Goal: Transaction & Acquisition: Purchase product/service

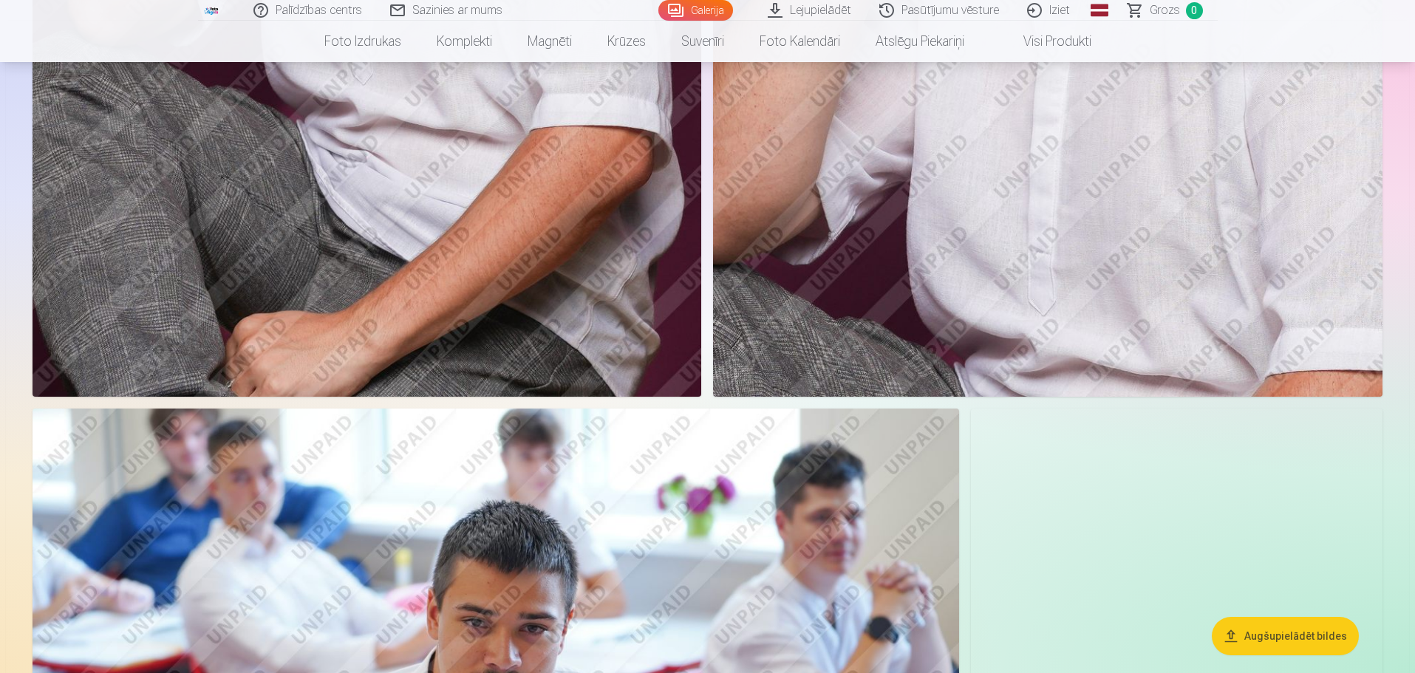
scroll to position [5245, 0]
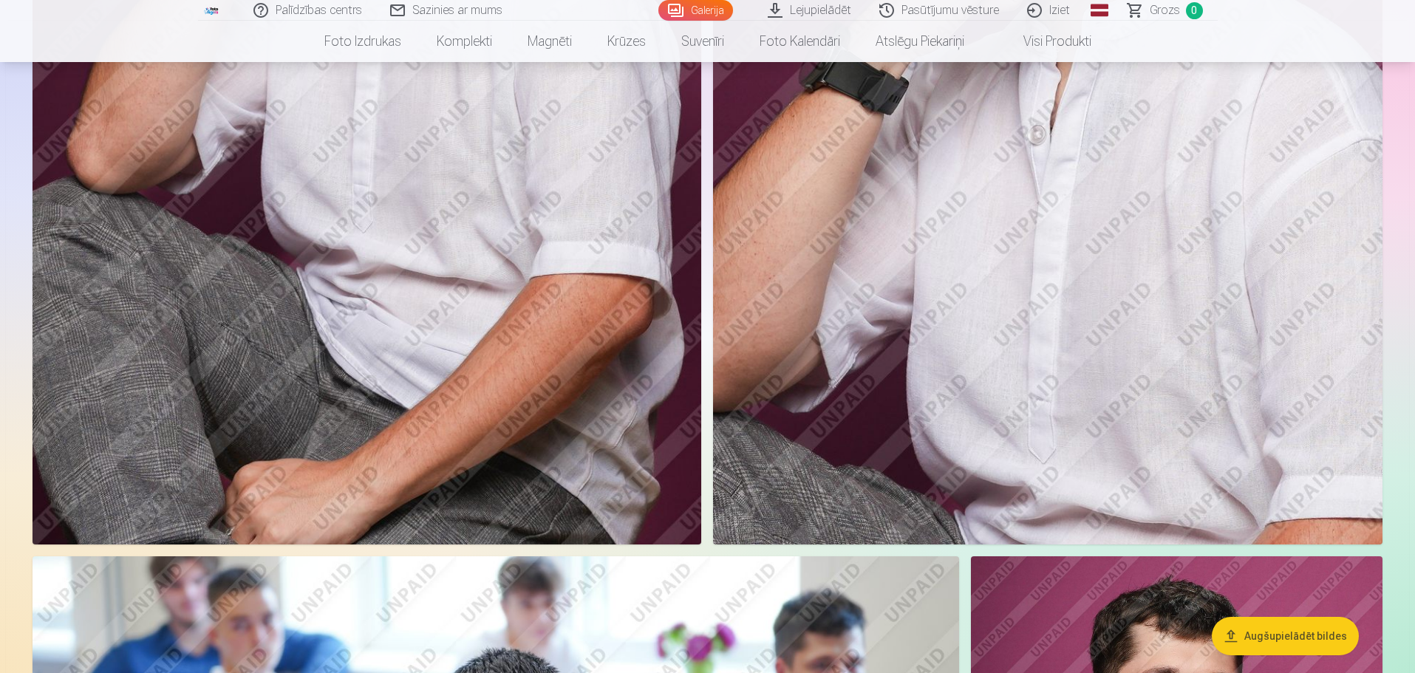
click at [821, 13] on link "Lejupielādēt" at bounding box center [810, 10] width 112 height 21
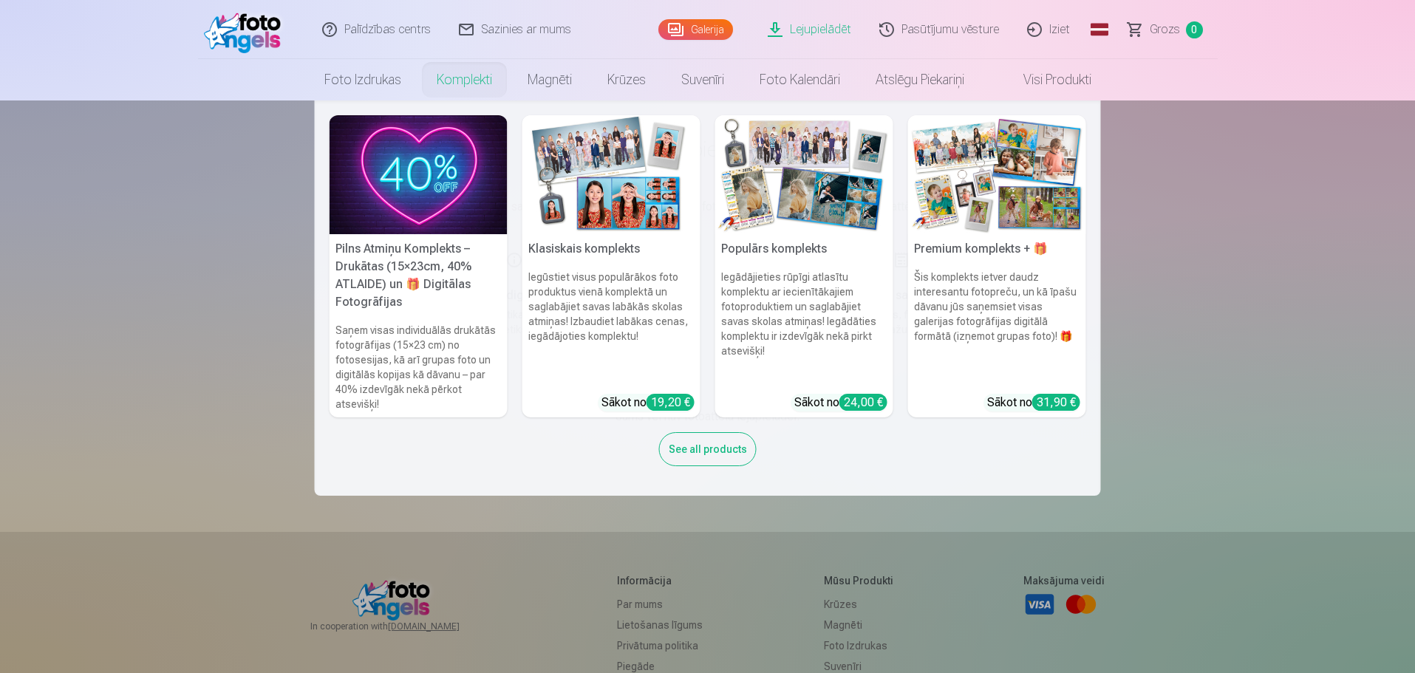
click at [452, 82] on link "Komplekti" at bounding box center [464, 79] width 91 height 41
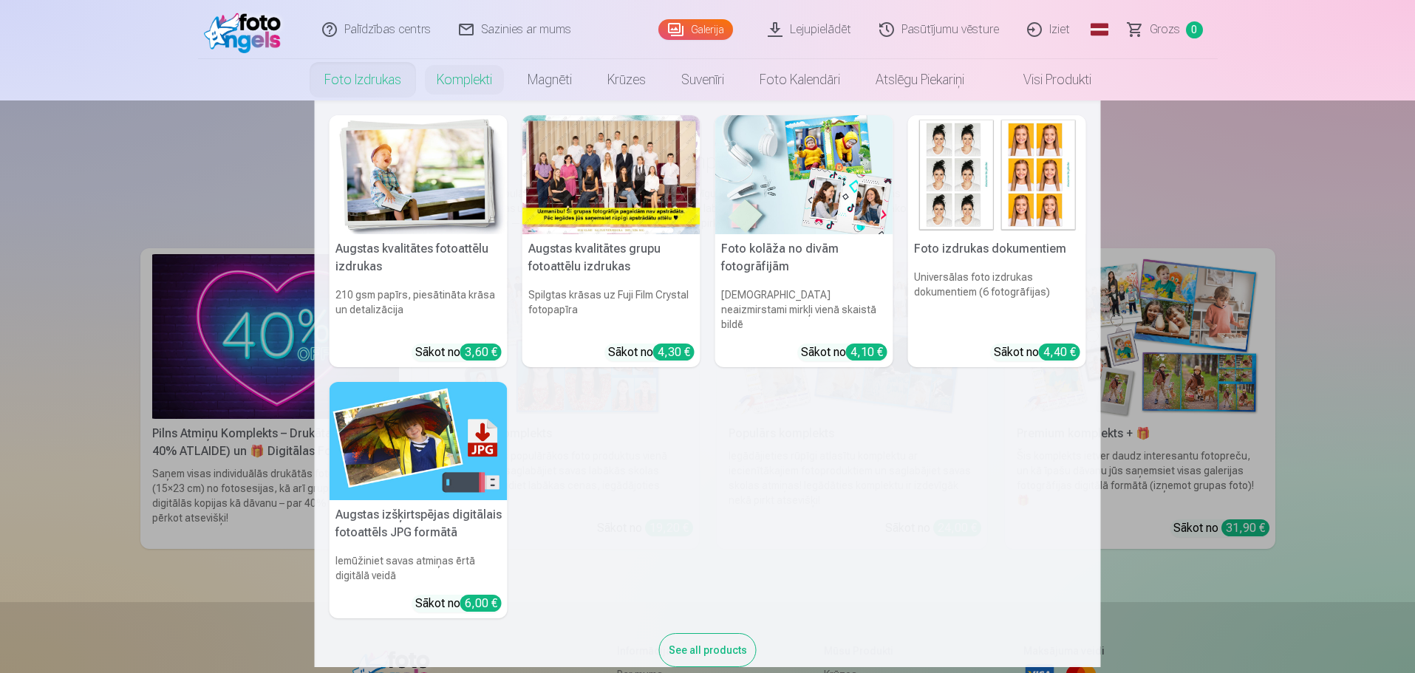
click at [358, 84] on link "Foto izdrukas" at bounding box center [363, 79] width 112 height 41
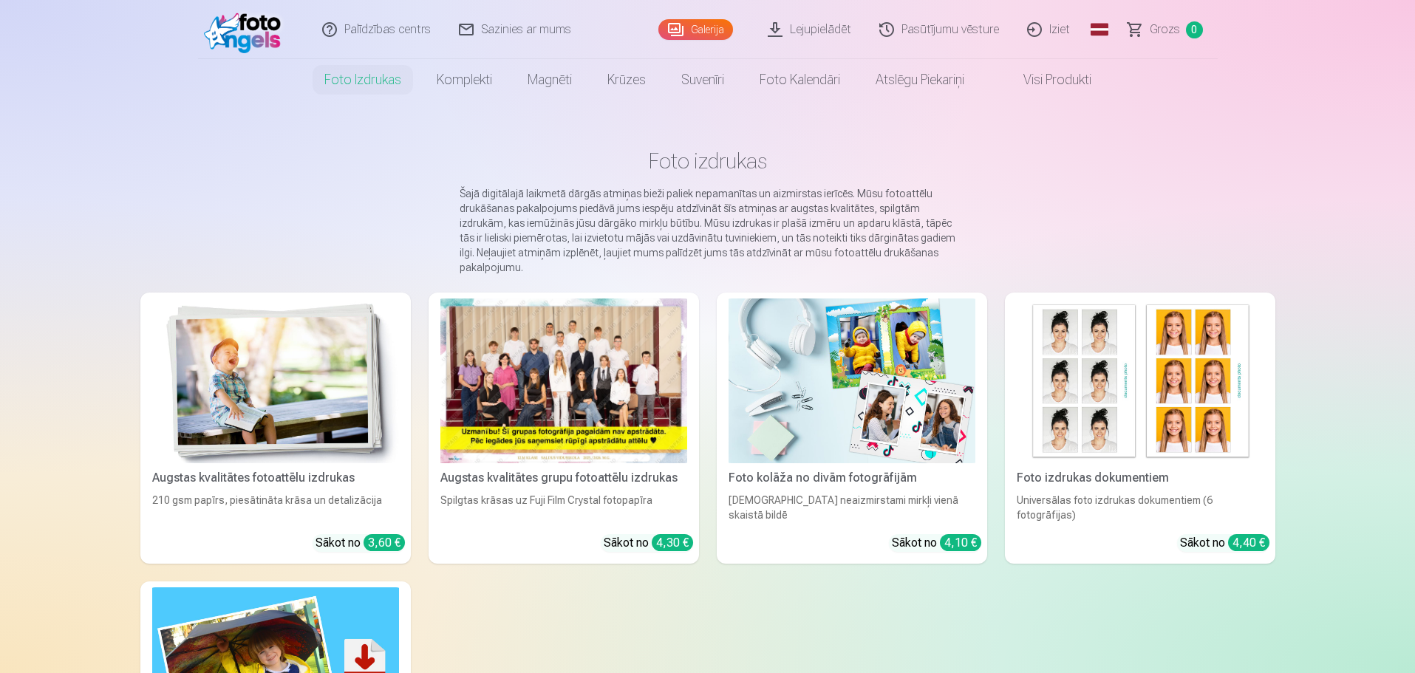
click at [671, 544] on div "4,30 €" at bounding box center [672, 542] width 41 height 17
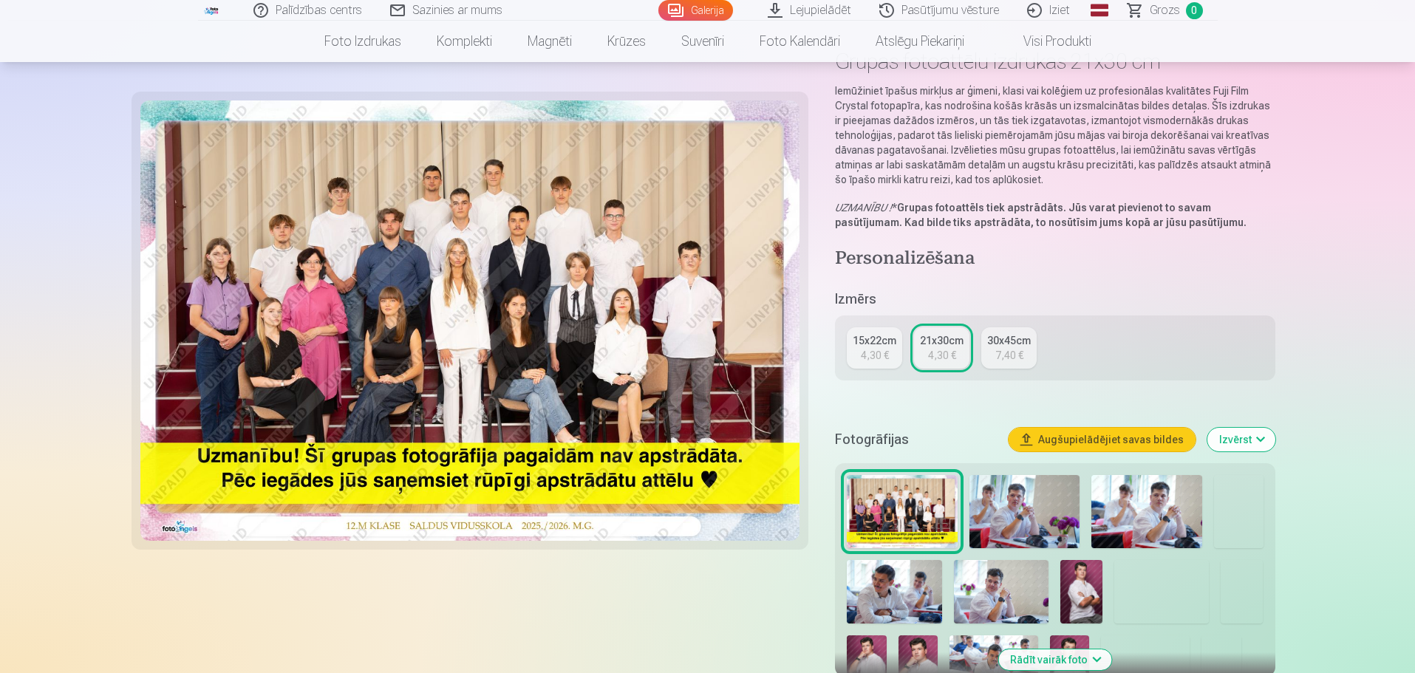
scroll to position [295, 0]
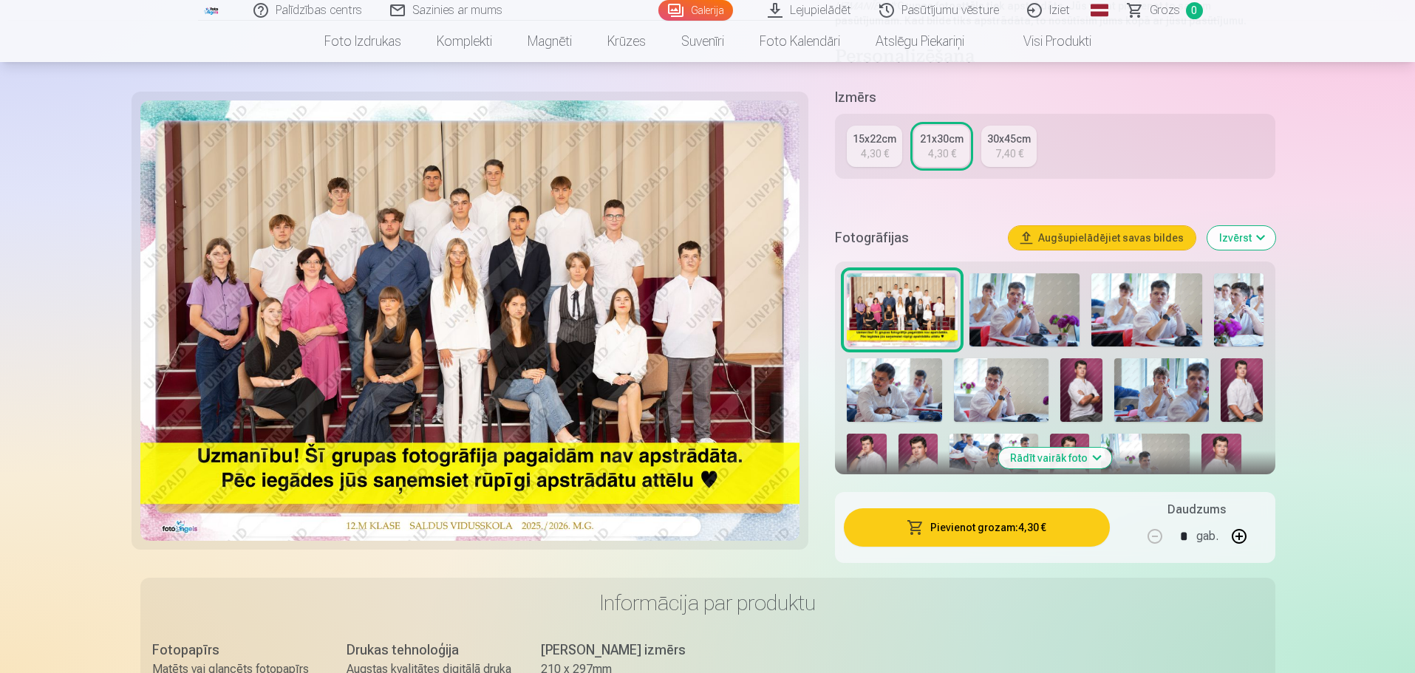
click at [1002, 522] on button "Pievienot grozam : 4,30 €" at bounding box center [976, 527] width 265 height 38
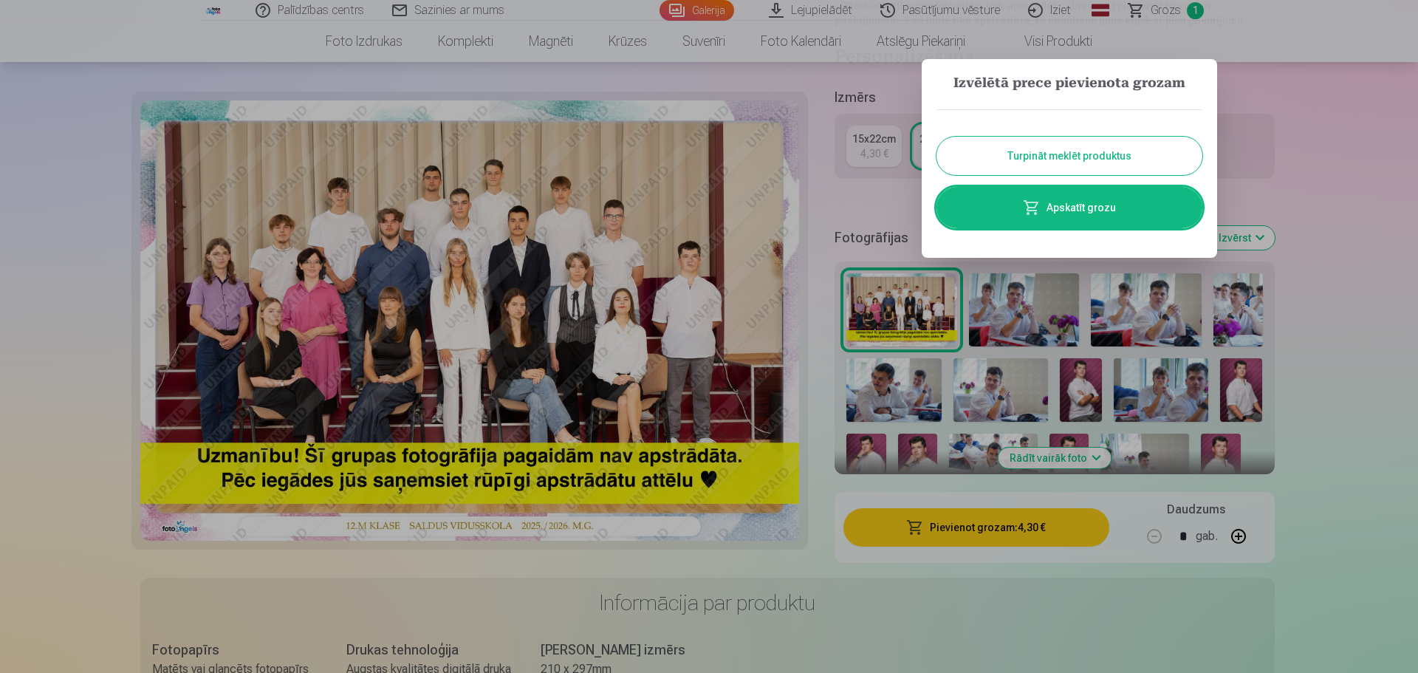
click at [1076, 153] on button "Turpināt meklēt produktus" at bounding box center [1070, 156] width 266 height 38
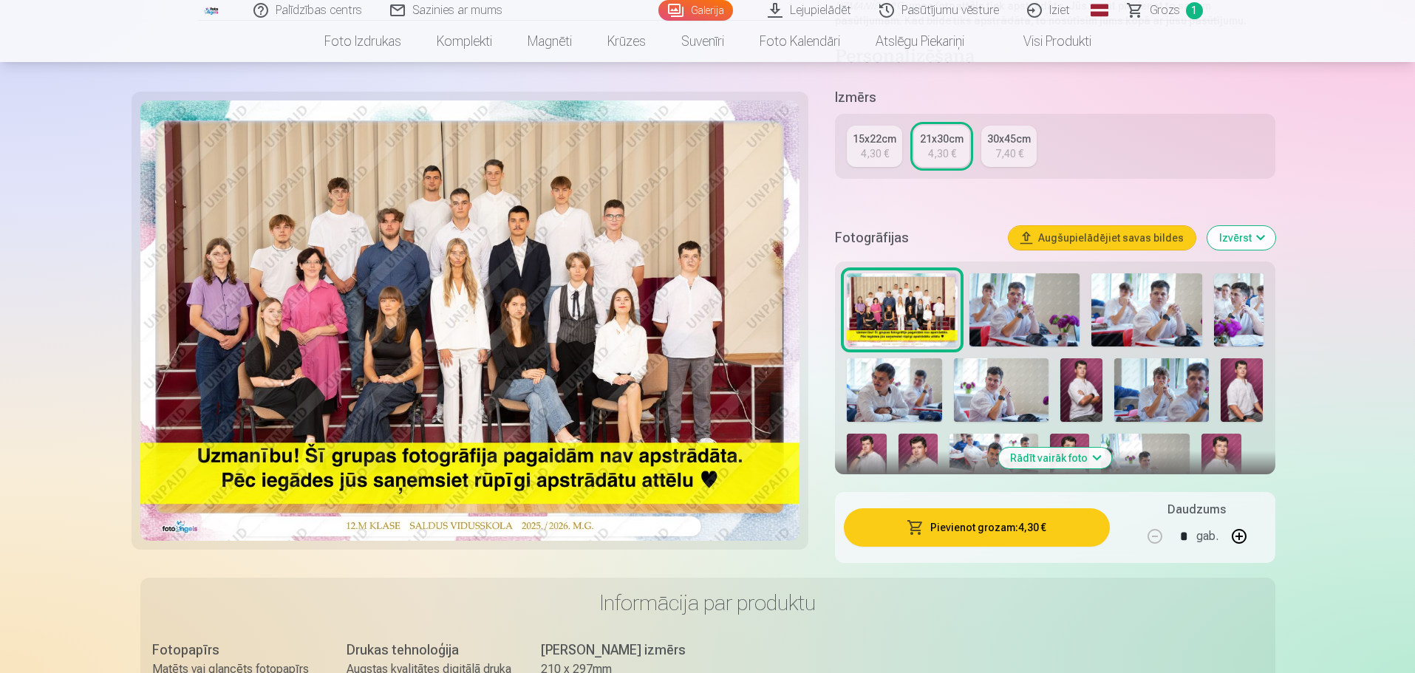
click at [1008, 300] on img at bounding box center [1024, 310] width 111 height 74
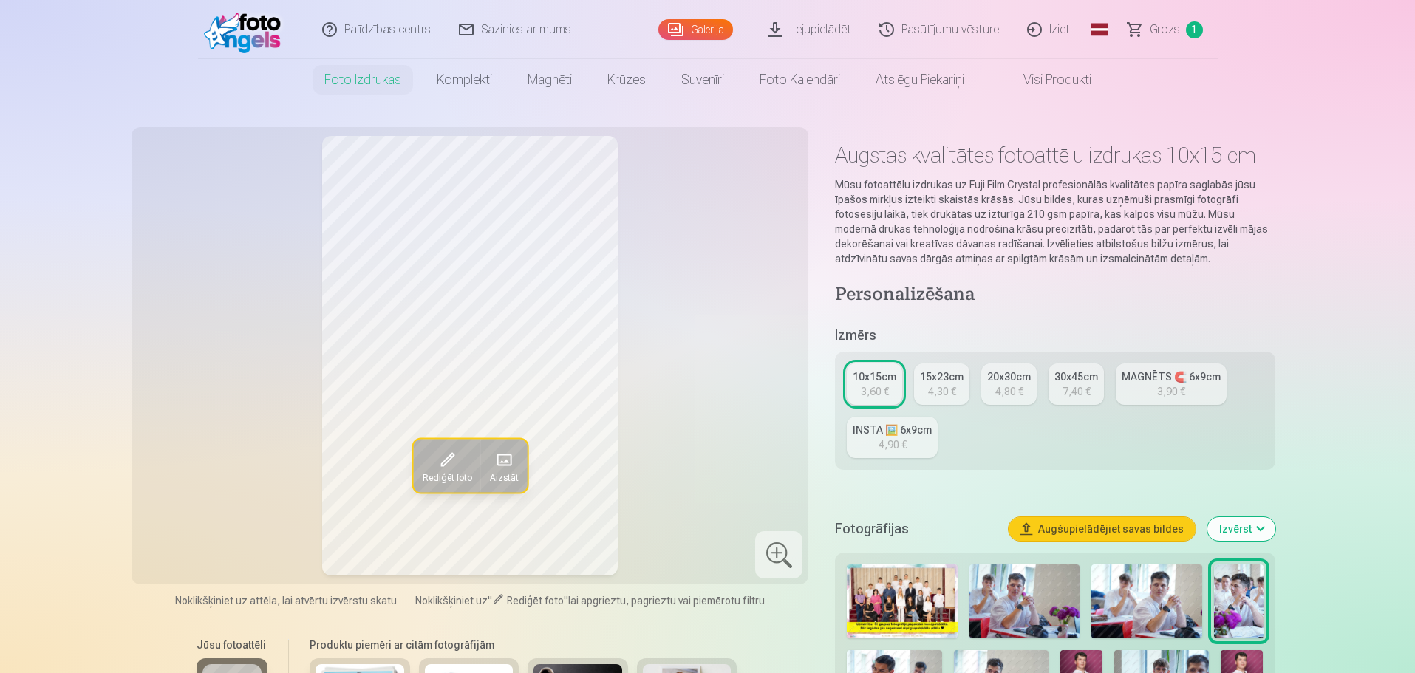
click at [1023, 592] on img at bounding box center [1024, 601] width 111 height 74
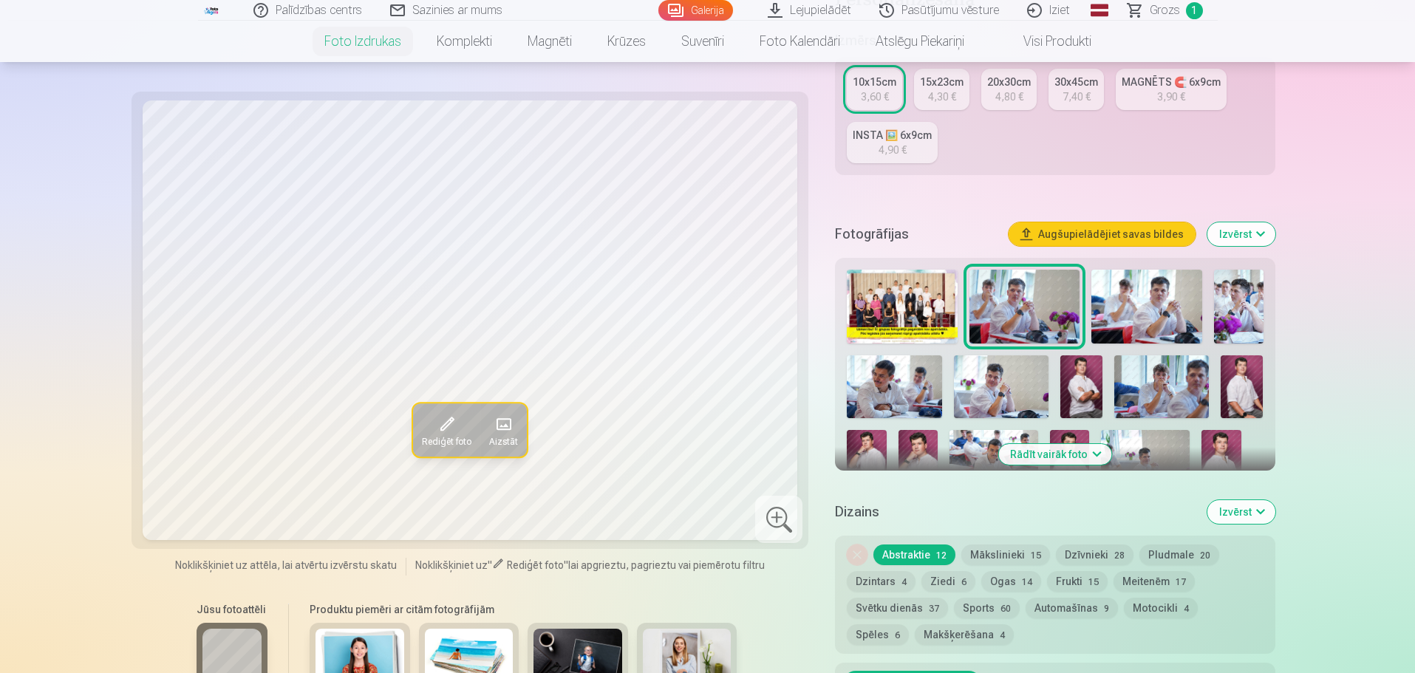
scroll to position [295, 0]
click at [1008, 553] on button "Mākslinieki 15" at bounding box center [1005, 554] width 89 height 21
click at [1082, 550] on button "Dzīvnieki 28" at bounding box center [1095, 554] width 78 height 21
click at [1161, 550] on button "Pludmale 20" at bounding box center [1179, 554] width 80 height 21
click at [885, 575] on button "Dzintars 4" at bounding box center [881, 580] width 69 height 21
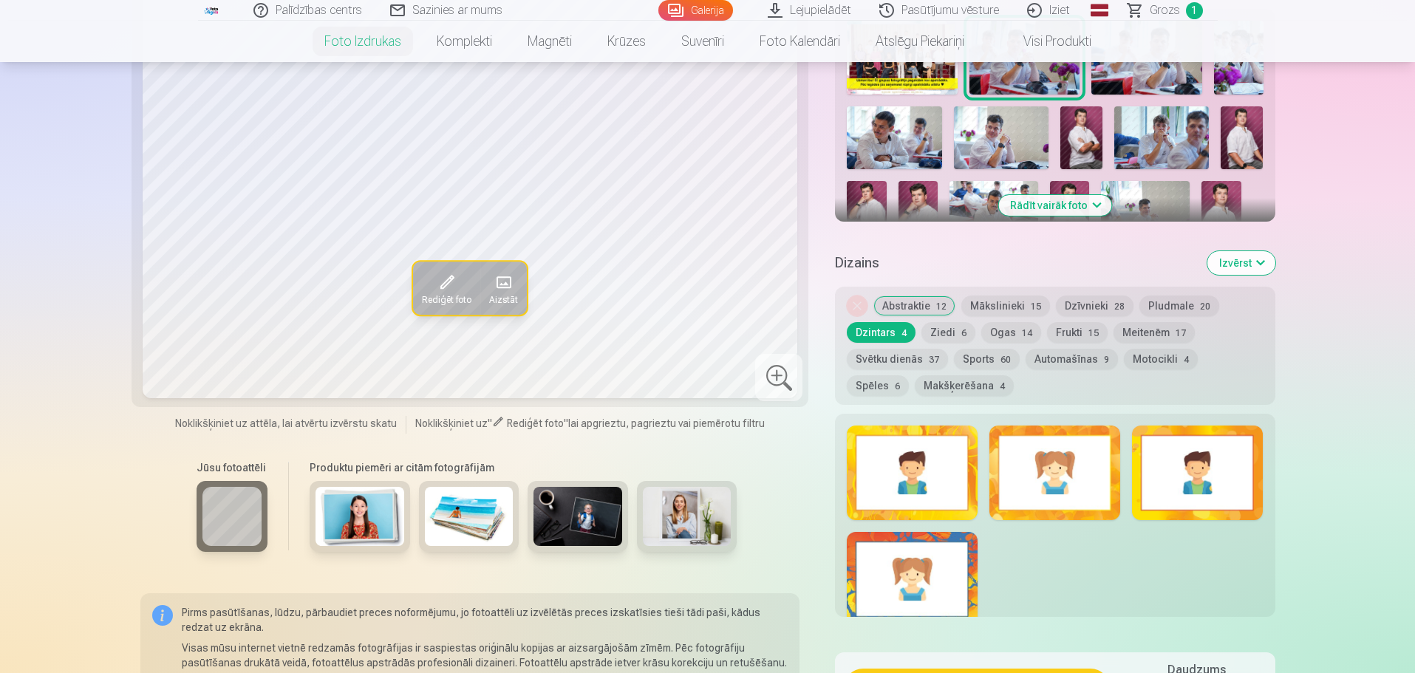
scroll to position [517, 0]
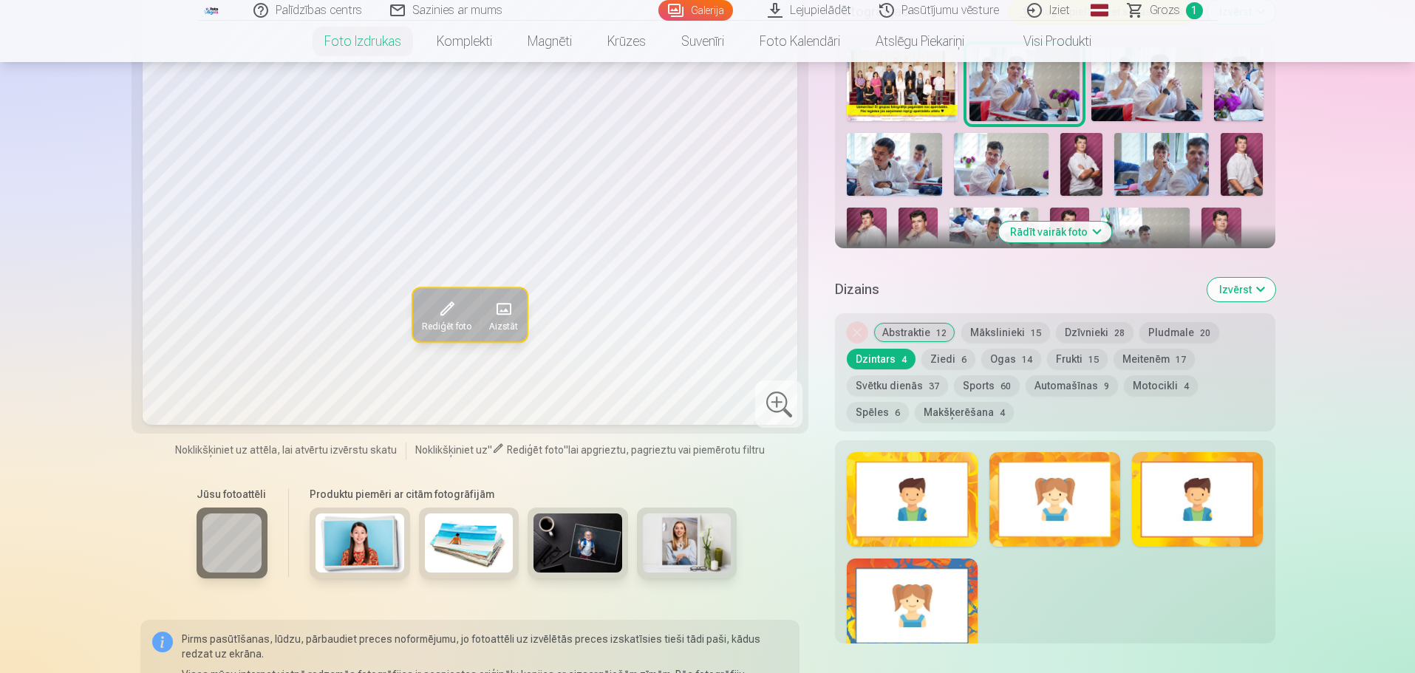
click at [898, 368] on button "Dzintars 4" at bounding box center [881, 359] width 69 height 21
click at [892, 332] on button "Abstraktie 12" at bounding box center [914, 332] width 82 height 21
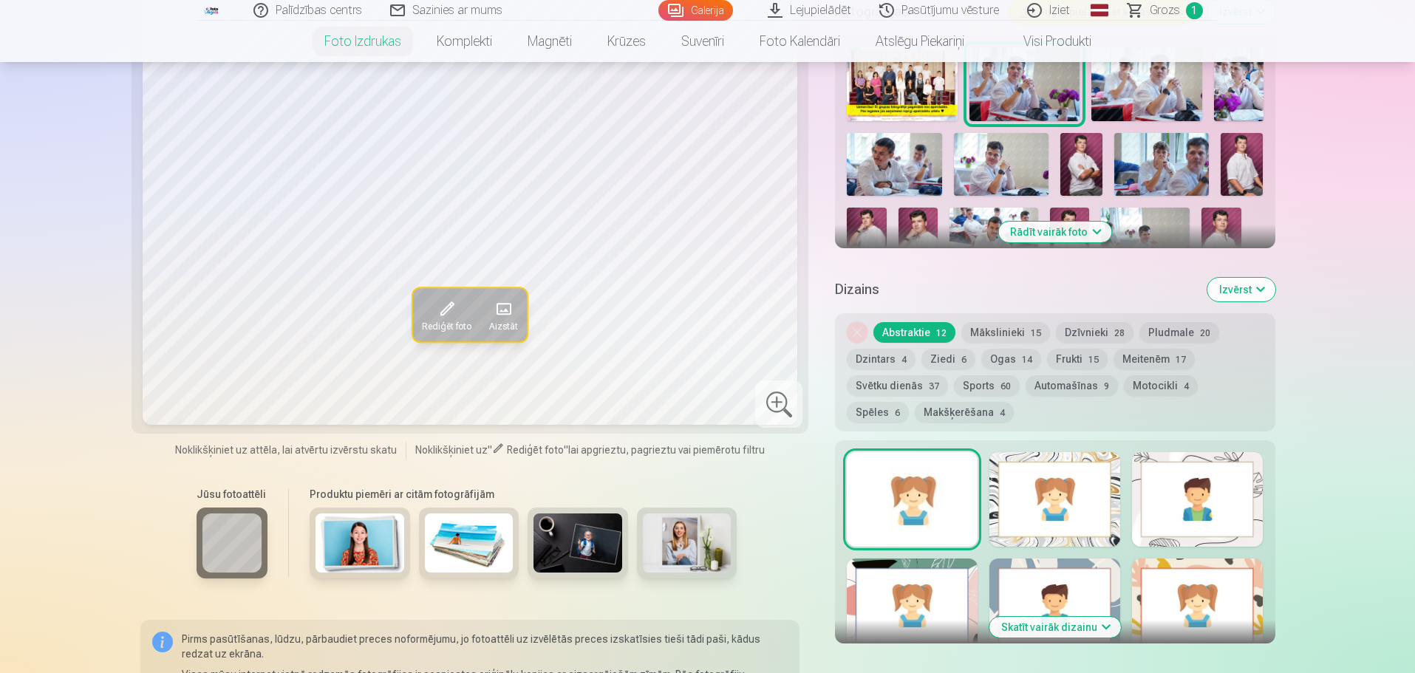
click at [994, 387] on button "Sports 60" at bounding box center [987, 385] width 66 height 21
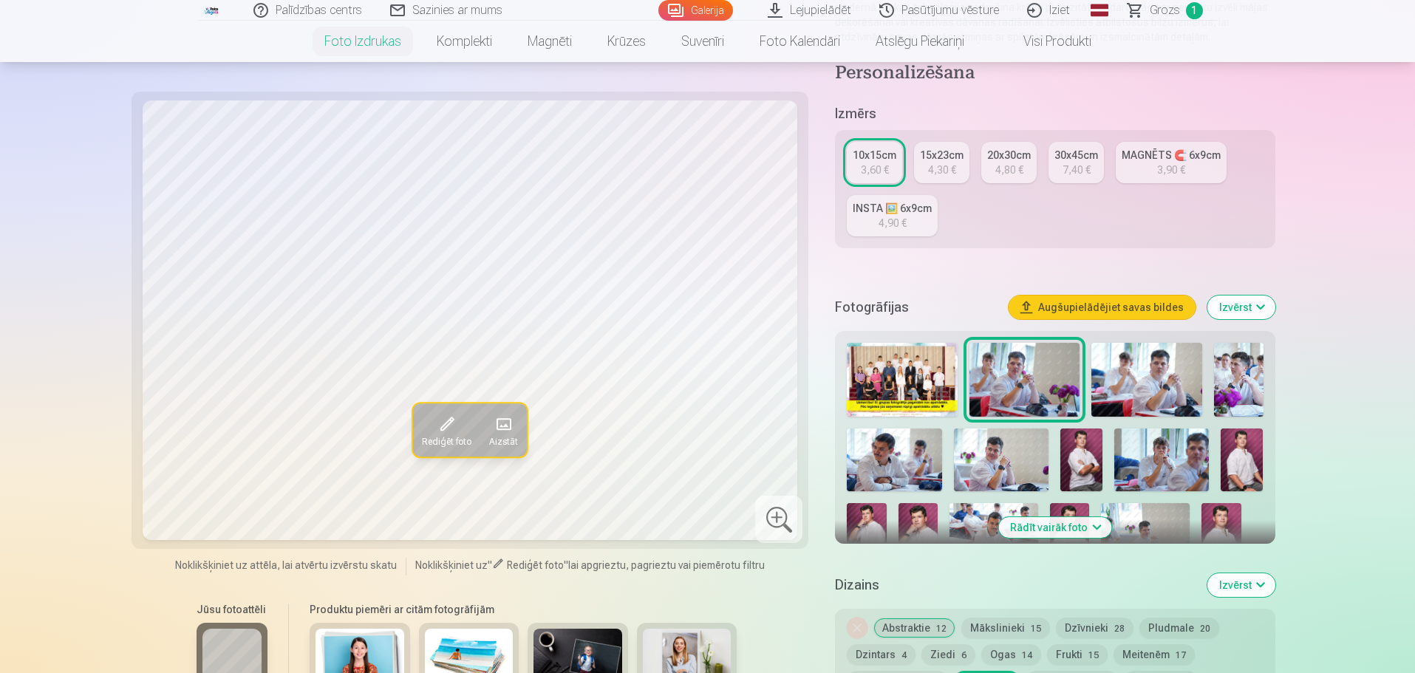
scroll to position [591, 0]
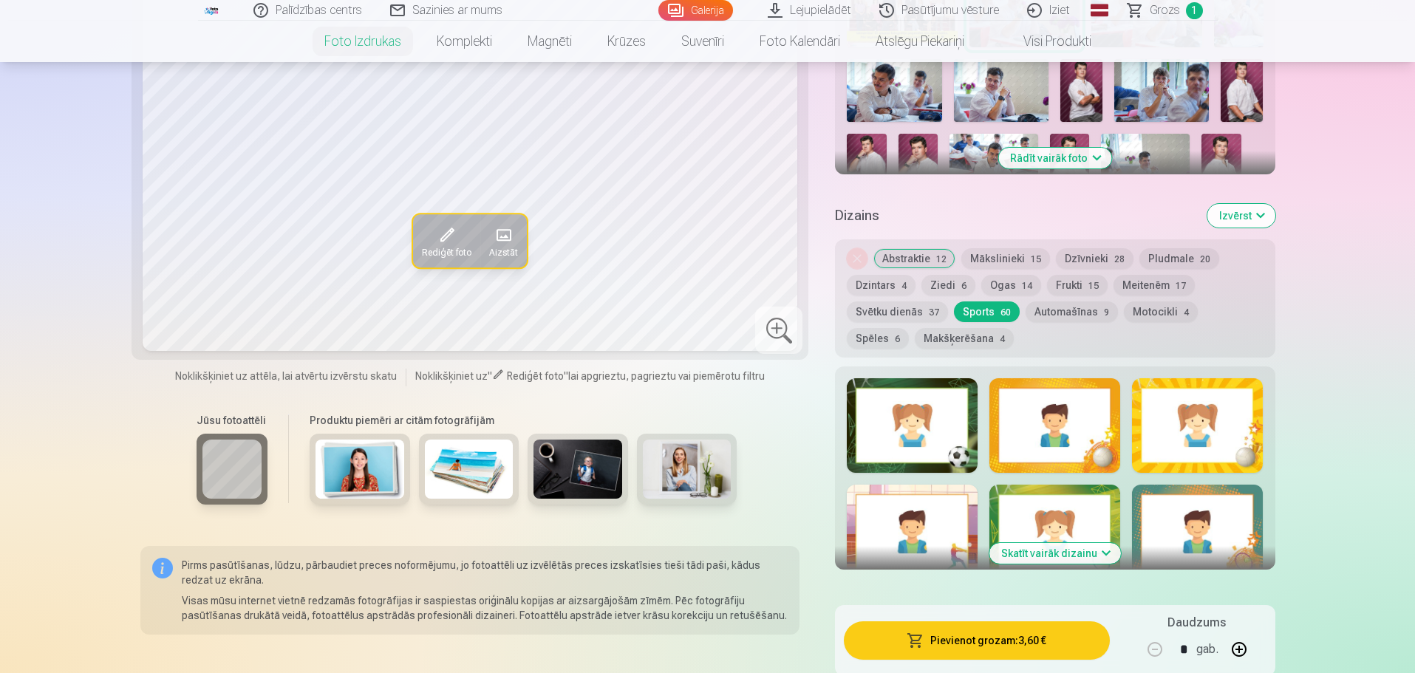
click at [924, 337] on button "Makšķerēšana 4" at bounding box center [964, 338] width 99 height 21
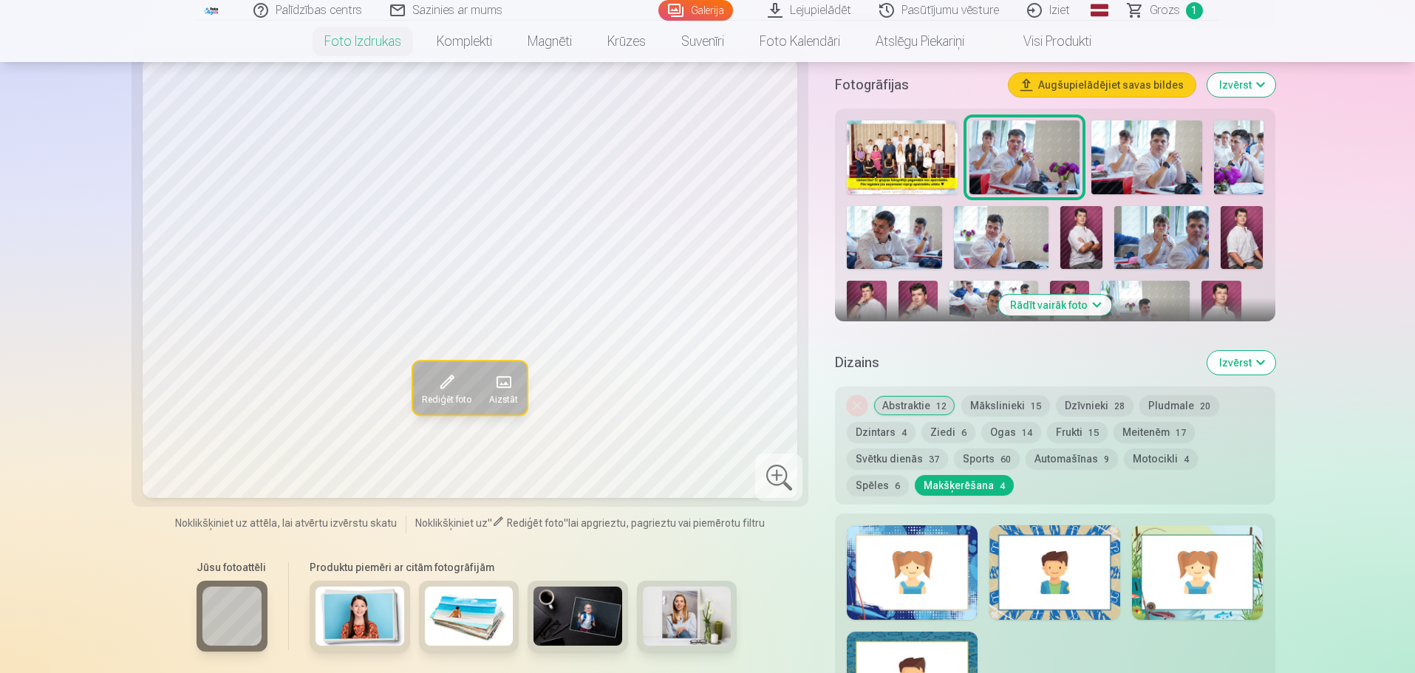
scroll to position [443, 0]
click at [1243, 366] on button "Izvērst" at bounding box center [1241, 364] width 68 height 24
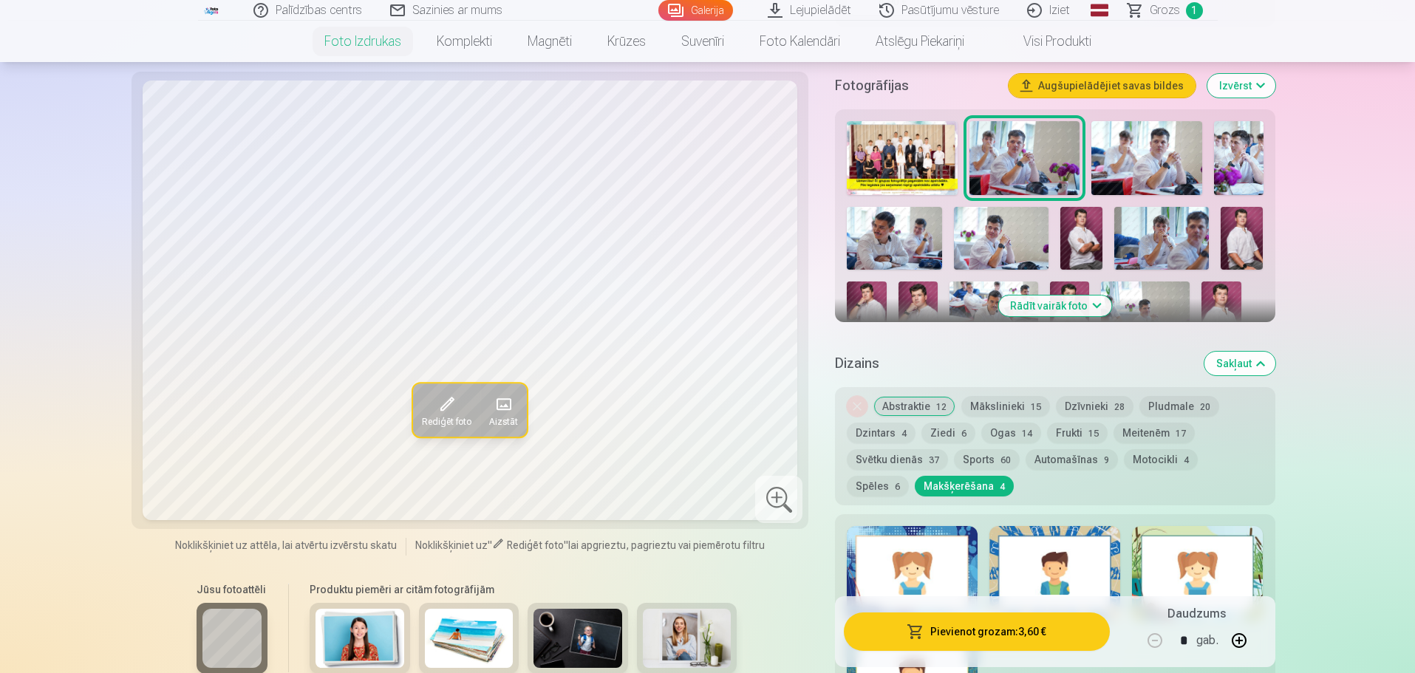
click at [1246, 363] on button "Sakļaut" at bounding box center [1239, 364] width 71 height 24
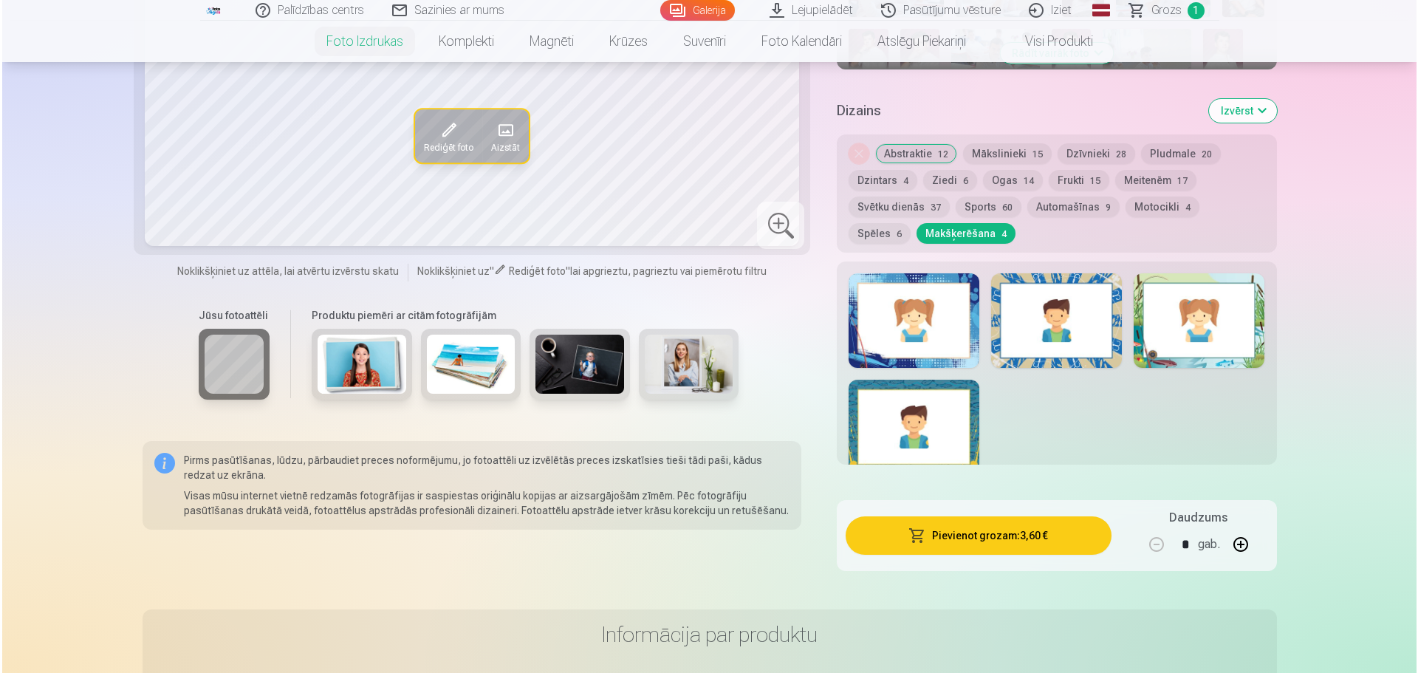
scroll to position [718, 0]
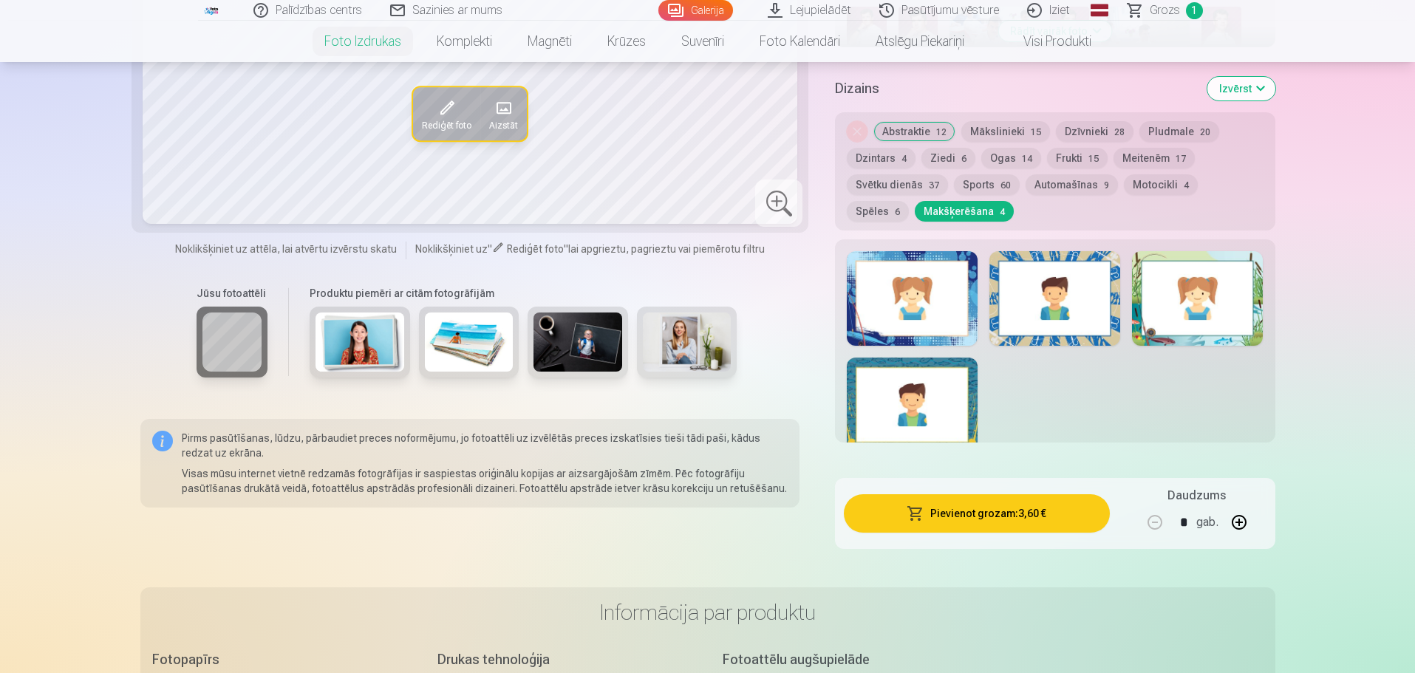
click at [975, 511] on button "Pievienot grozam : 3,60 €" at bounding box center [976, 513] width 265 height 38
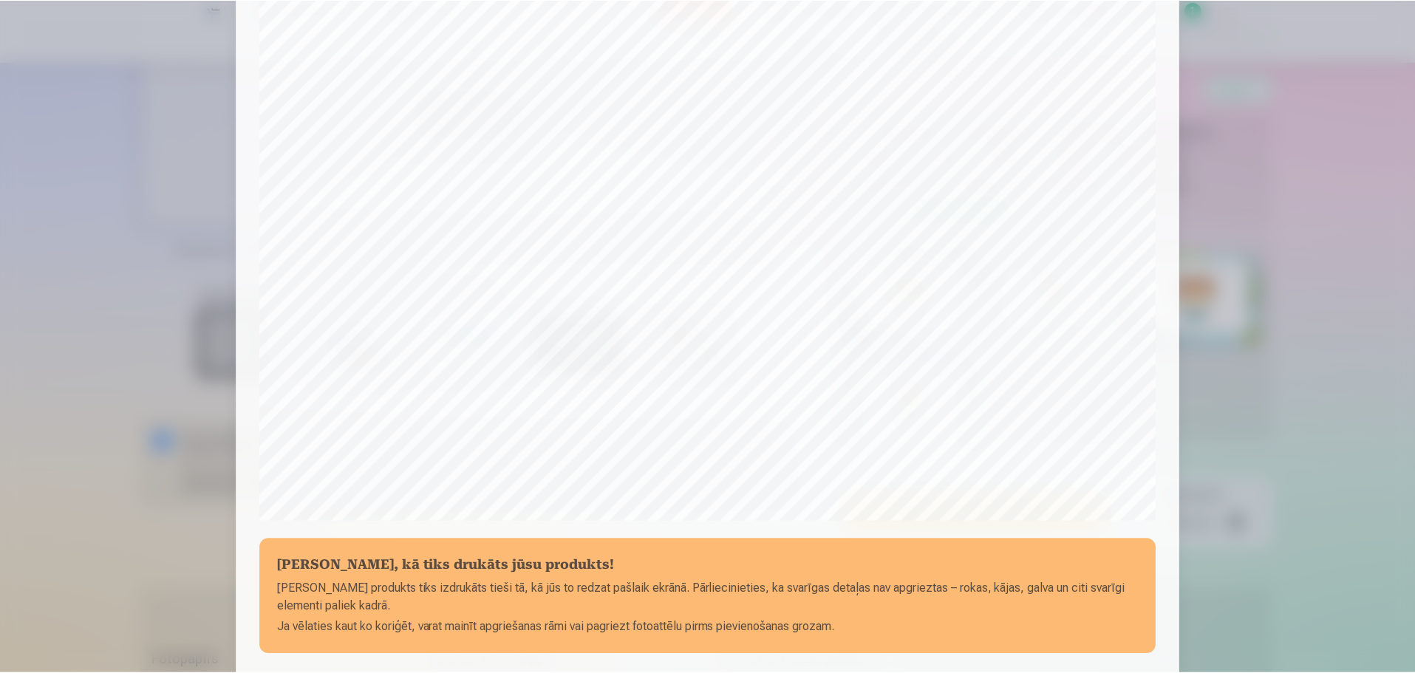
scroll to position [243, 0]
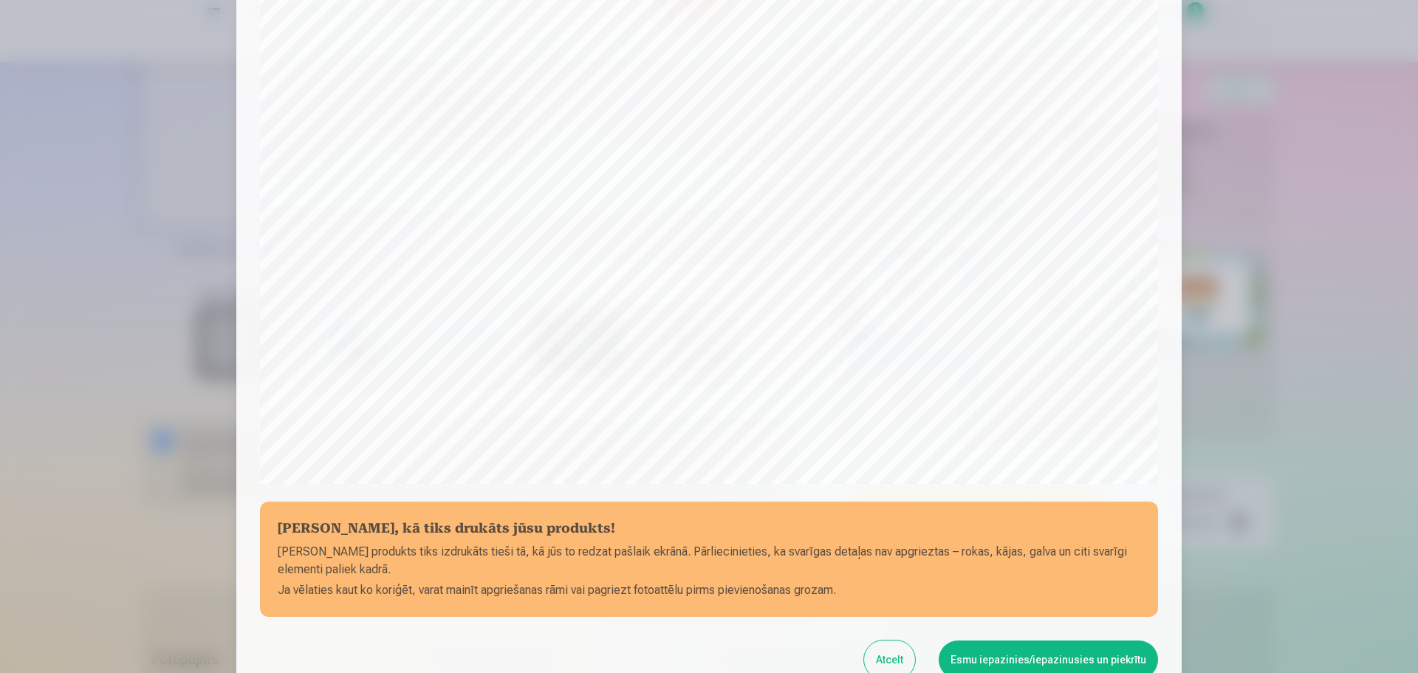
click at [1031, 660] on button "Esmu iepazinies/iepazinusies un piekrītu" at bounding box center [1048, 659] width 219 height 38
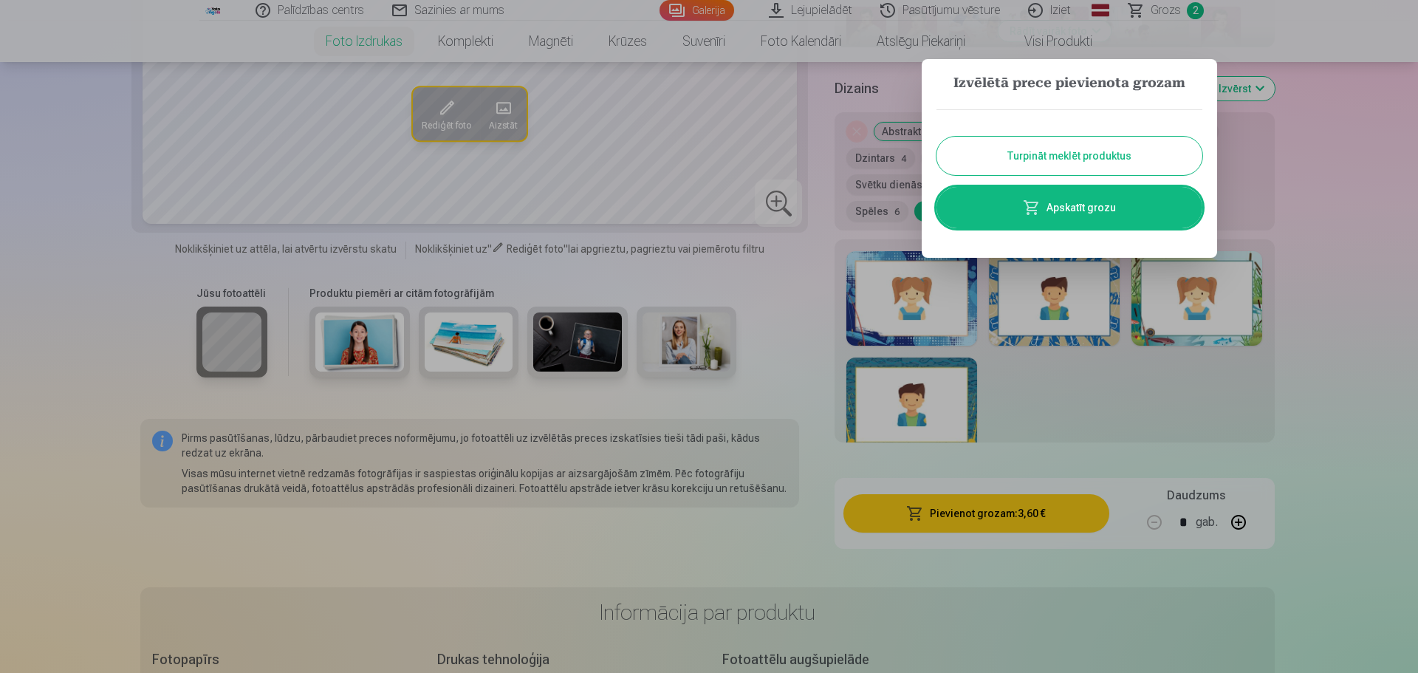
click at [1096, 163] on button "Turpināt meklēt produktus" at bounding box center [1070, 156] width 266 height 38
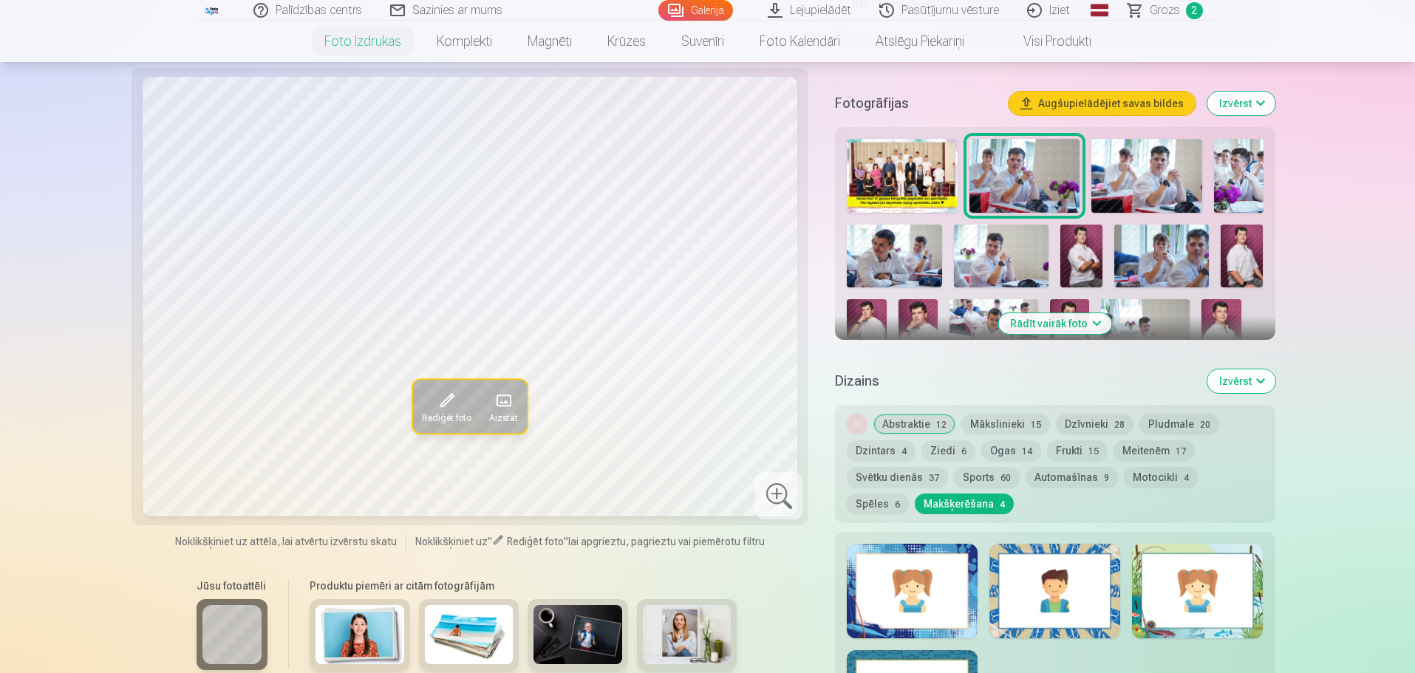
scroll to position [423, 0]
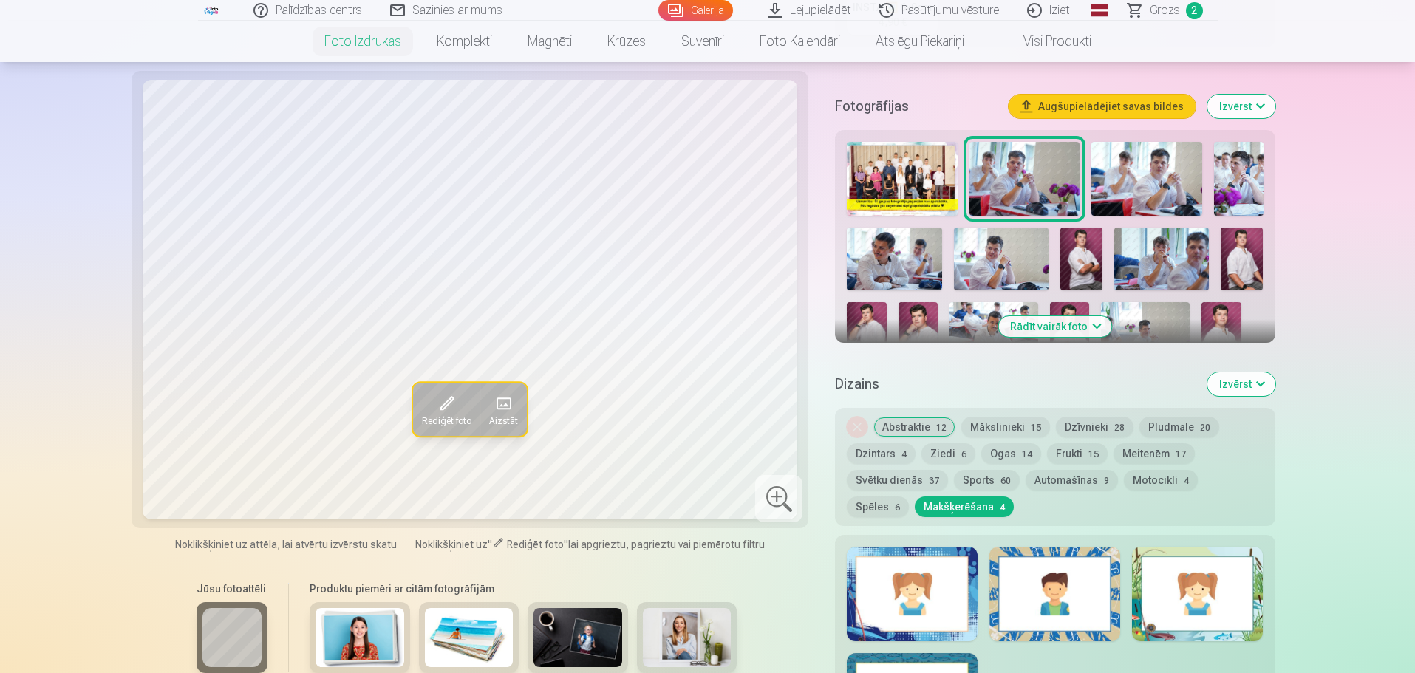
click at [1134, 176] on img at bounding box center [1146, 179] width 111 height 74
click at [1014, 185] on img at bounding box center [1024, 179] width 111 height 74
click at [1249, 184] on img at bounding box center [1238, 179] width 49 height 74
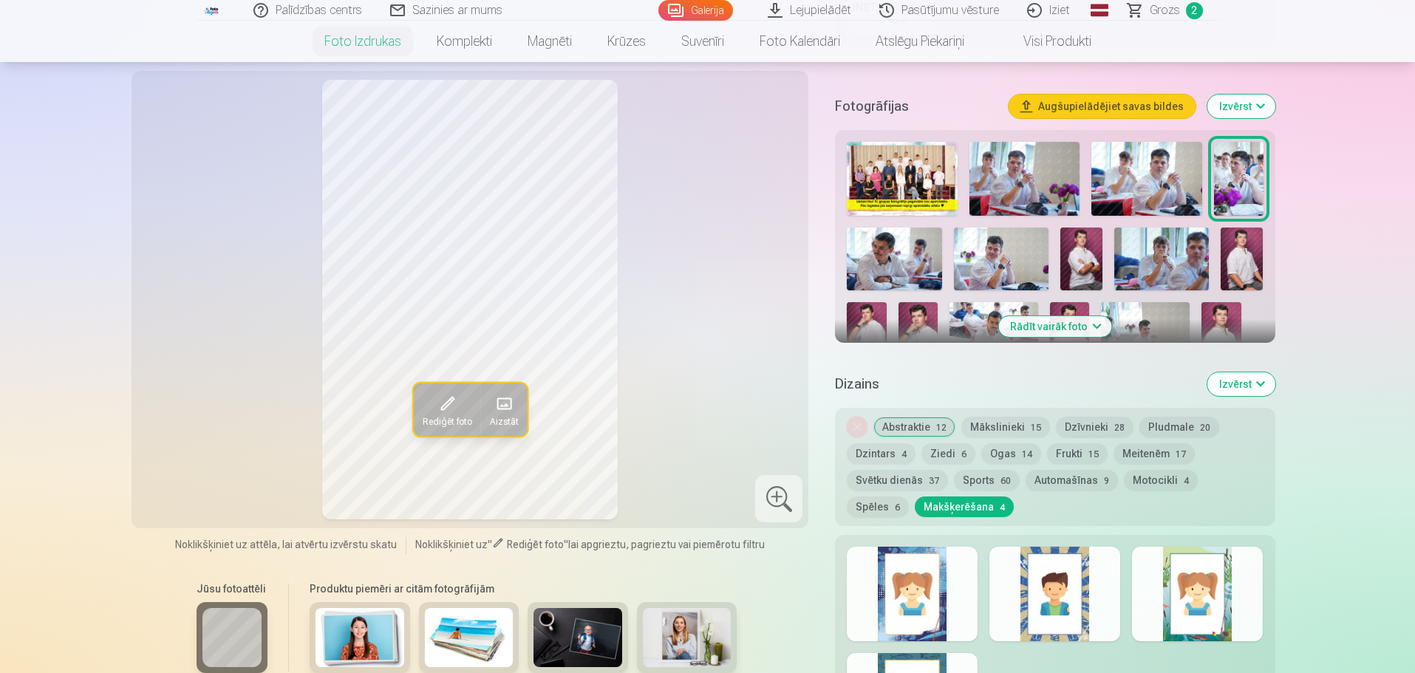
click at [888, 253] on img at bounding box center [894, 260] width 95 height 64
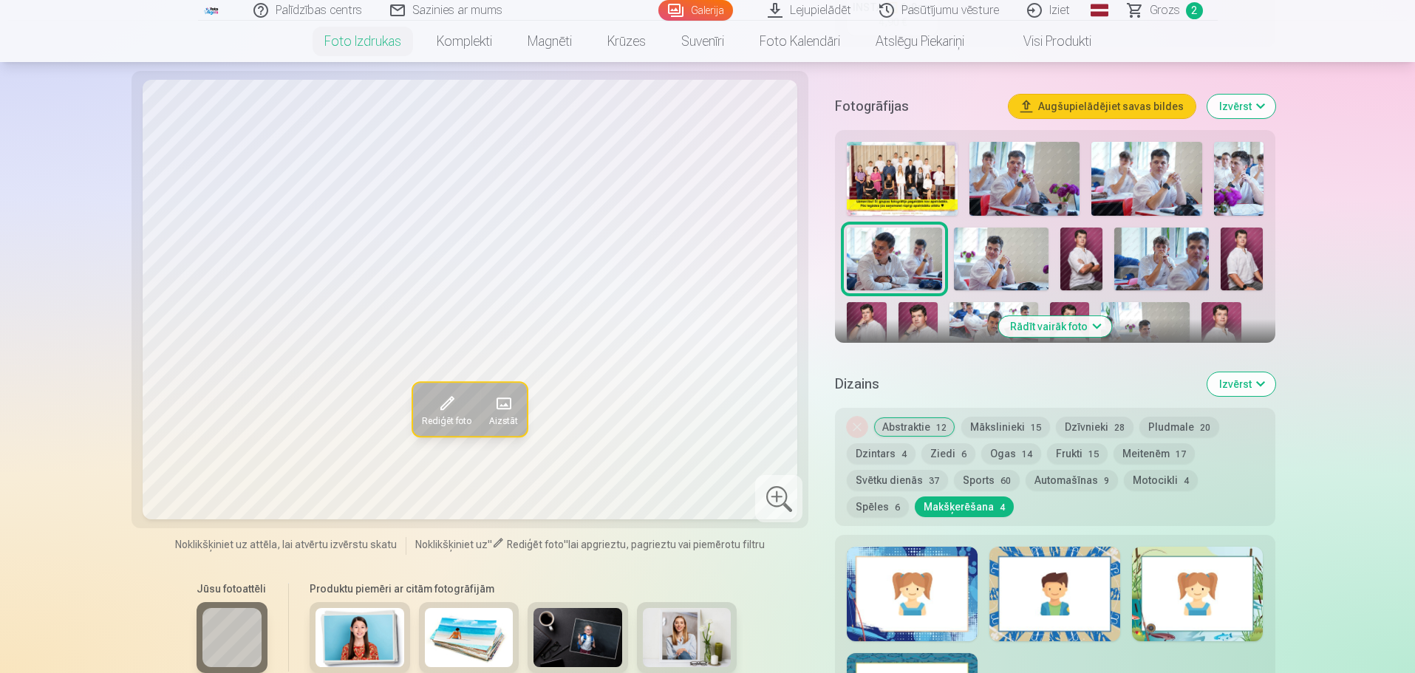
click at [996, 258] on img at bounding box center [1001, 260] width 95 height 64
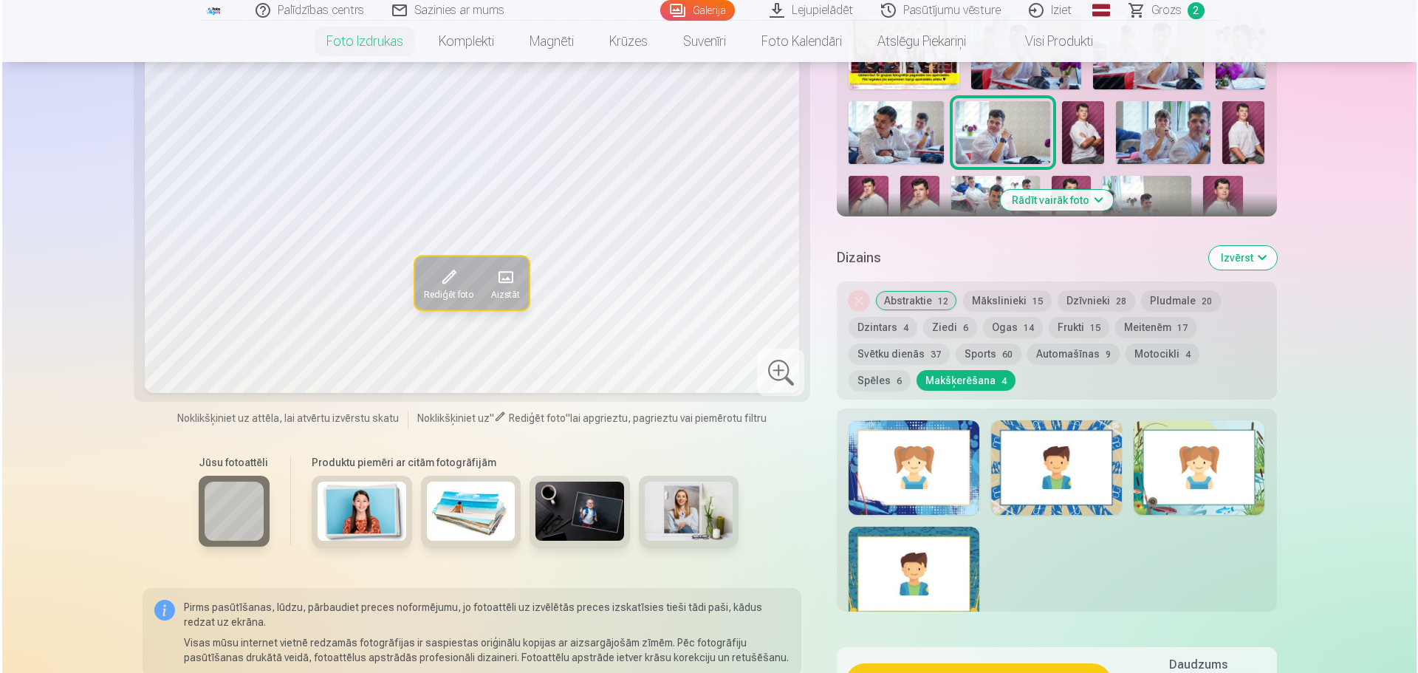
scroll to position [570, 0]
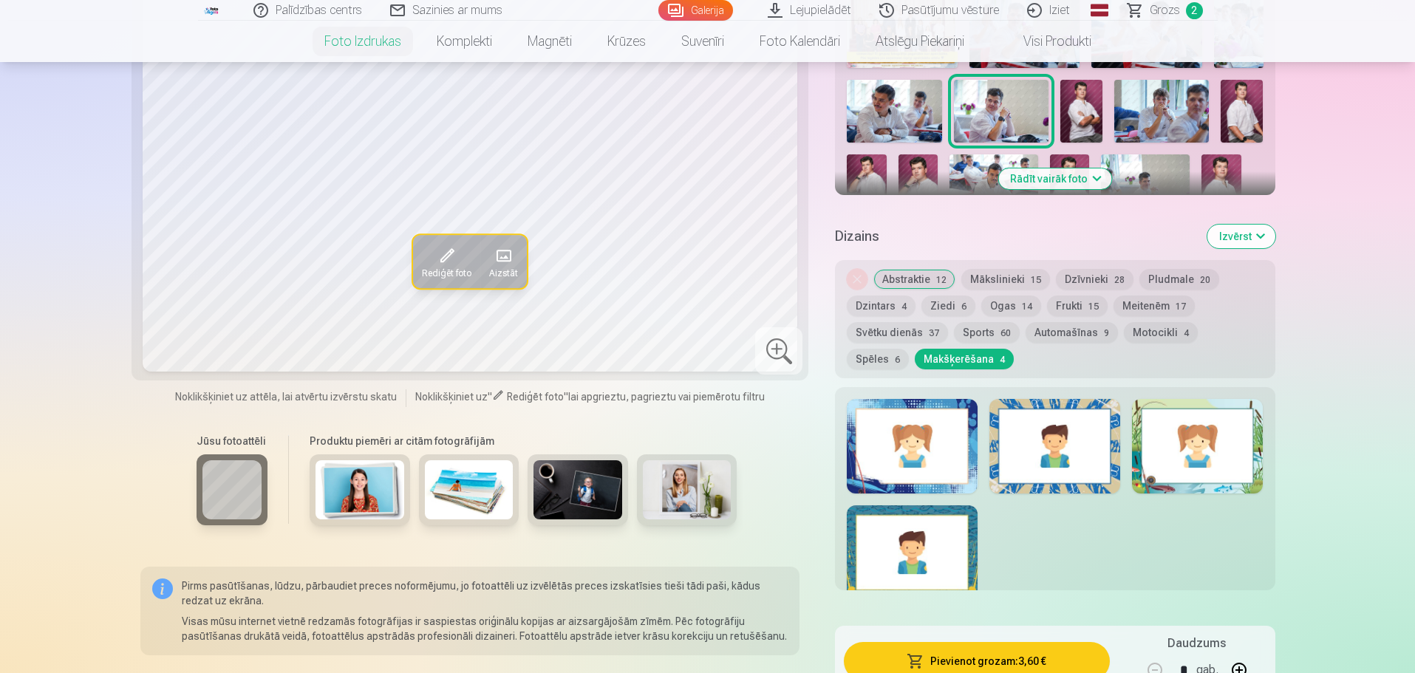
click at [985, 654] on button "Pievienot grozam : 3,60 €" at bounding box center [976, 661] width 265 height 38
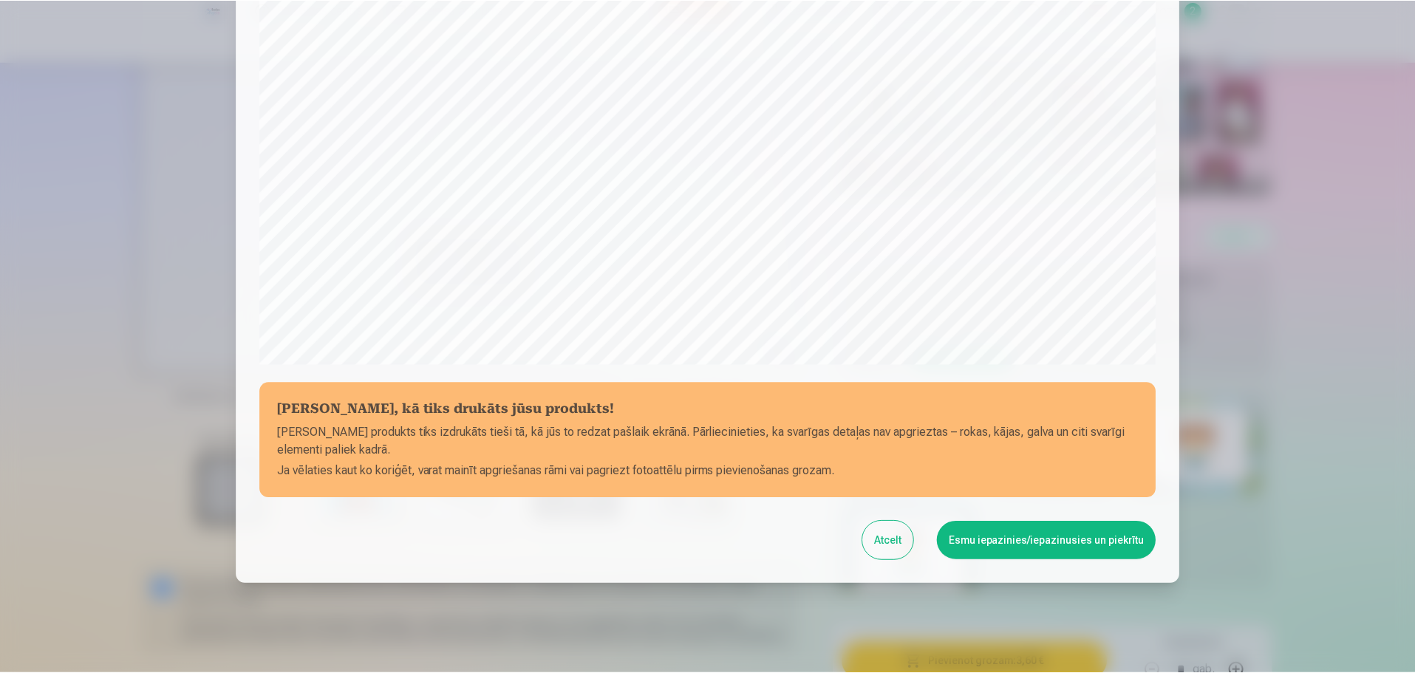
scroll to position [391, 0]
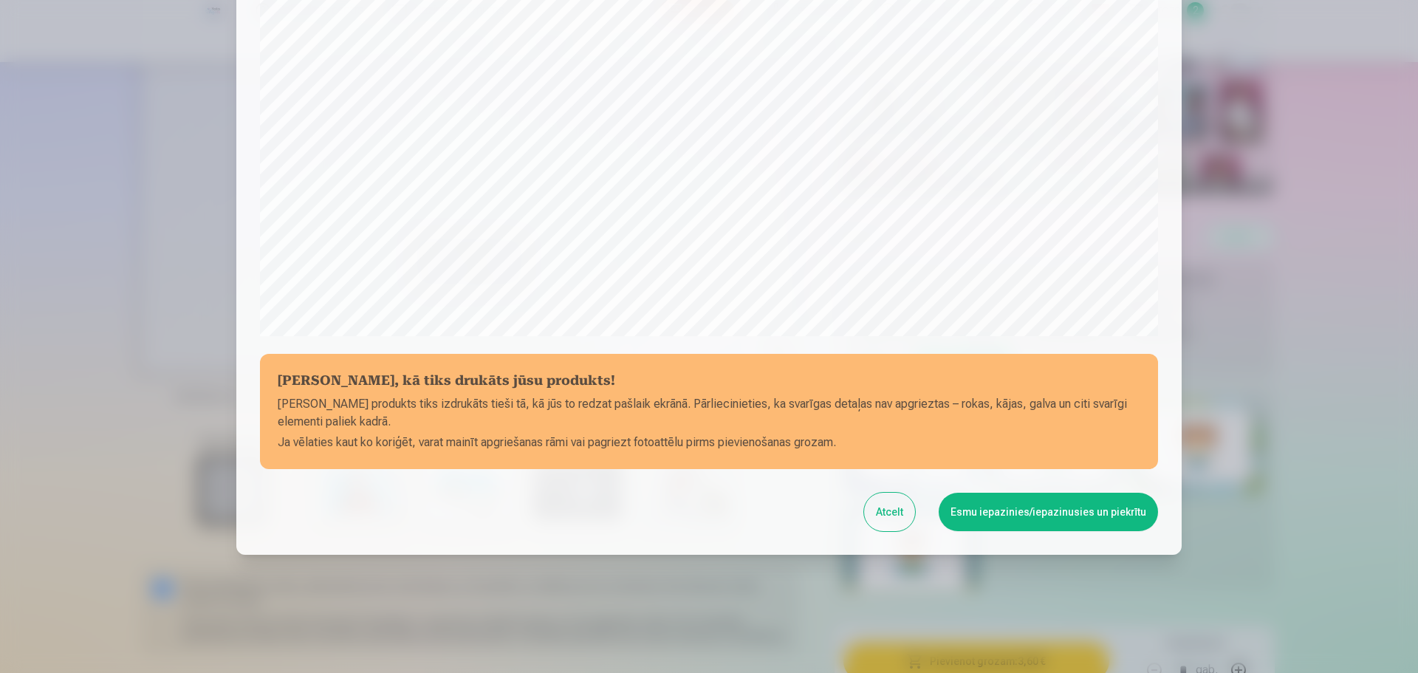
click at [1048, 514] on button "Esmu iepazinies/iepazinusies un piekrītu" at bounding box center [1048, 512] width 219 height 38
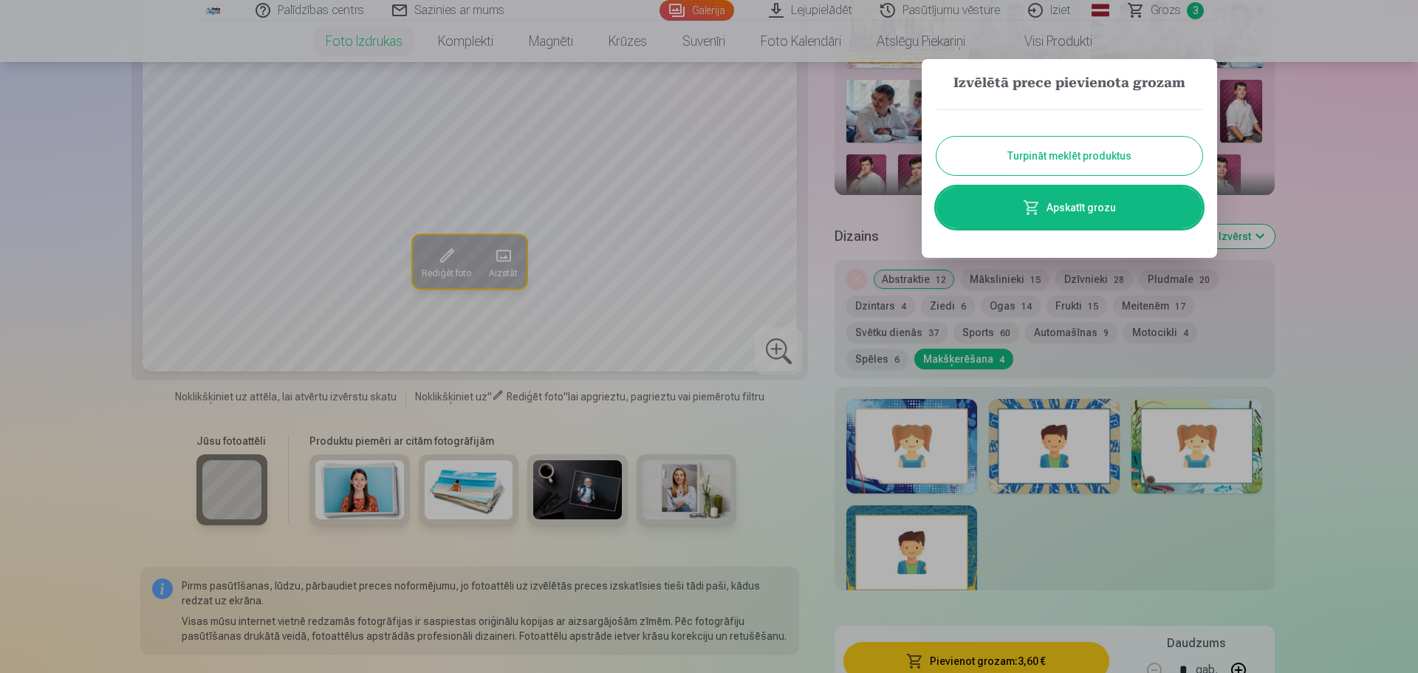
click at [1086, 145] on button "Turpināt meklēt produktus" at bounding box center [1070, 156] width 266 height 38
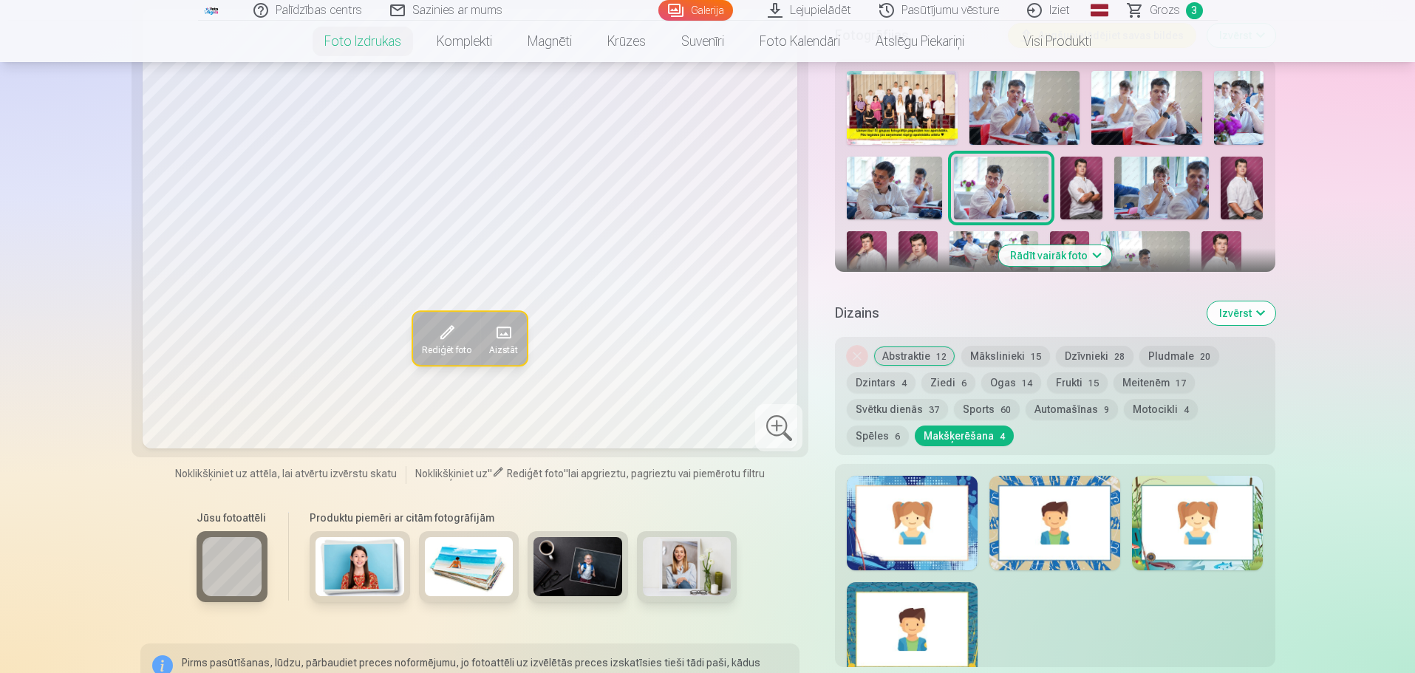
scroll to position [423, 0]
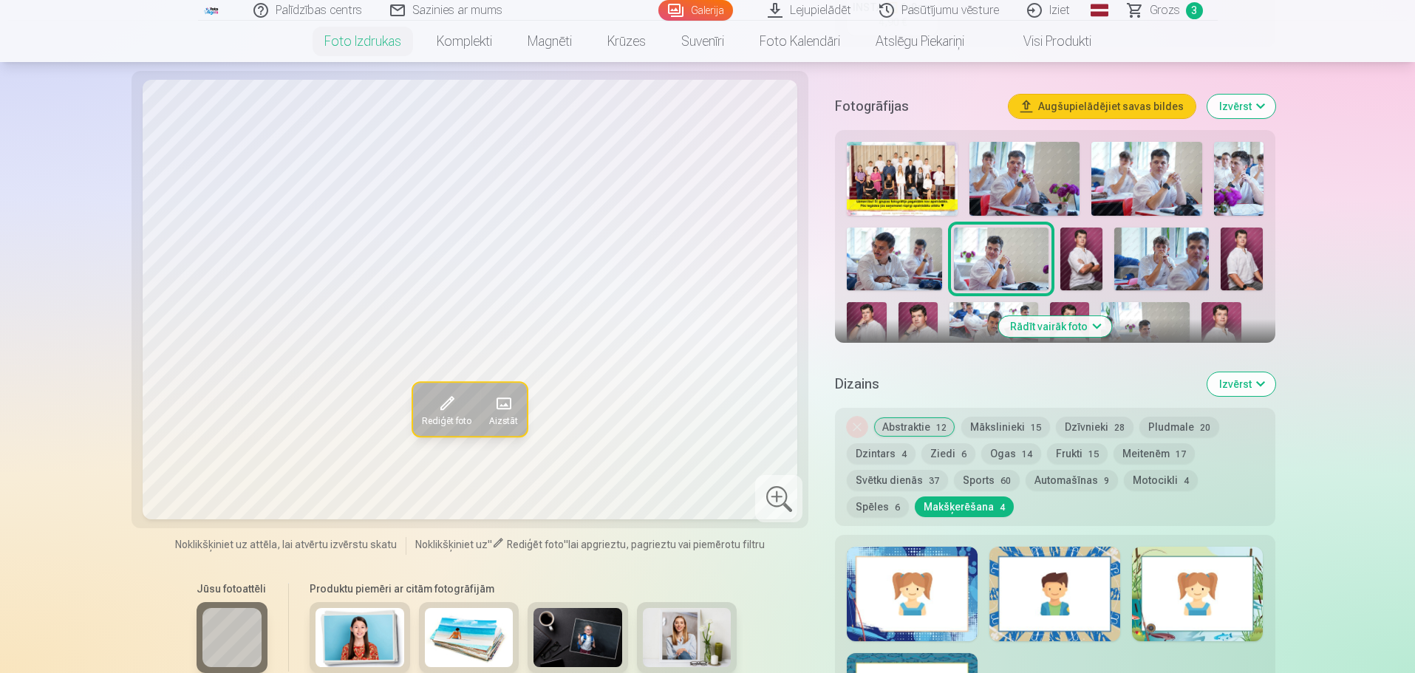
click at [1087, 240] on img at bounding box center [1081, 260] width 42 height 64
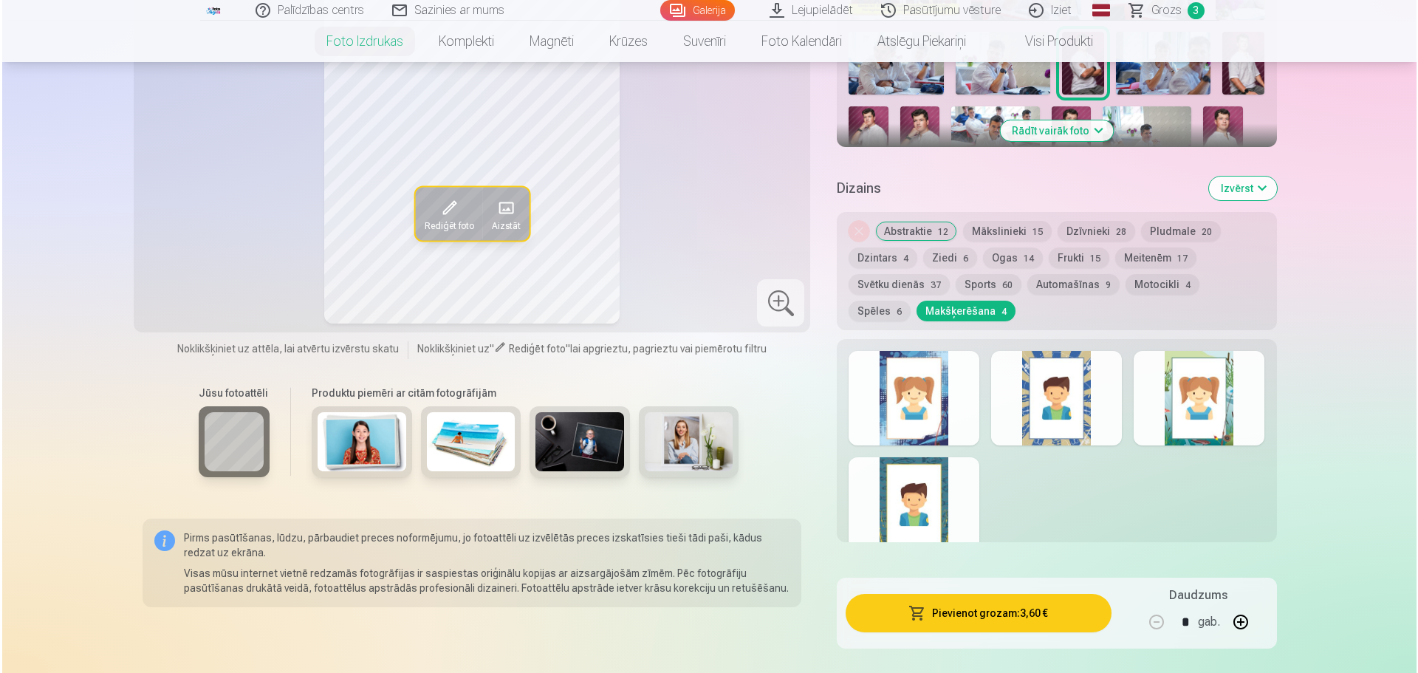
scroll to position [644, 0]
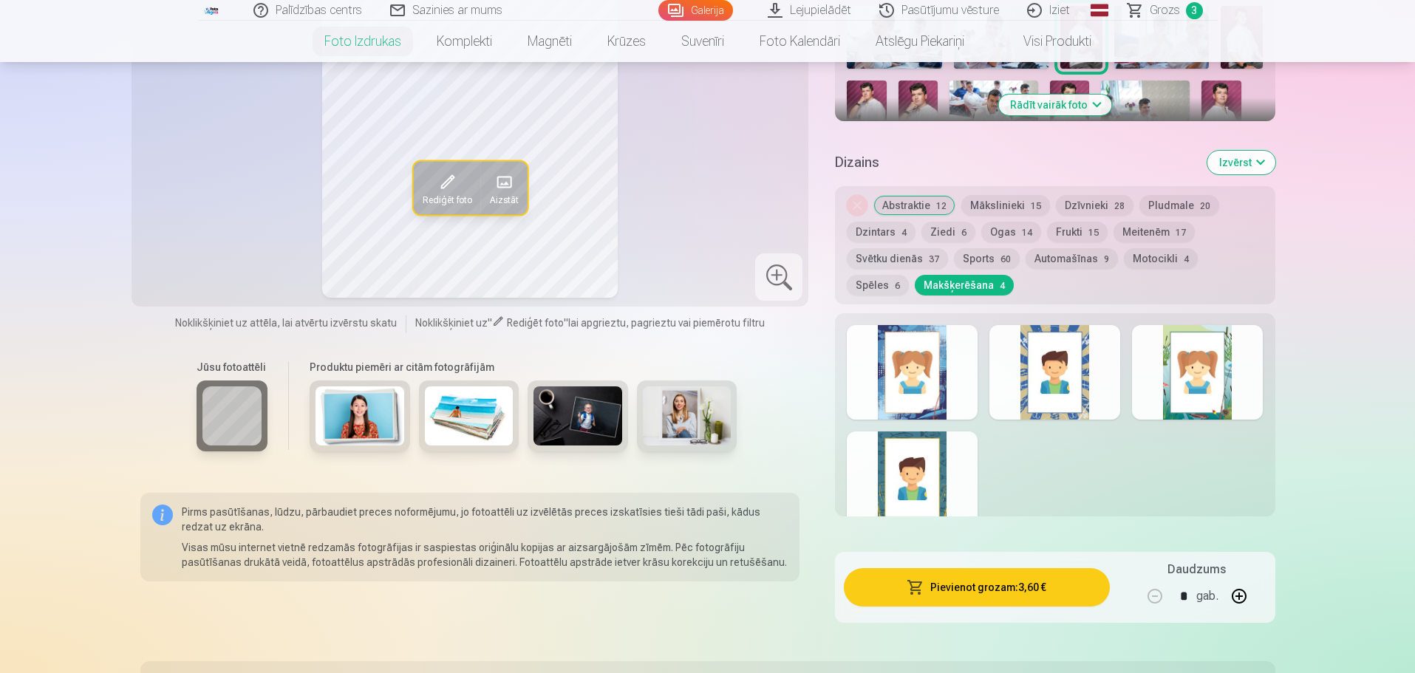
click at [984, 597] on button "Pievienot grozam : 3,60 €" at bounding box center [976, 587] width 265 height 38
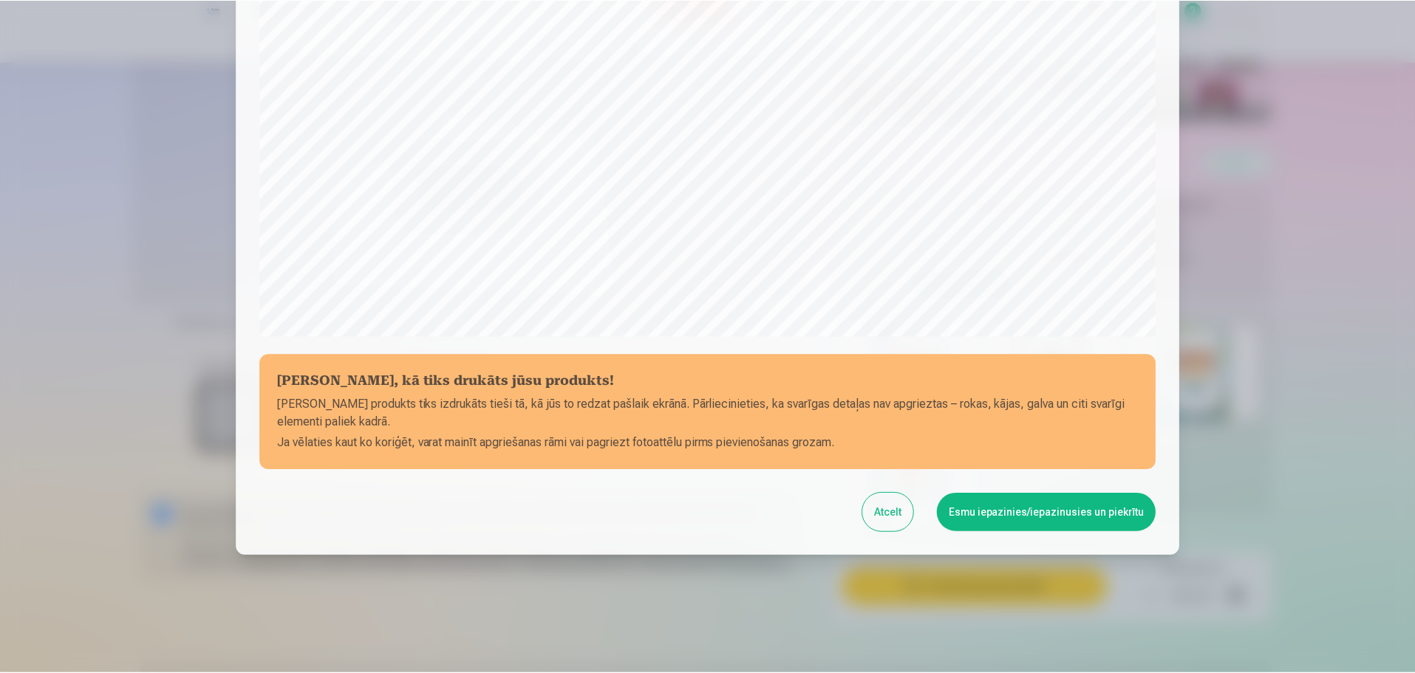
scroll to position [391, 0]
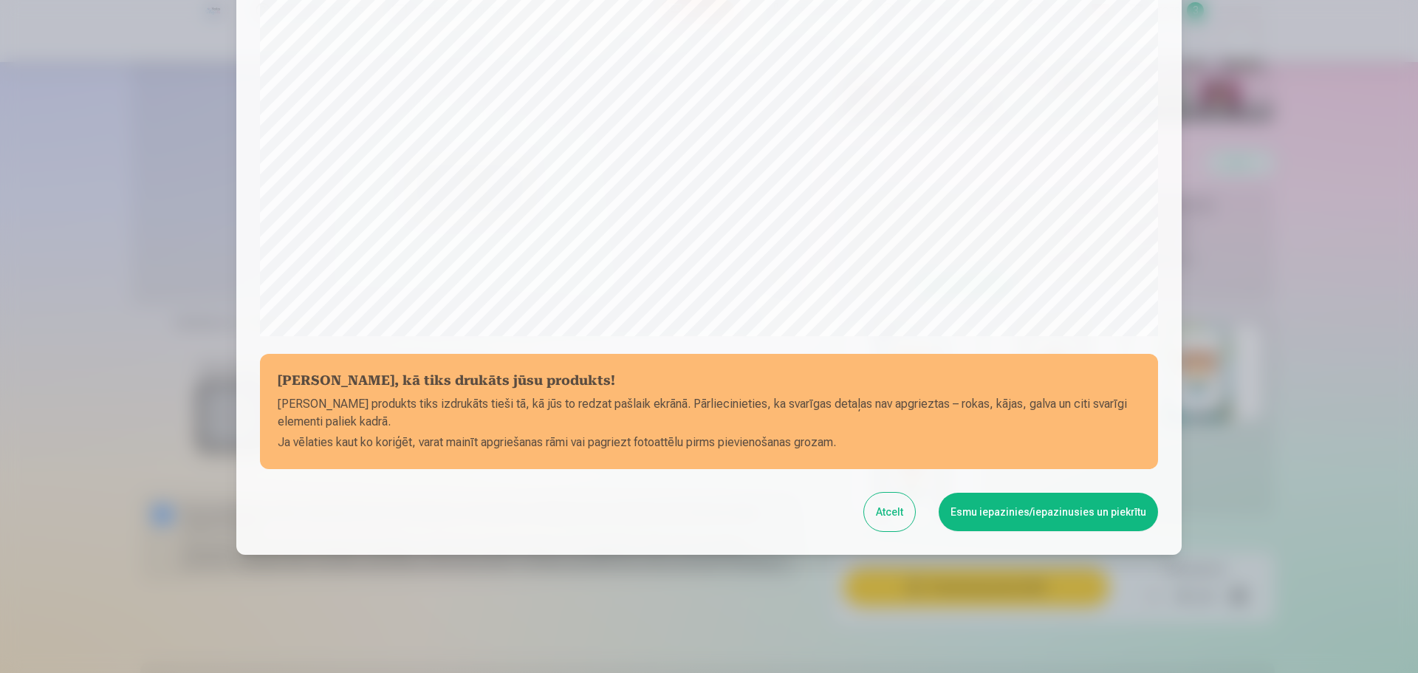
click at [1016, 510] on button "Esmu iepazinies/iepazinusies un piekrītu" at bounding box center [1048, 512] width 219 height 38
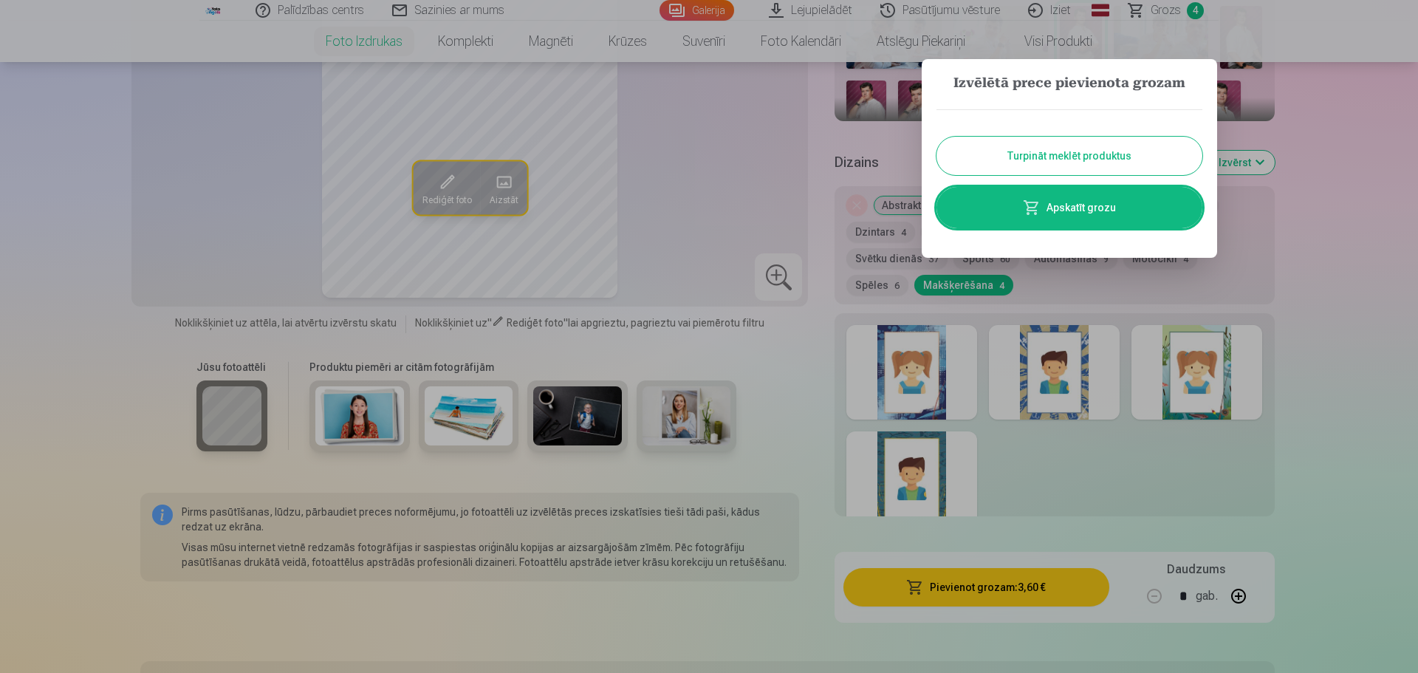
click at [1110, 143] on button "Turpināt meklēt produktus" at bounding box center [1070, 156] width 266 height 38
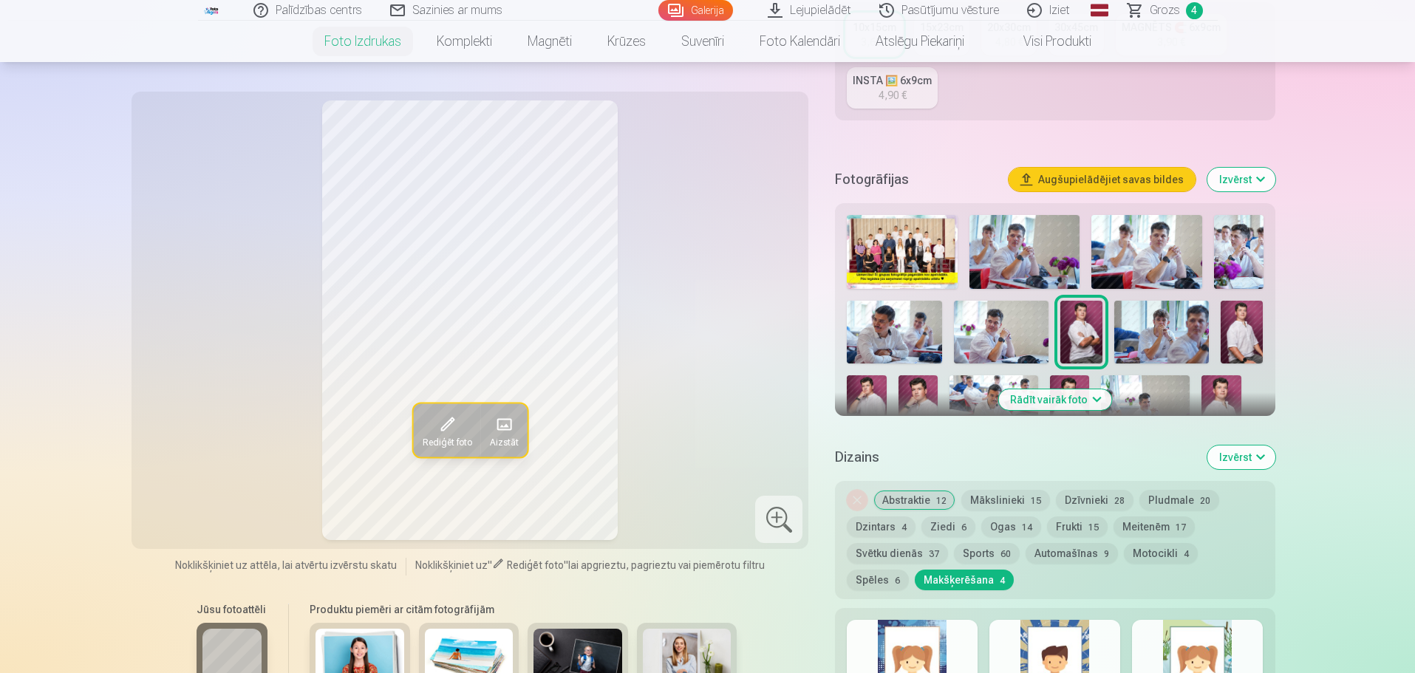
scroll to position [349, 0]
click at [1078, 394] on button "Rādīt vairāk foto" at bounding box center [1054, 400] width 113 height 21
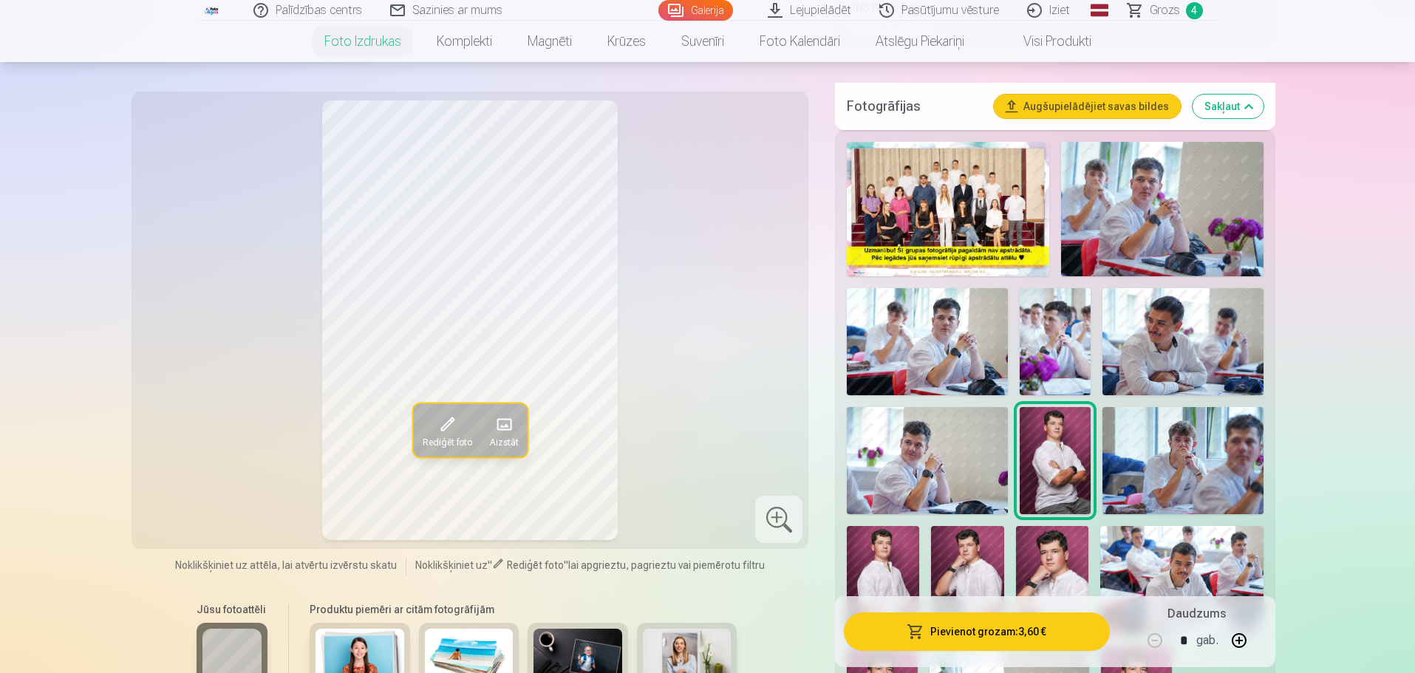
scroll to position [496, 0]
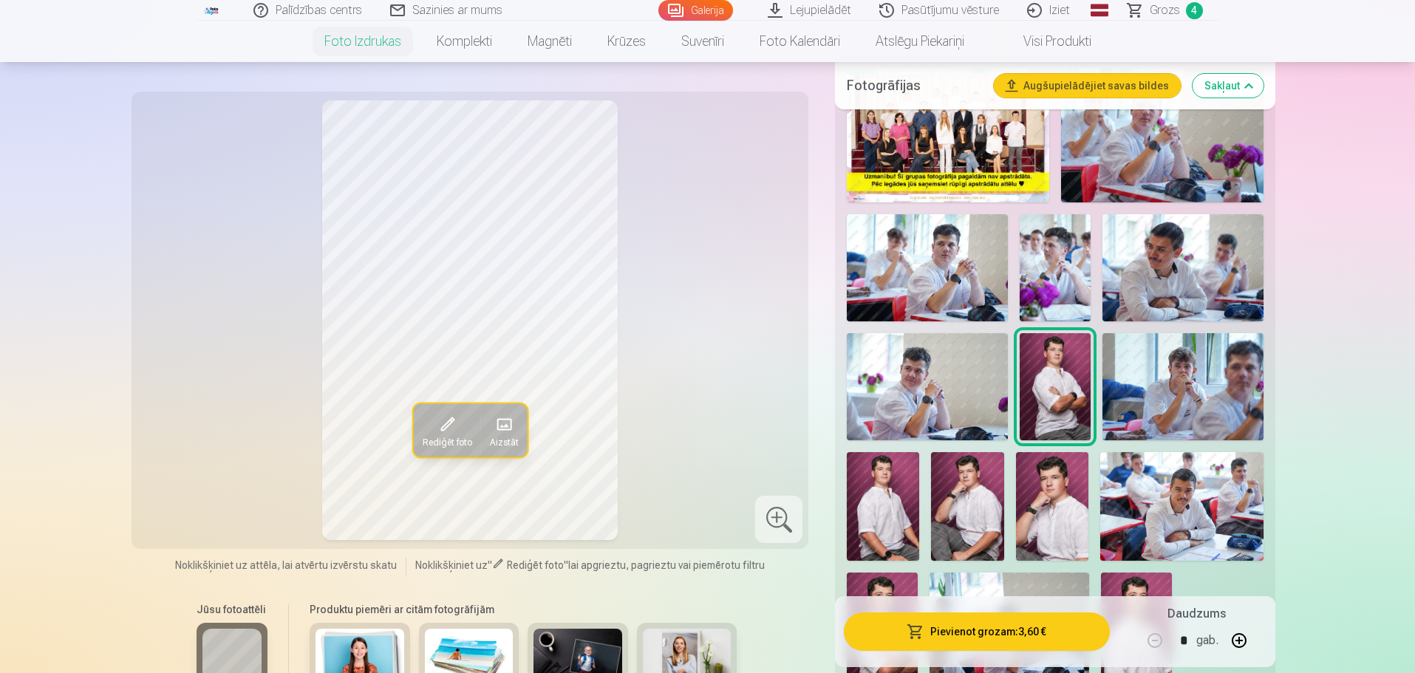
click at [943, 266] on img at bounding box center [927, 267] width 160 height 107
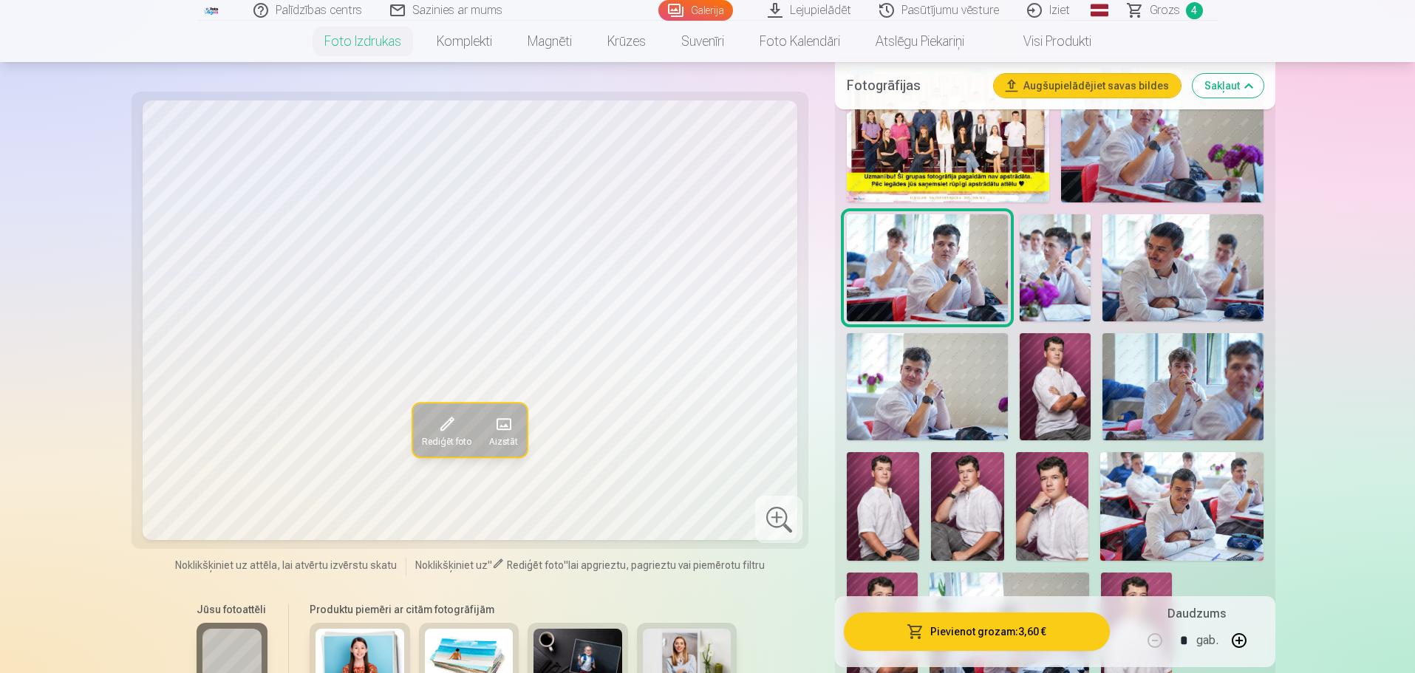
click at [1059, 254] on img at bounding box center [1055, 267] width 72 height 107
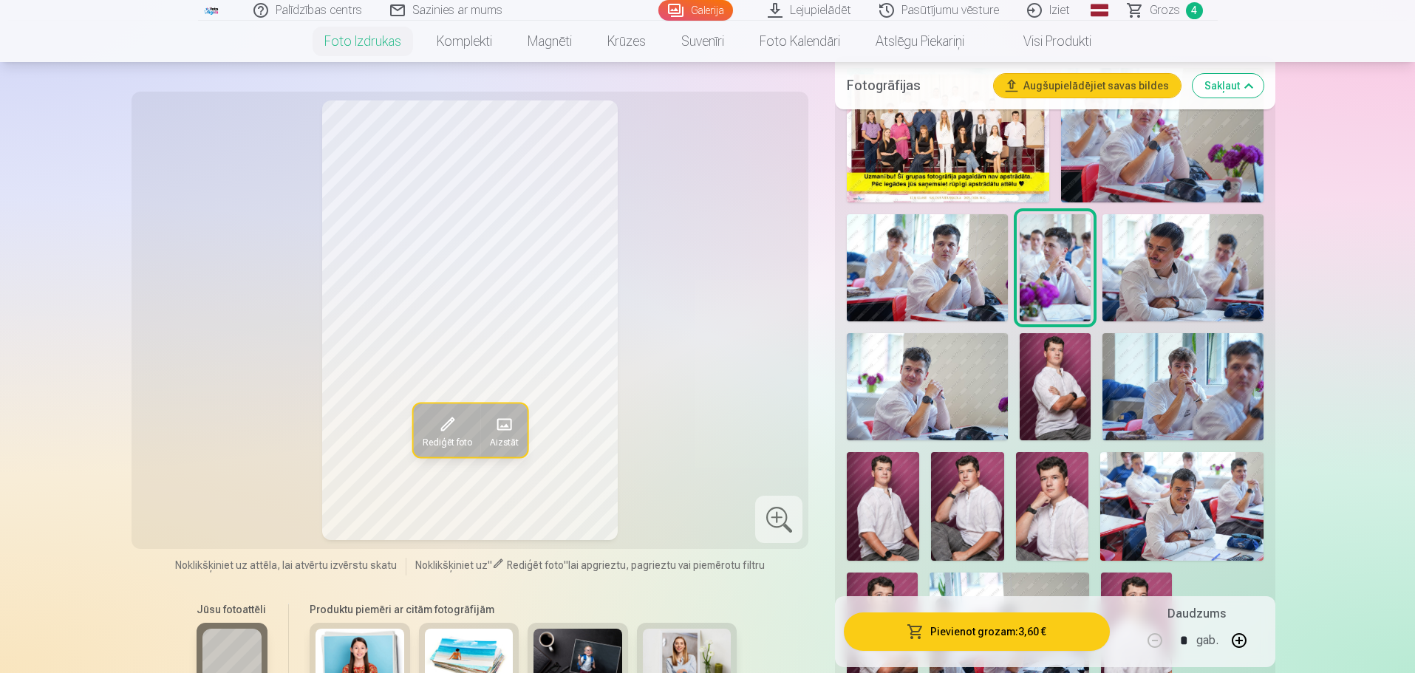
click at [1207, 264] on img at bounding box center [1182, 267] width 160 height 107
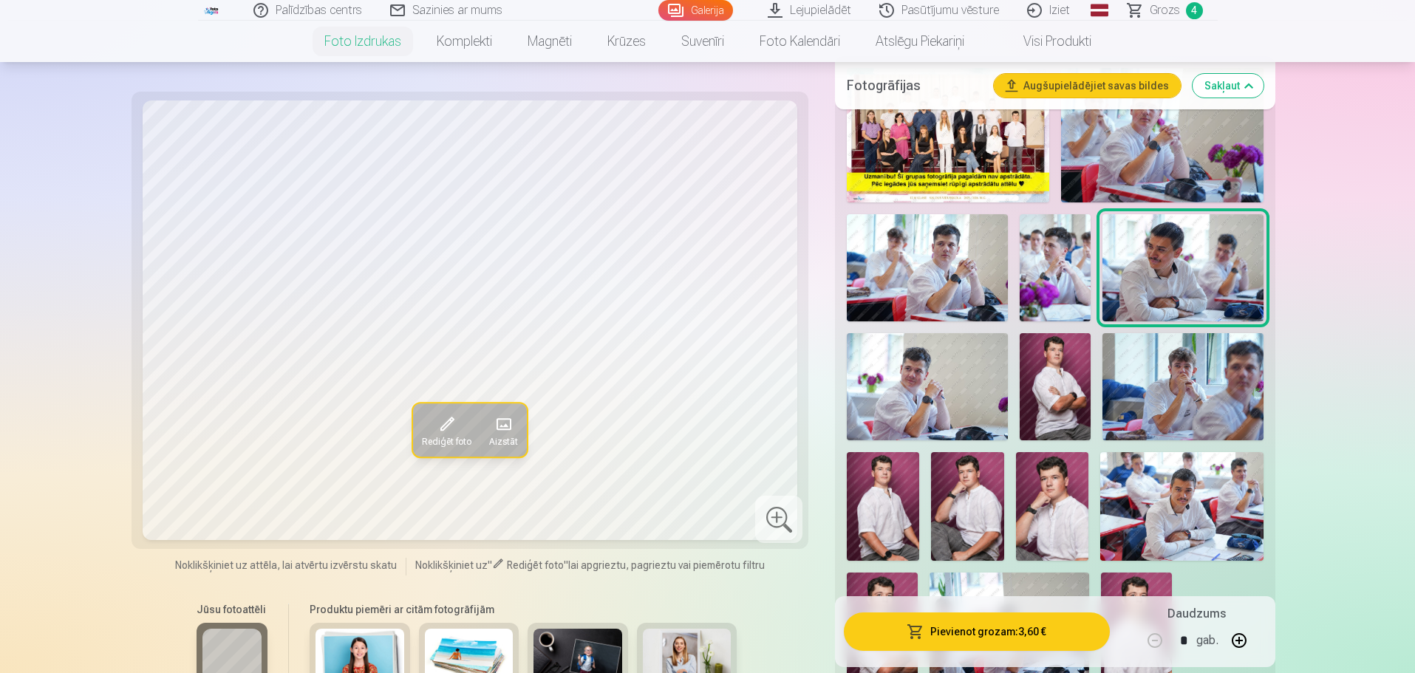
click at [922, 371] on img at bounding box center [927, 386] width 160 height 107
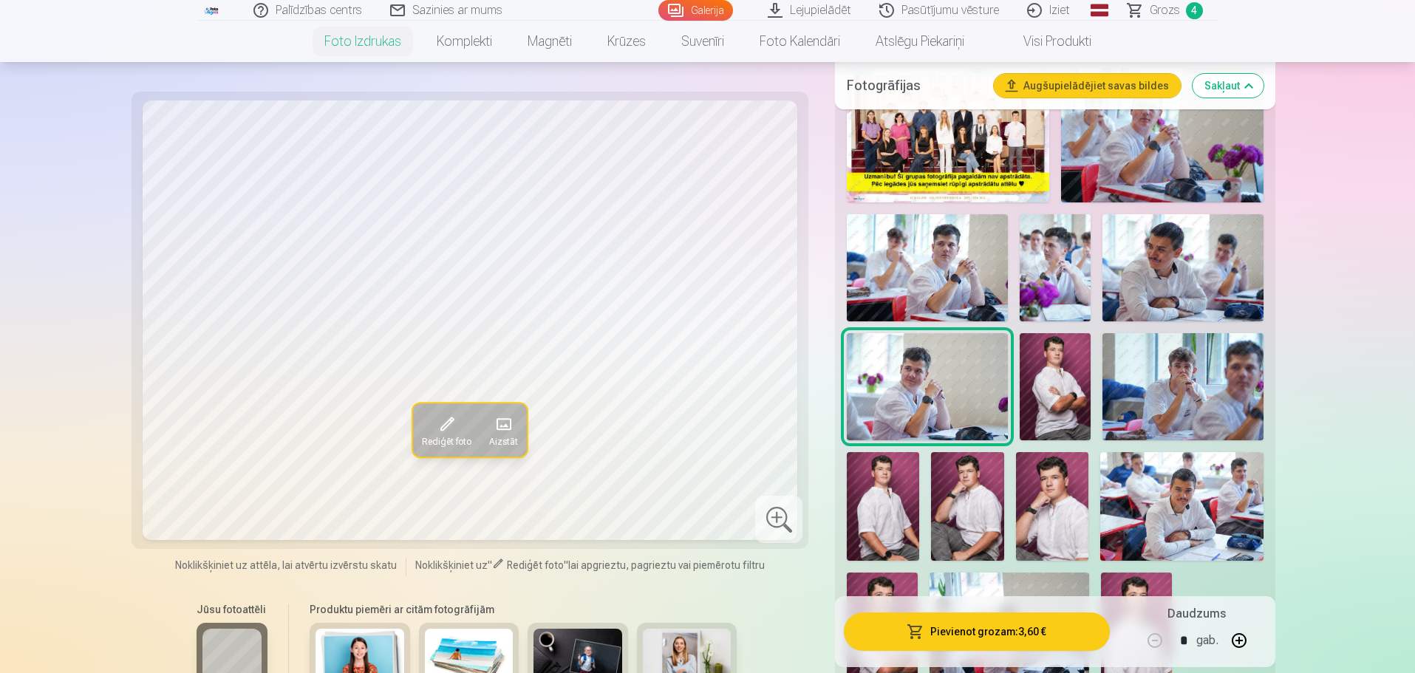
click at [890, 505] on img at bounding box center [883, 506] width 72 height 109
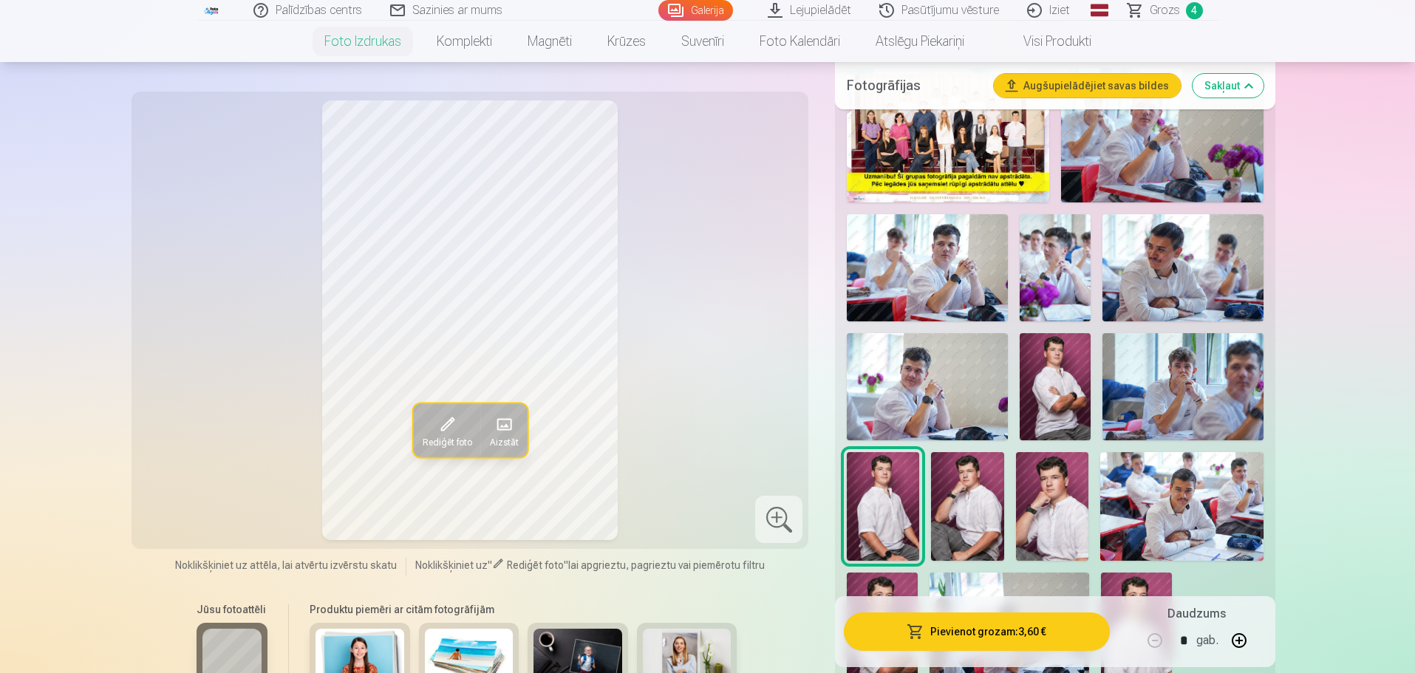
click at [970, 510] on img at bounding box center [967, 506] width 72 height 109
click at [1039, 500] on img at bounding box center [1052, 506] width 72 height 109
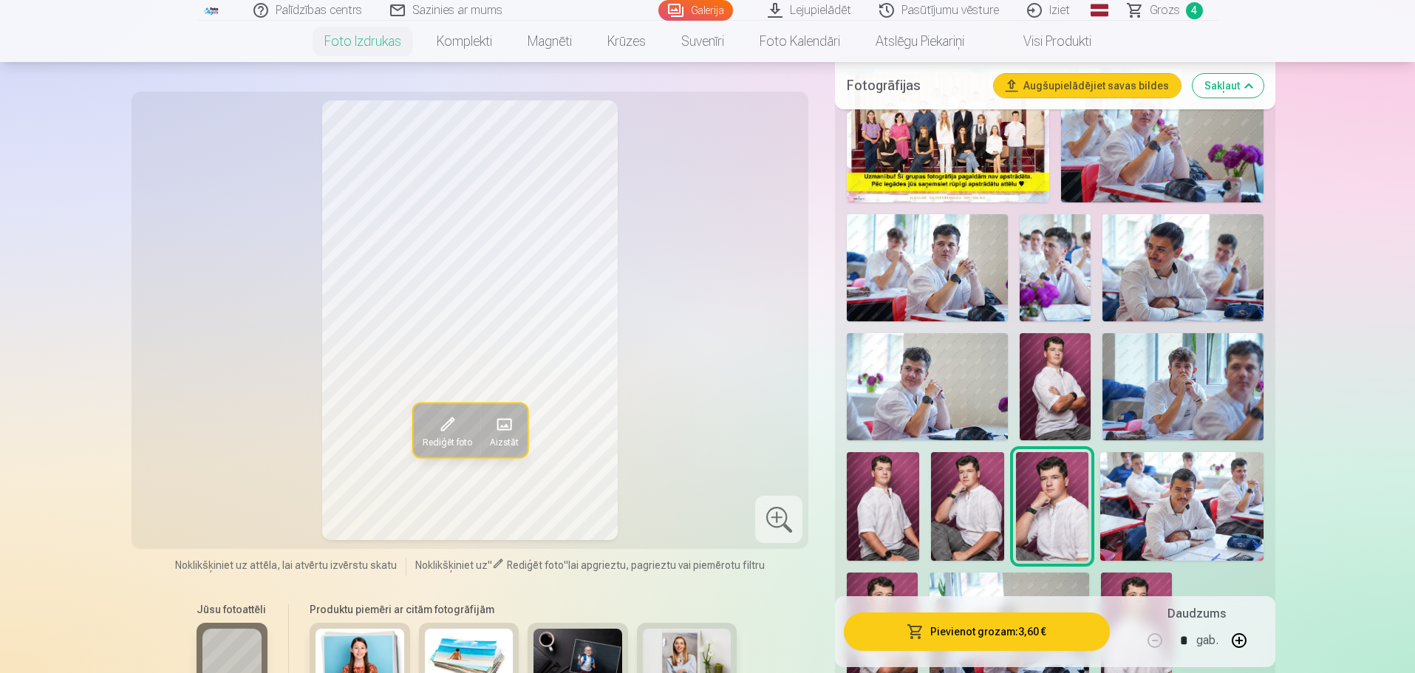
click at [1165, 508] on img at bounding box center [1181, 506] width 163 height 109
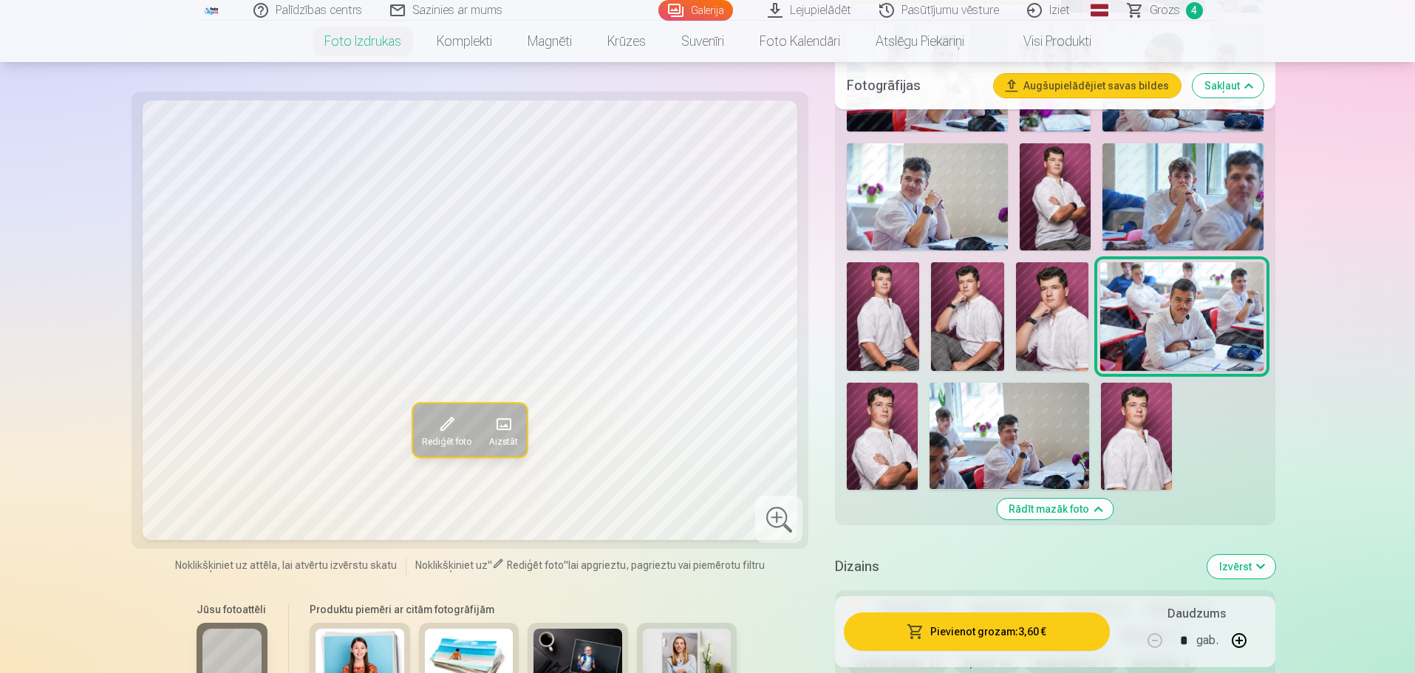
scroll to position [718, 0]
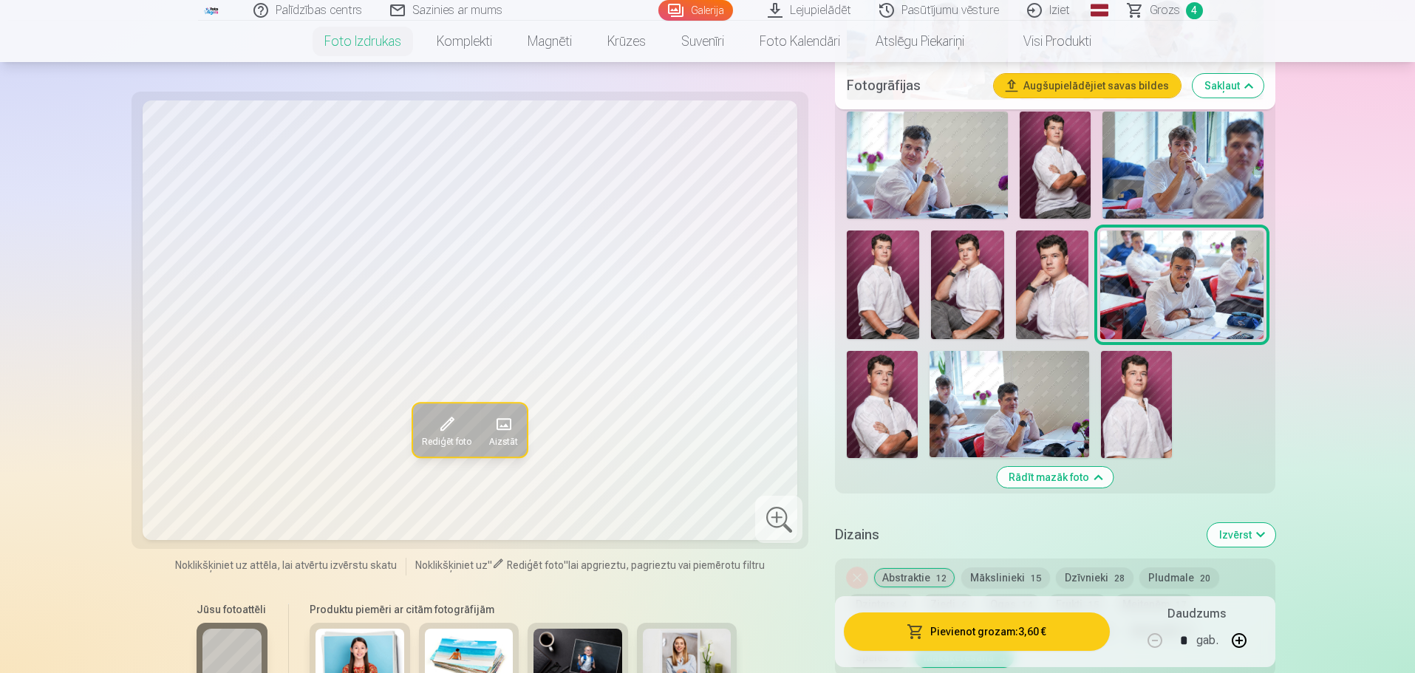
click at [863, 398] on img at bounding box center [882, 404] width 71 height 106
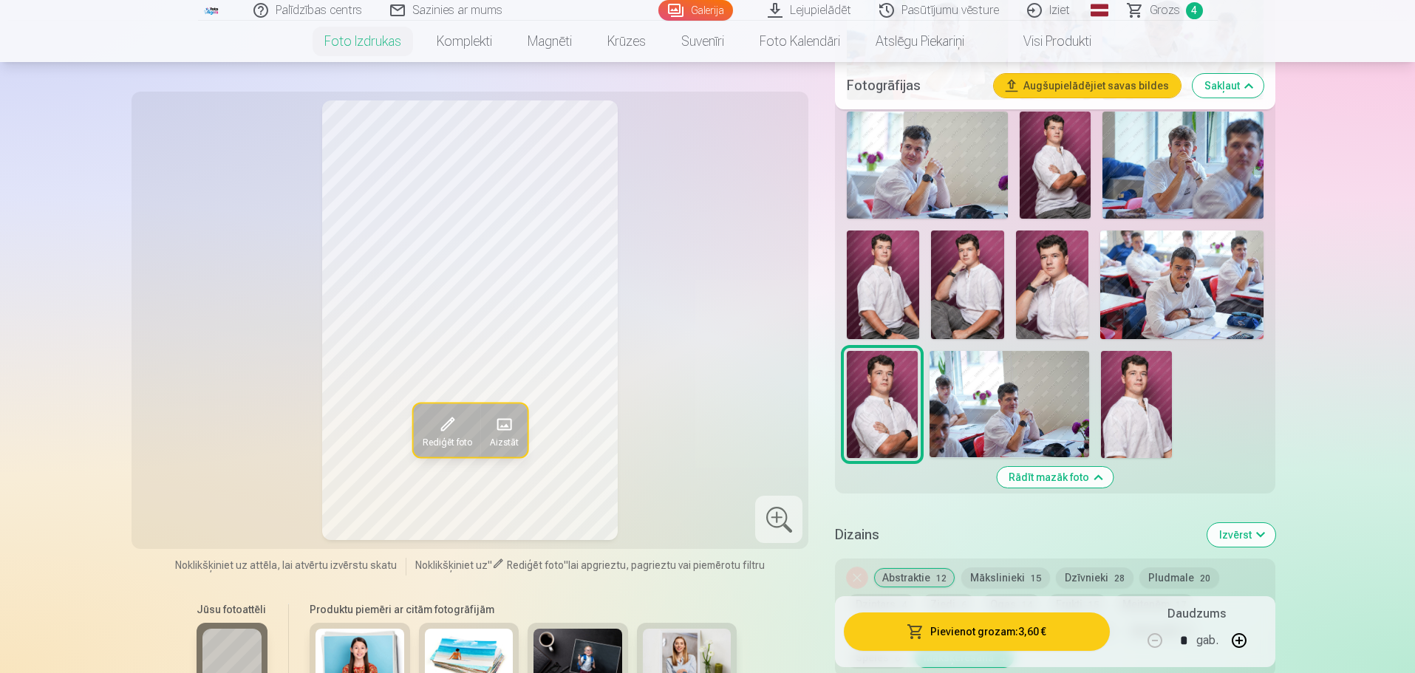
click at [1033, 419] on img at bounding box center [1009, 404] width 160 height 106
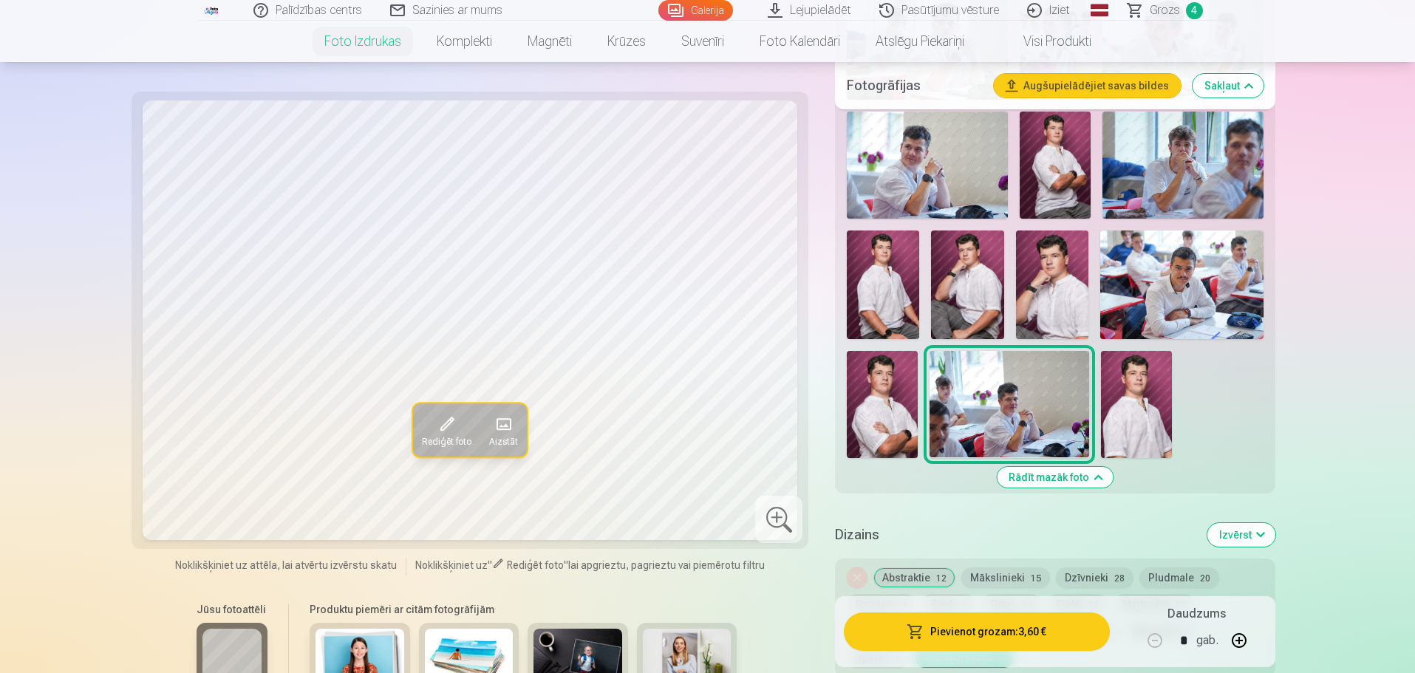
click at [1144, 410] on img at bounding box center [1136, 404] width 71 height 106
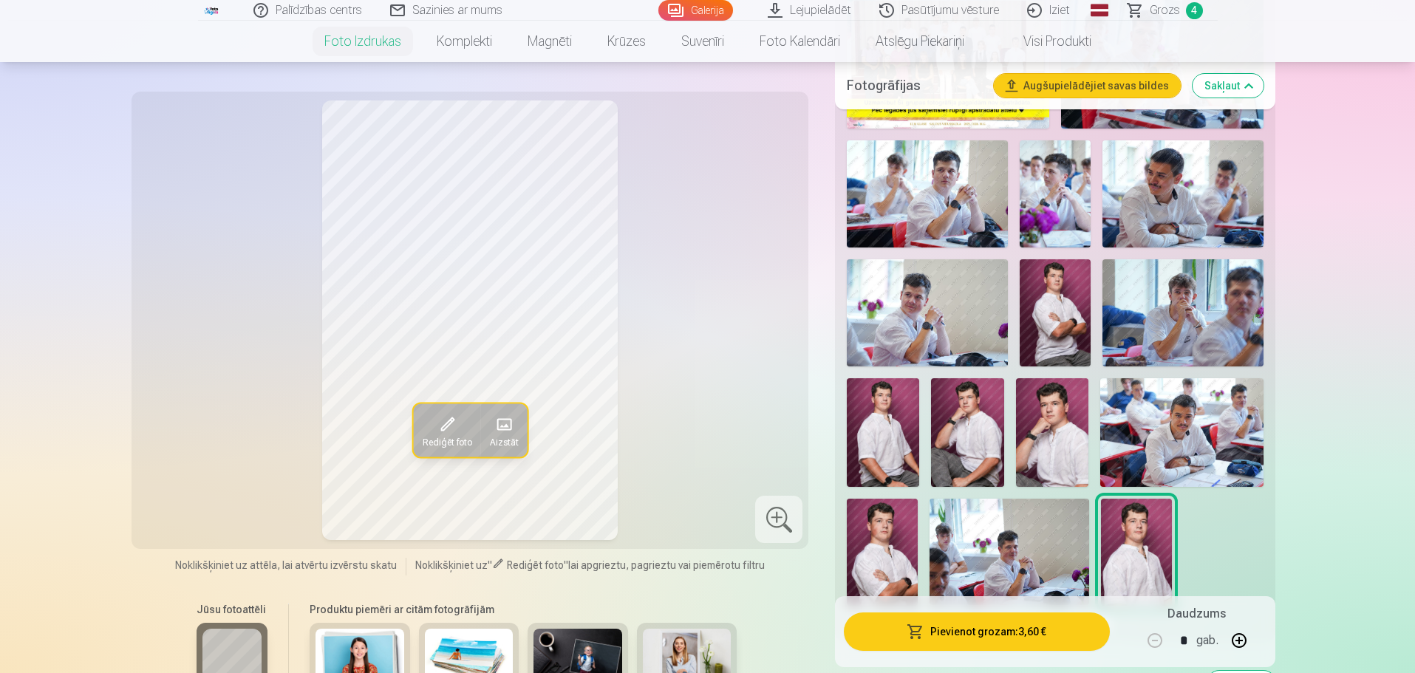
scroll to position [644, 0]
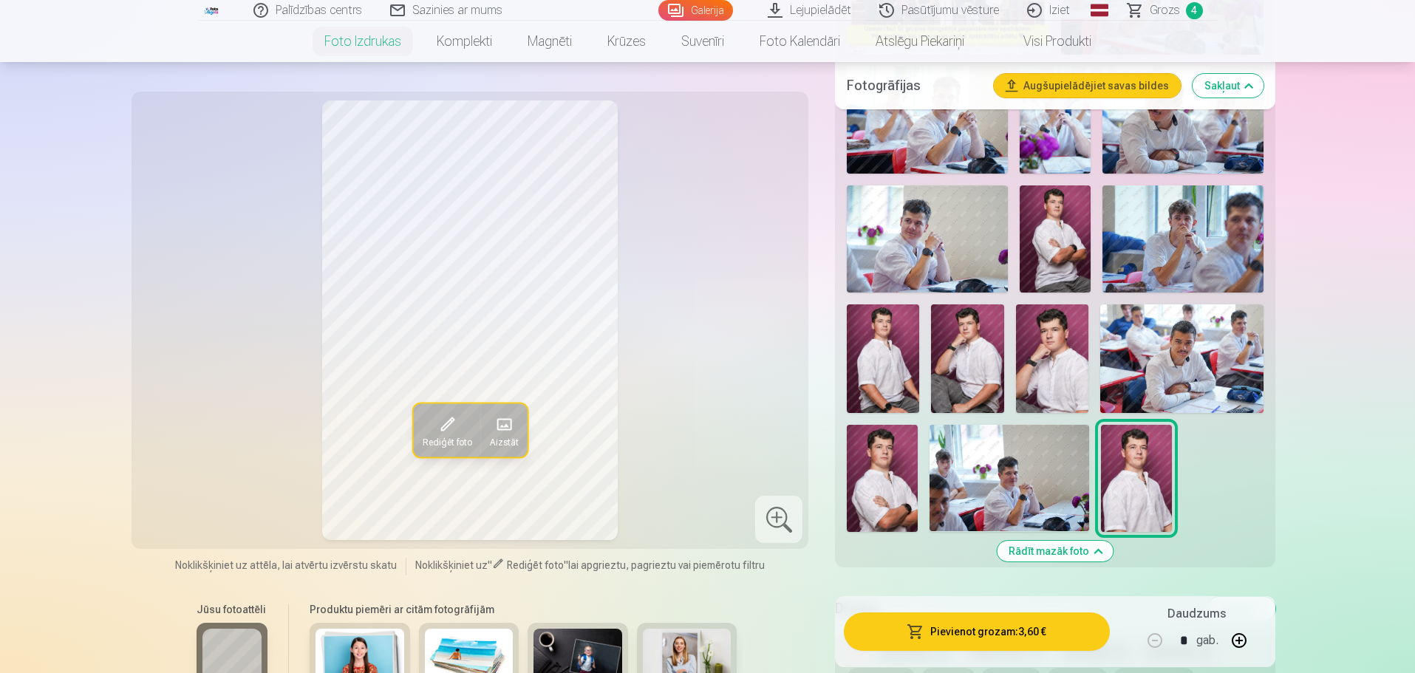
click at [965, 372] on img at bounding box center [967, 358] width 72 height 109
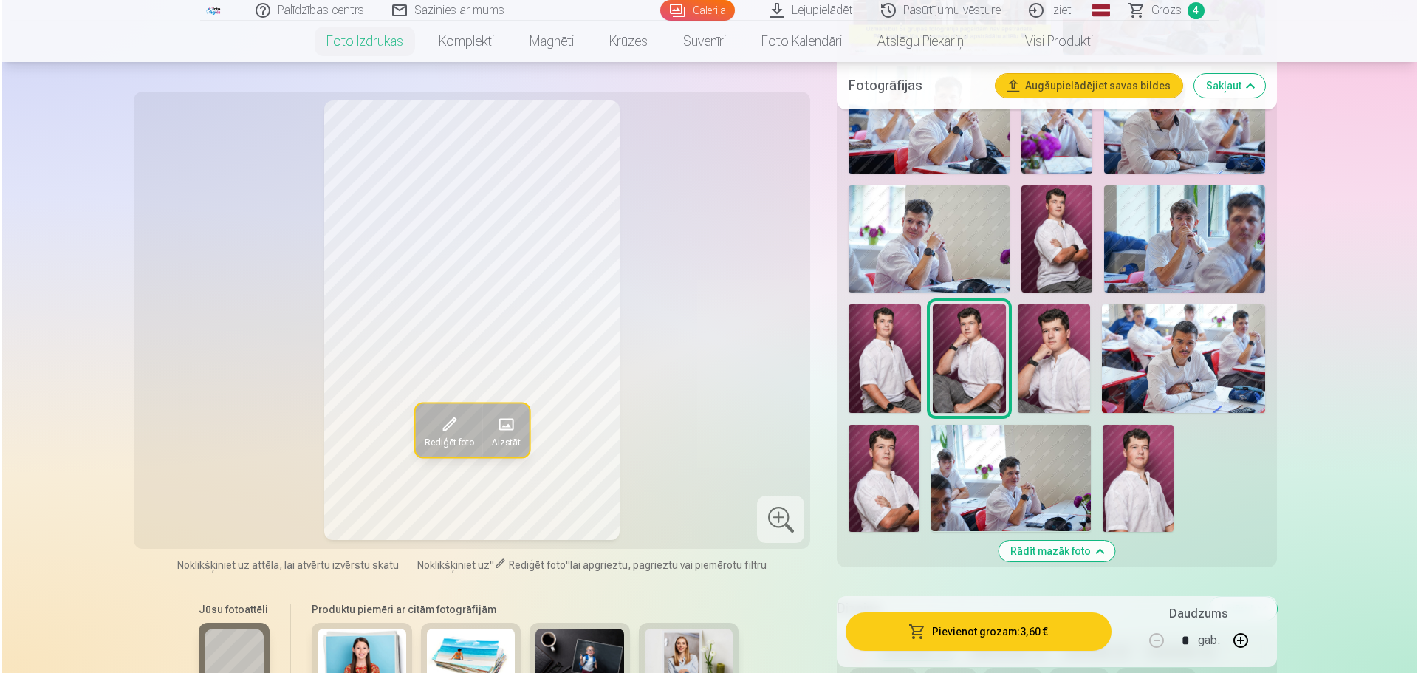
scroll to position [718, 0]
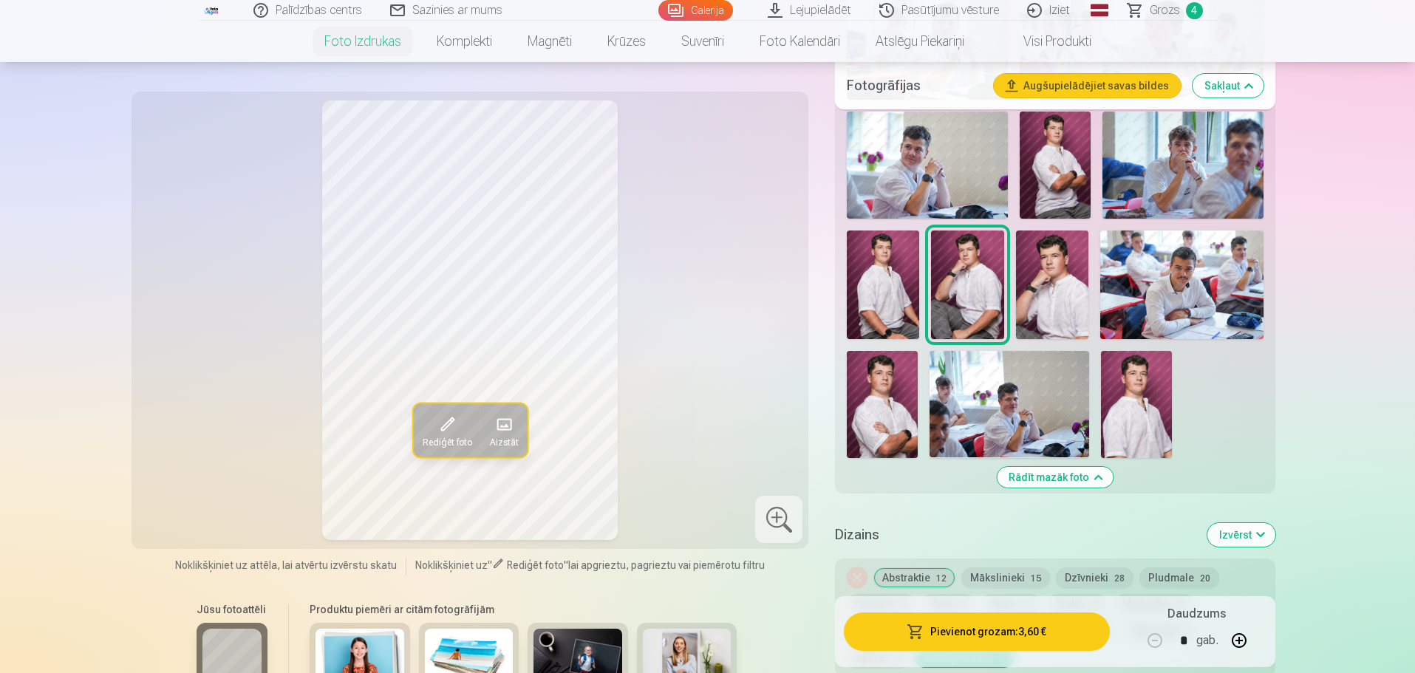
click at [977, 632] on button "Pievienot grozam : 3,60 €" at bounding box center [976, 631] width 265 height 38
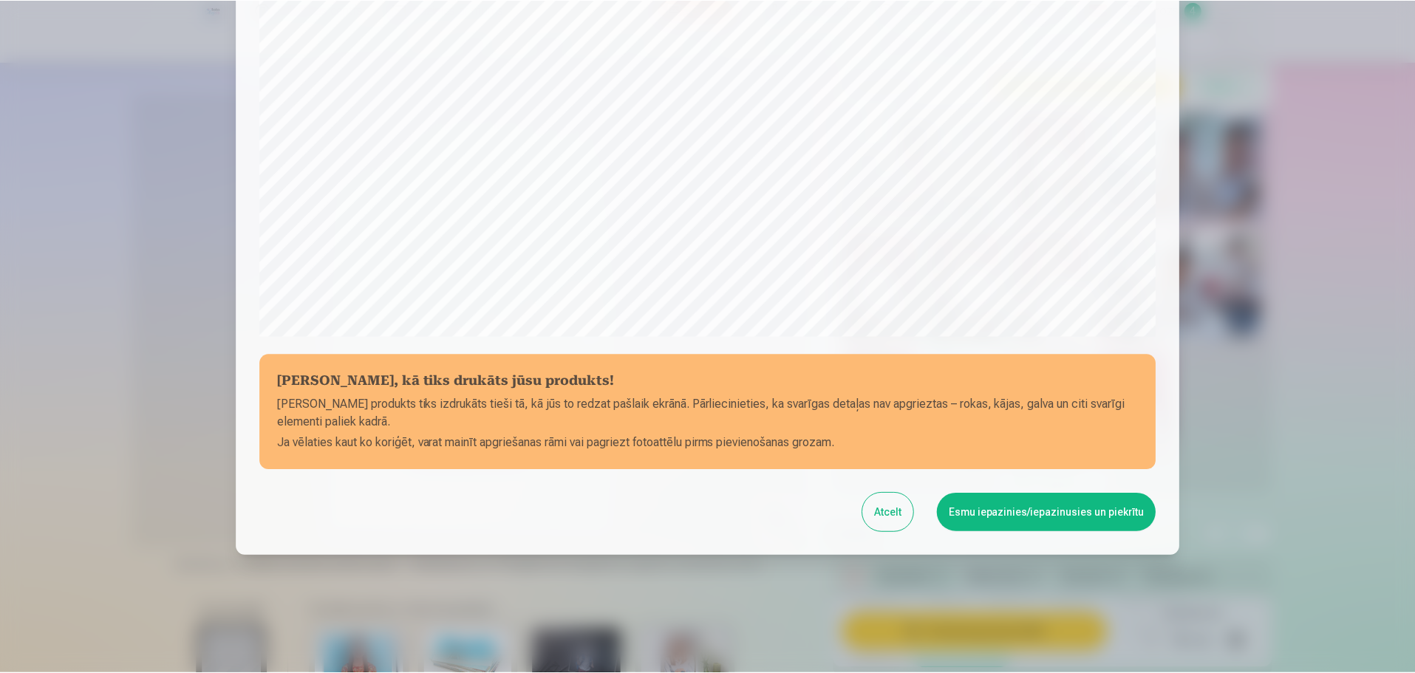
scroll to position [391, 0]
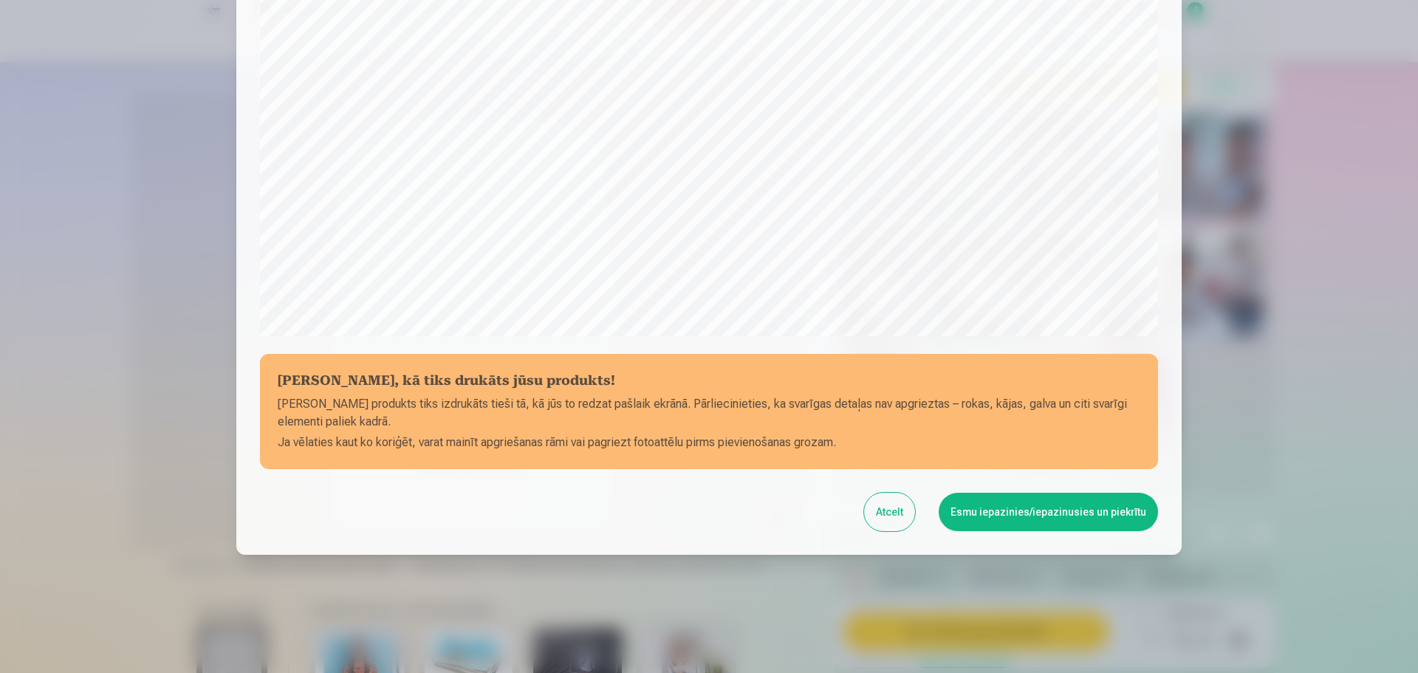
click at [1024, 515] on button "Esmu iepazinies/iepazinusies un piekrītu" at bounding box center [1048, 512] width 219 height 38
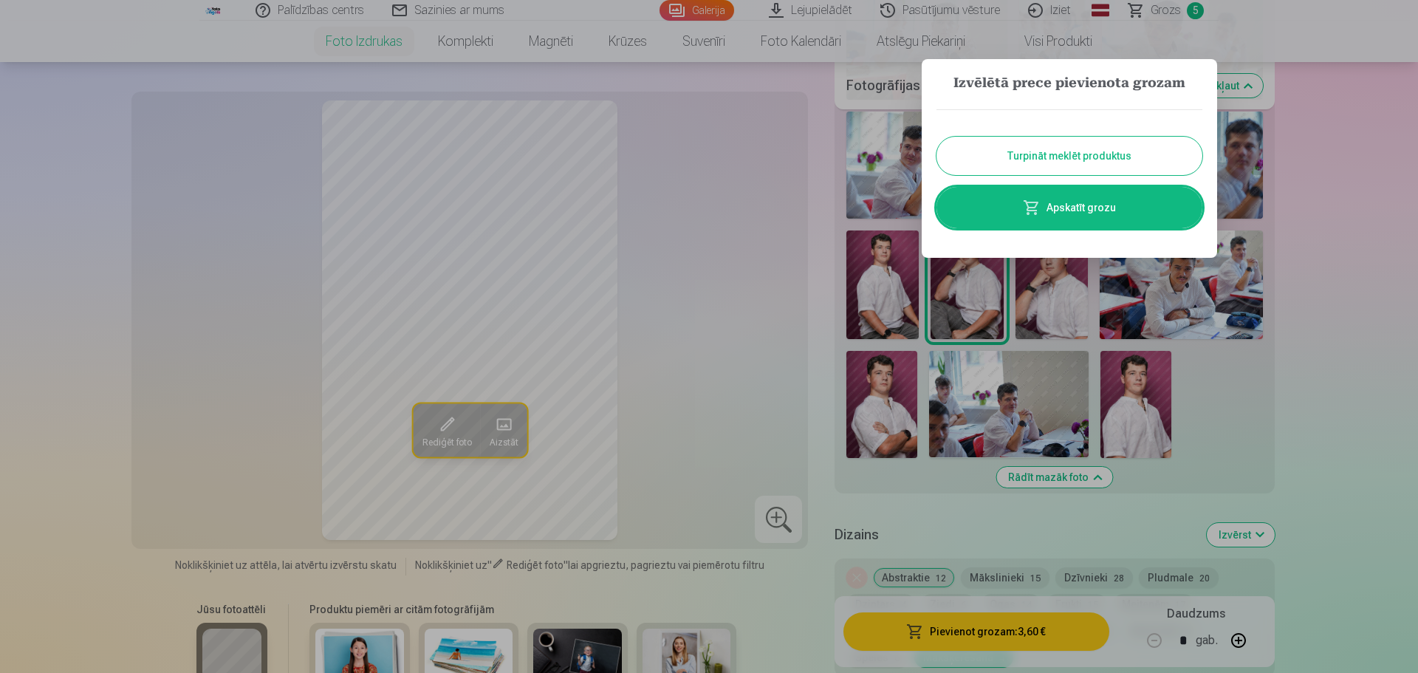
click at [1093, 150] on button "Turpināt meklēt produktus" at bounding box center [1070, 156] width 266 height 38
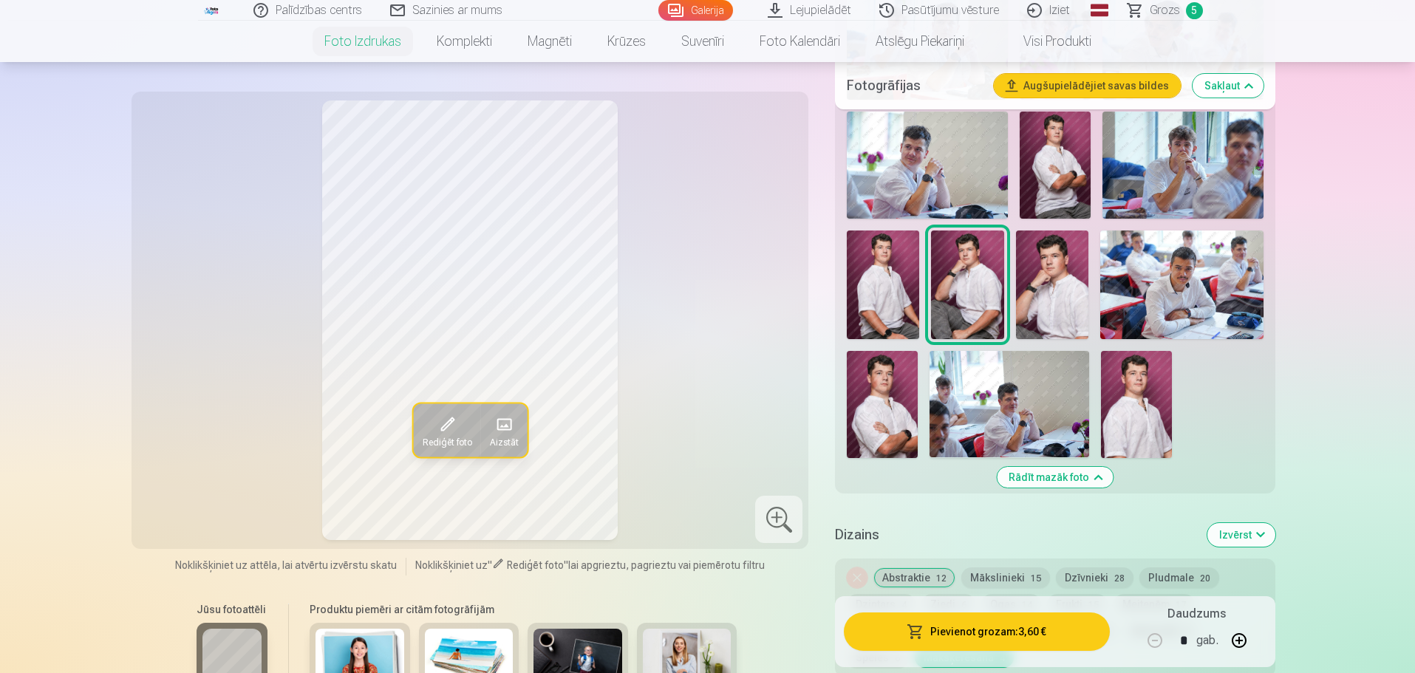
click at [454, 436] on span "Rediģēt foto" at bounding box center [446, 442] width 49 height 12
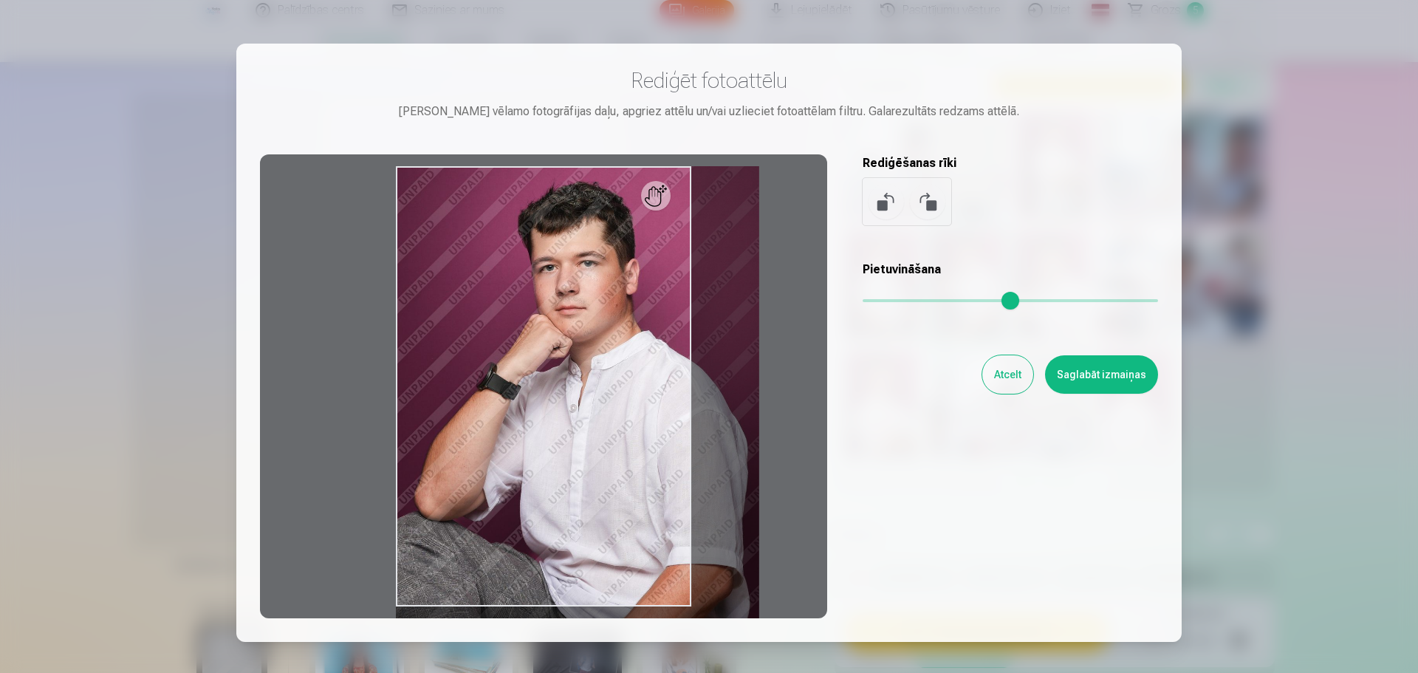
type input "*"
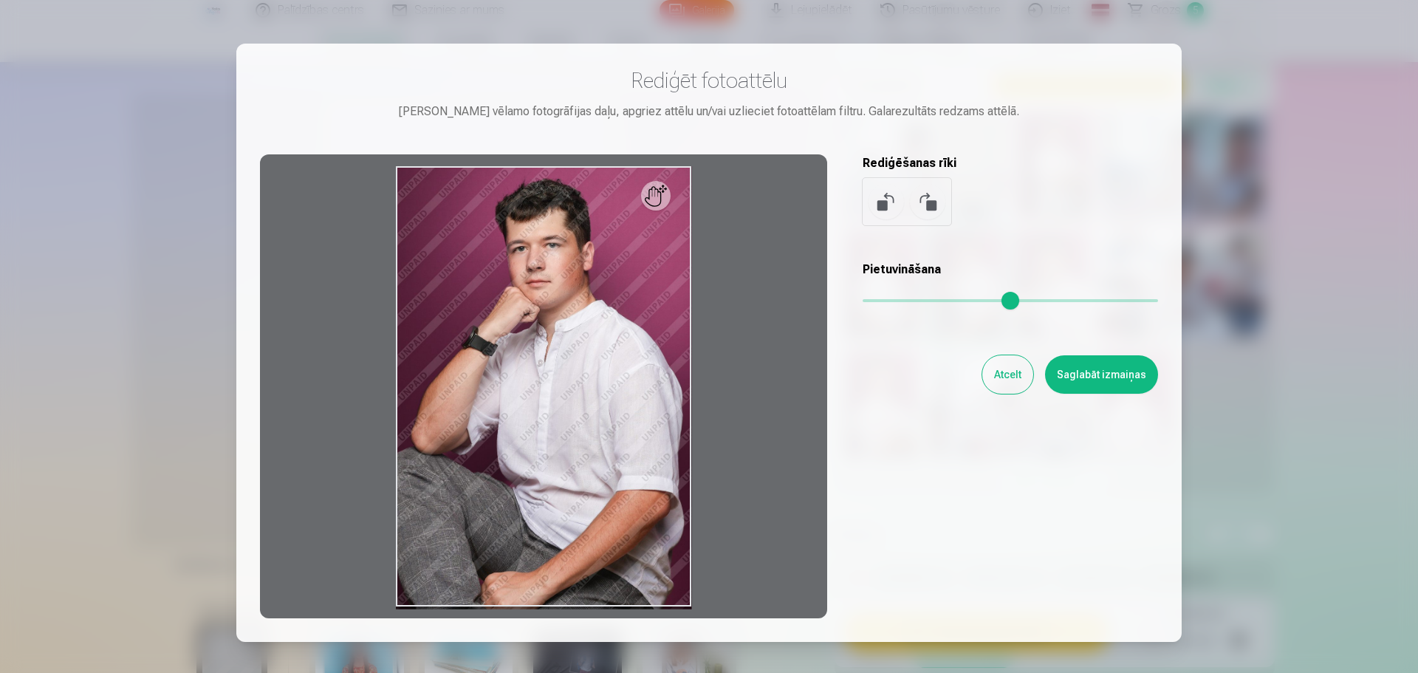
drag, startPoint x: 868, startPoint y: 301, endPoint x: 837, endPoint y: 324, distance: 39.0
click at [863, 302] on input "range" at bounding box center [1010, 300] width 295 height 3
click at [1002, 372] on button "Atcelt" at bounding box center [1008, 374] width 51 height 38
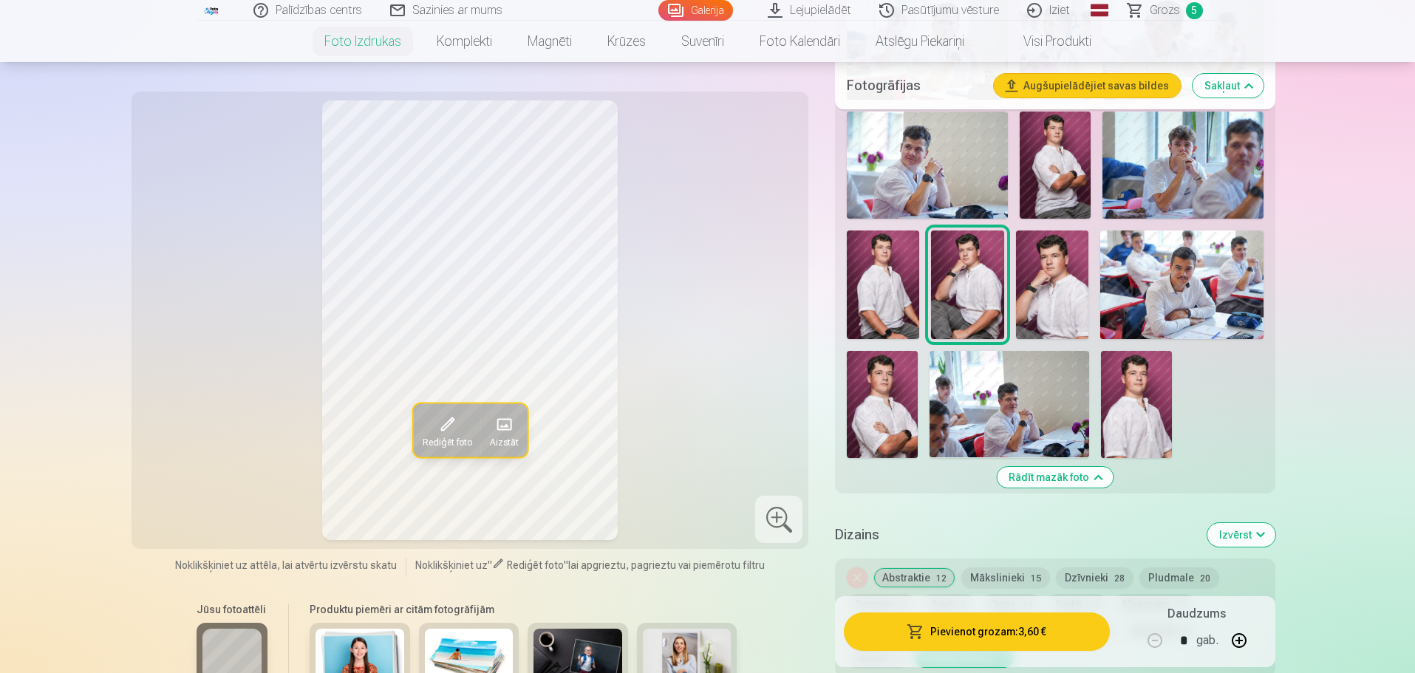
click at [886, 307] on img at bounding box center [883, 284] width 72 height 109
click at [1167, 6] on span "Grozs" at bounding box center [1164, 10] width 30 height 18
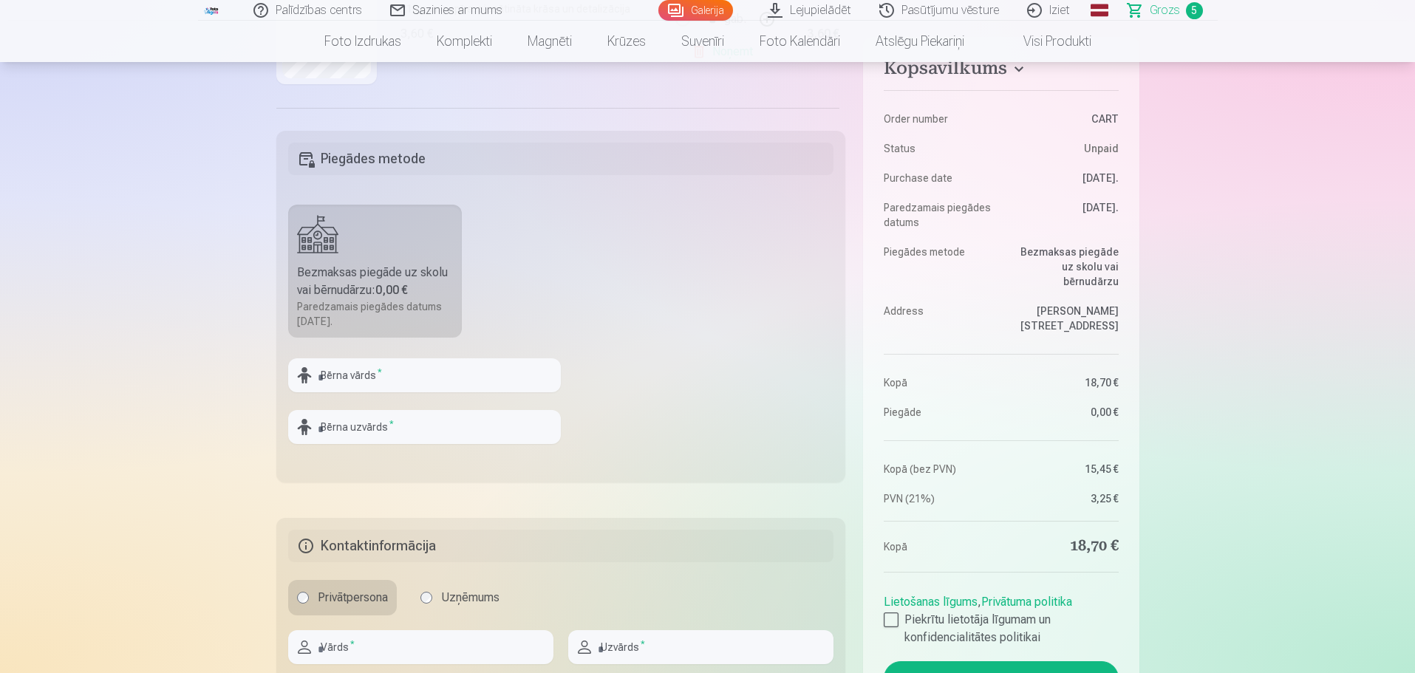
scroll to position [591, 0]
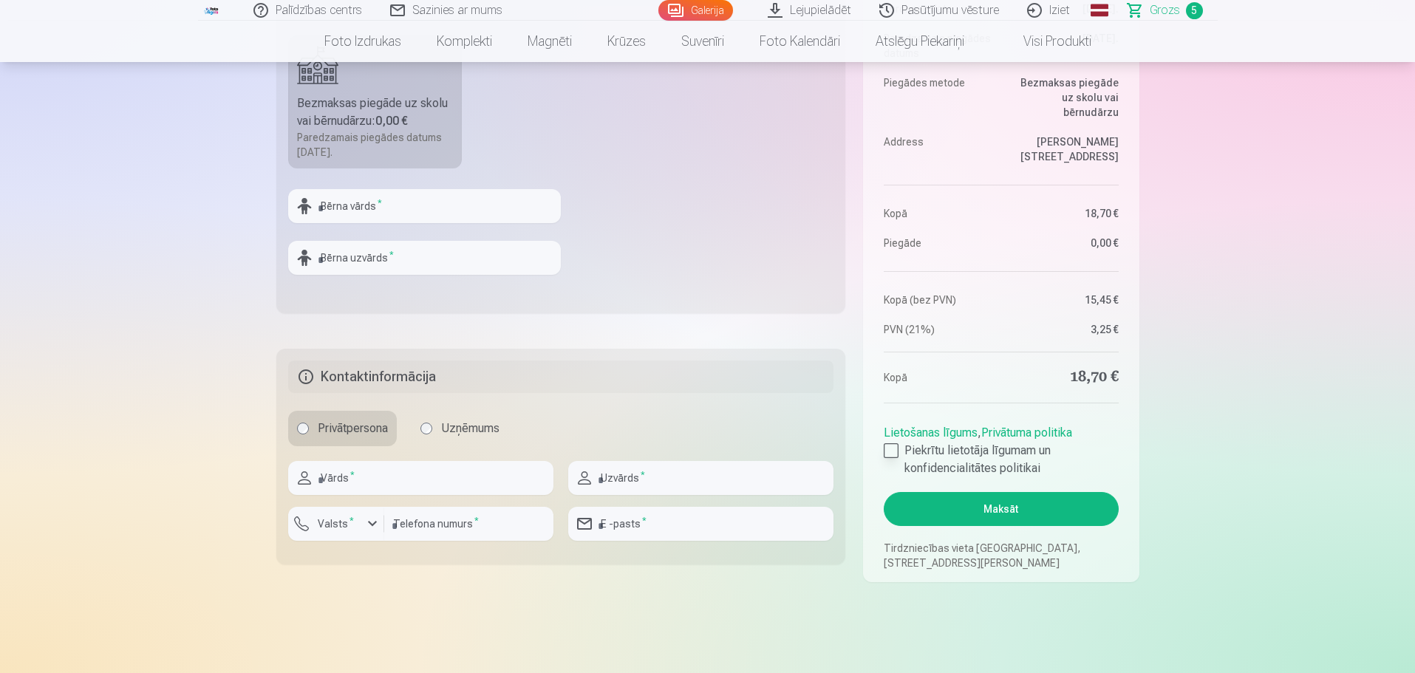
click at [895, 454] on div at bounding box center [891, 450] width 15 height 15
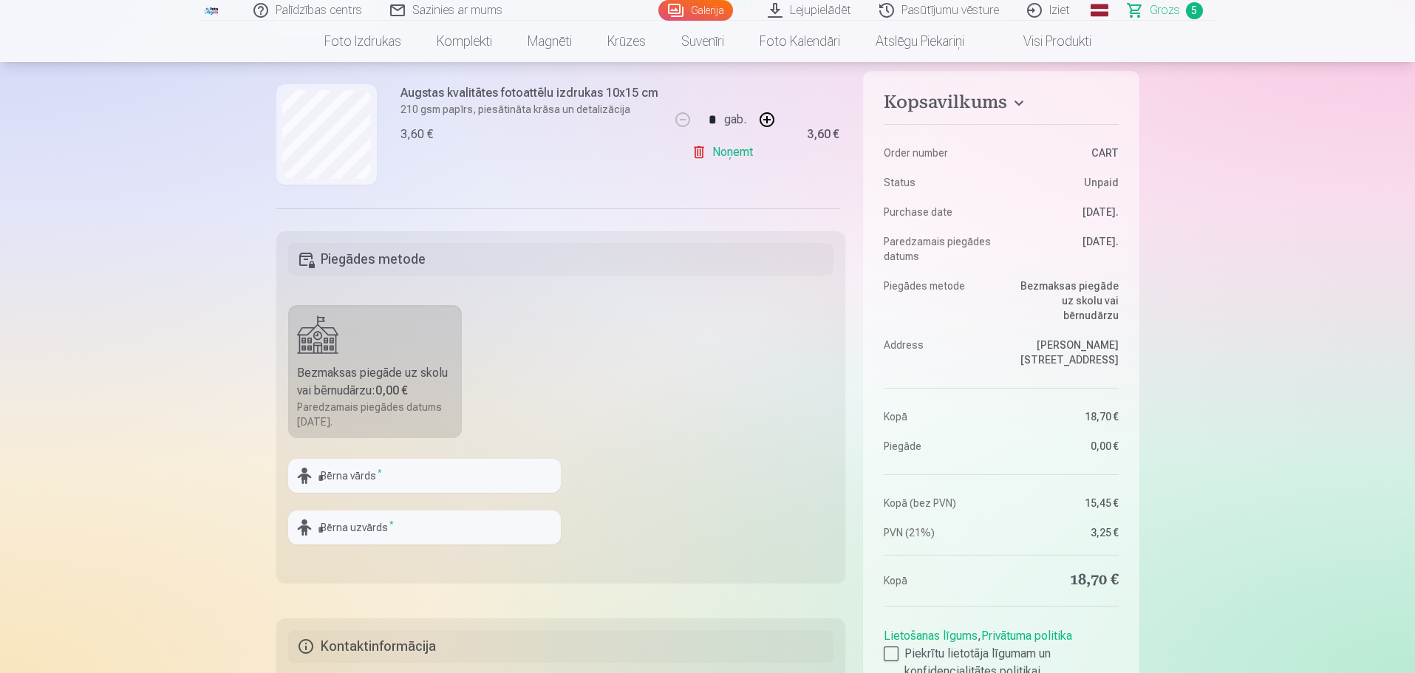
scroll to position [295, 0]
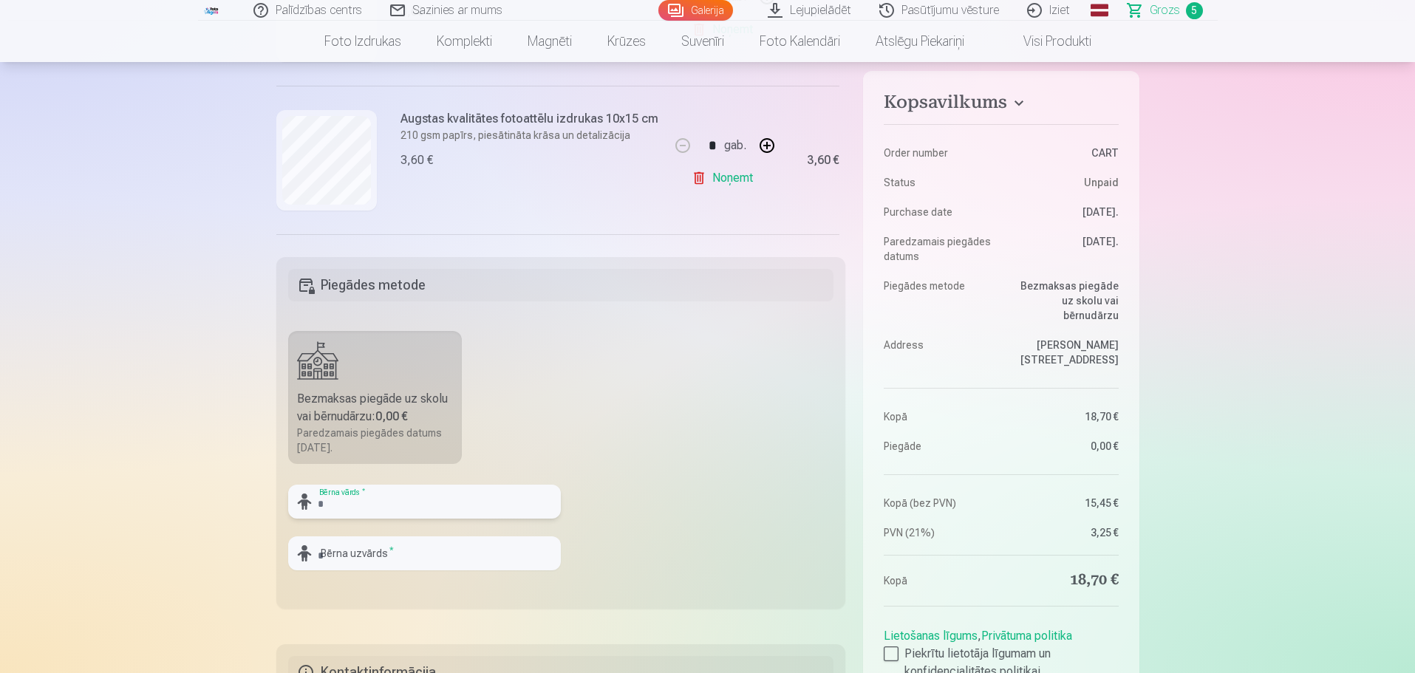
click at [340, 504] on input "text" at bounding box center [424, 502] width 273 height 34
type input "******"
click at [369, 557] on input "text" at bounding box center [424, 553] width 273 height 34
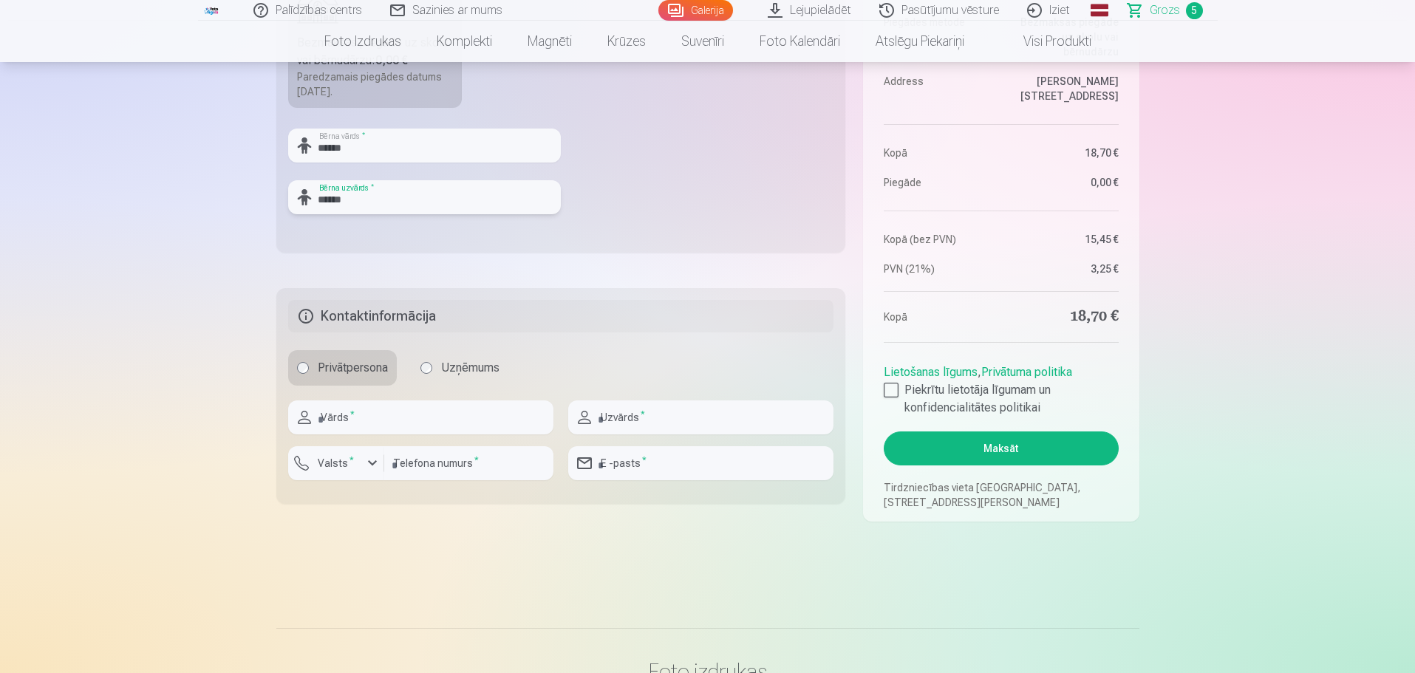
scroll to position [665, 0]
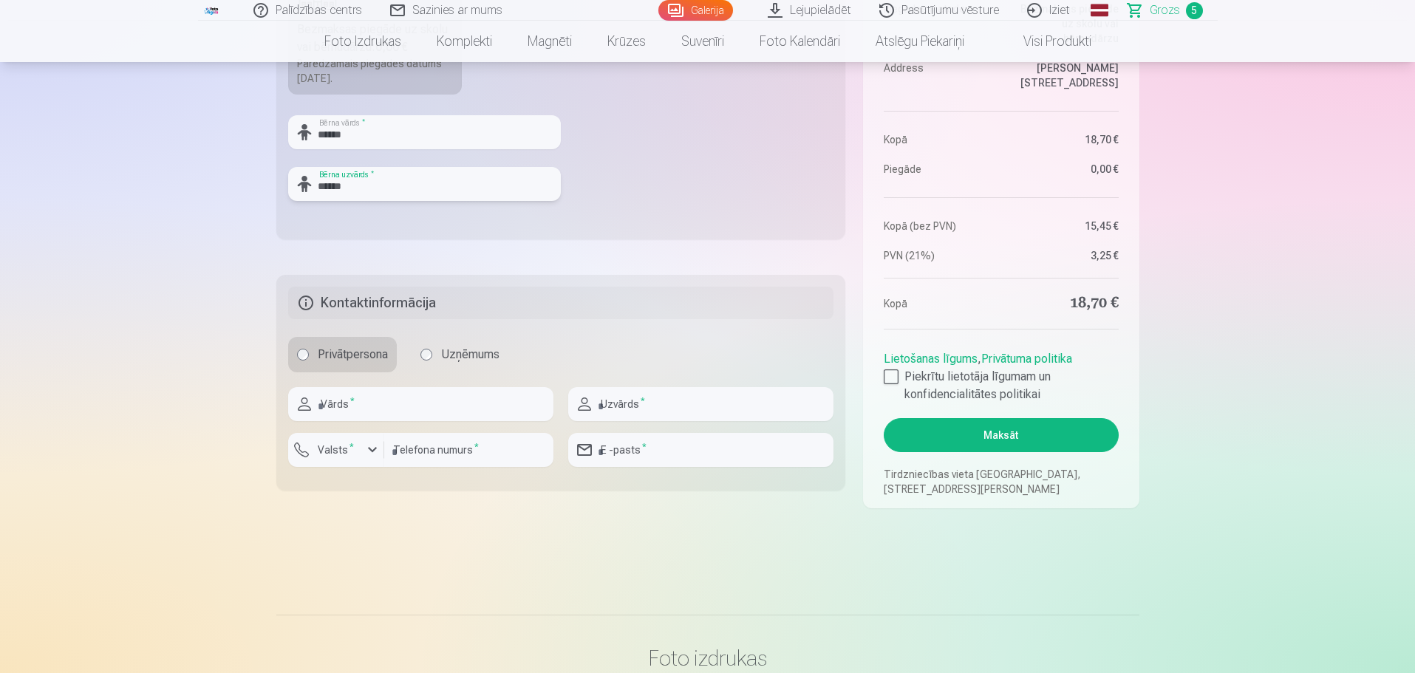
type input "******"
click at [352, 395] on input "text" at bounding box center [420, 404] width 265 height 34
type input "******"
click at [719, 397] on input "text" at bounding box center [700, 404] width 265 height 34
type input "******"
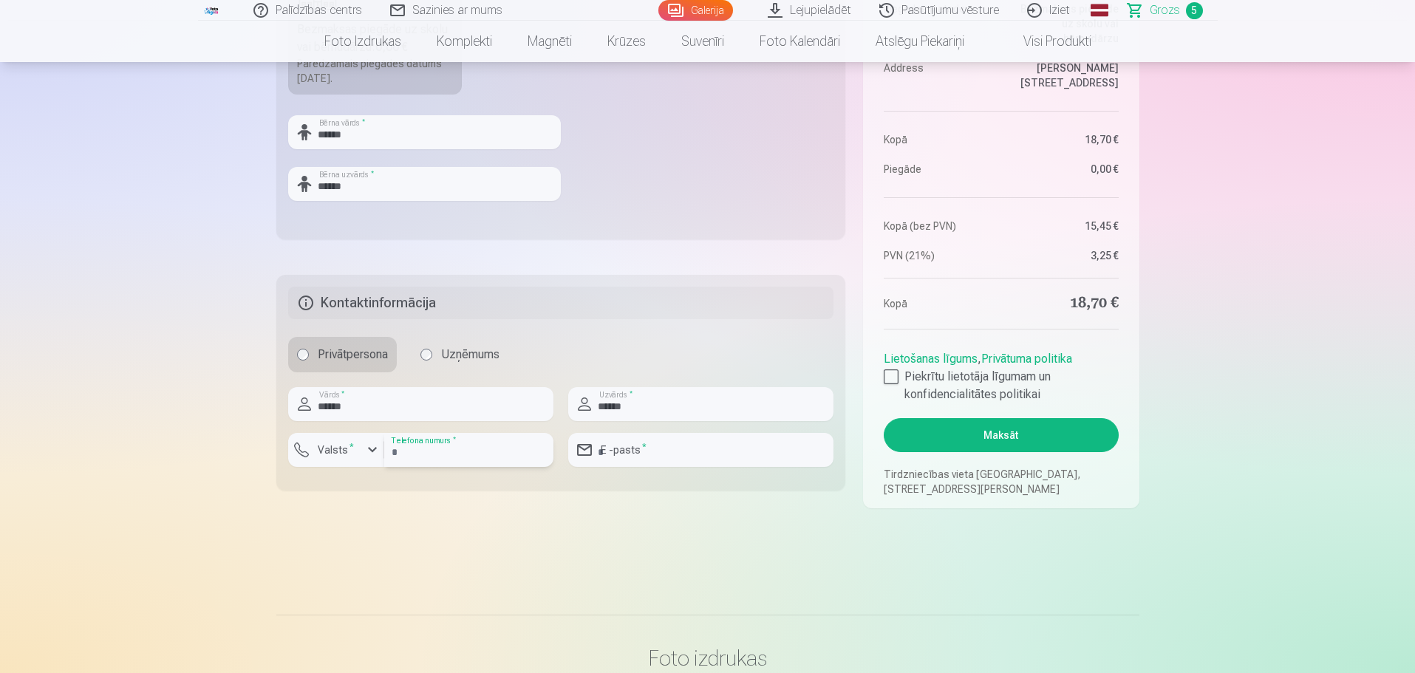
click at [465, 456] on input "number" at bounding box center [468, 450] width 169 height 34
type input "********"
click at [634, 444] on input "email" at bounding box center [700, 450] width 265 height 34
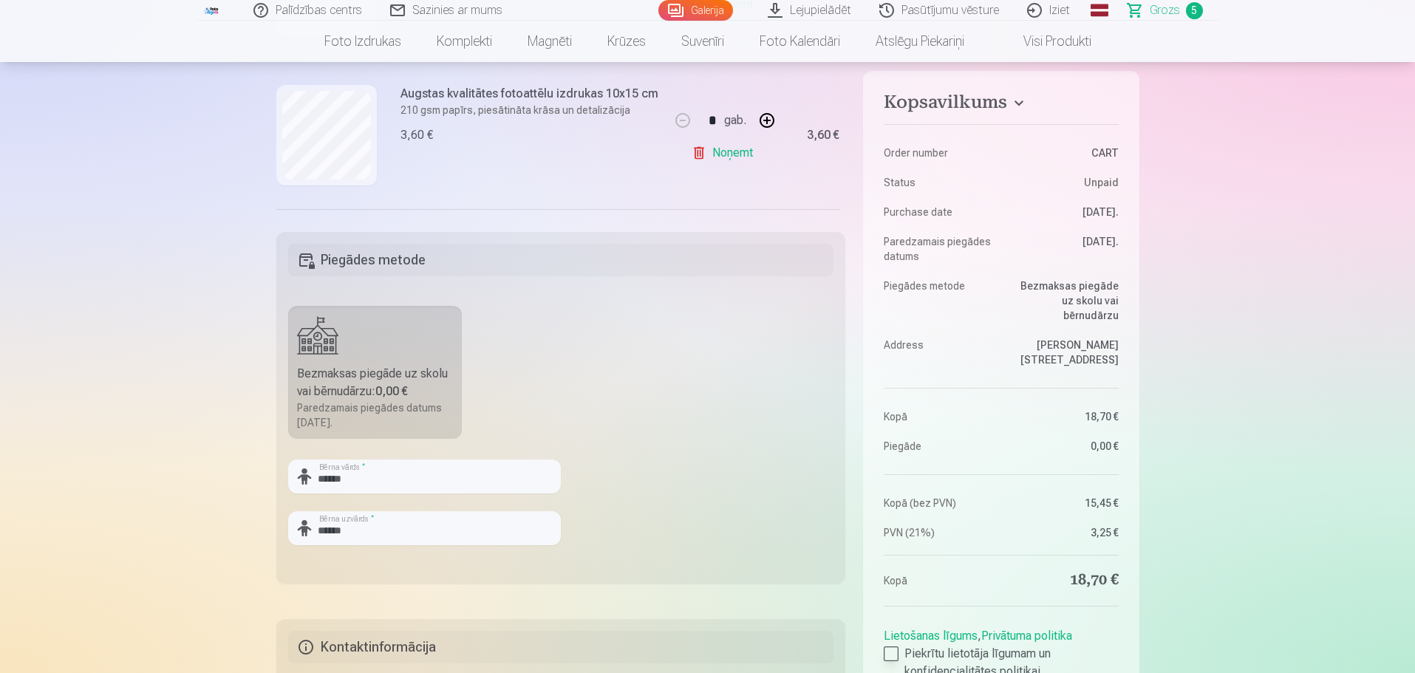
scroll to position [517, 0]
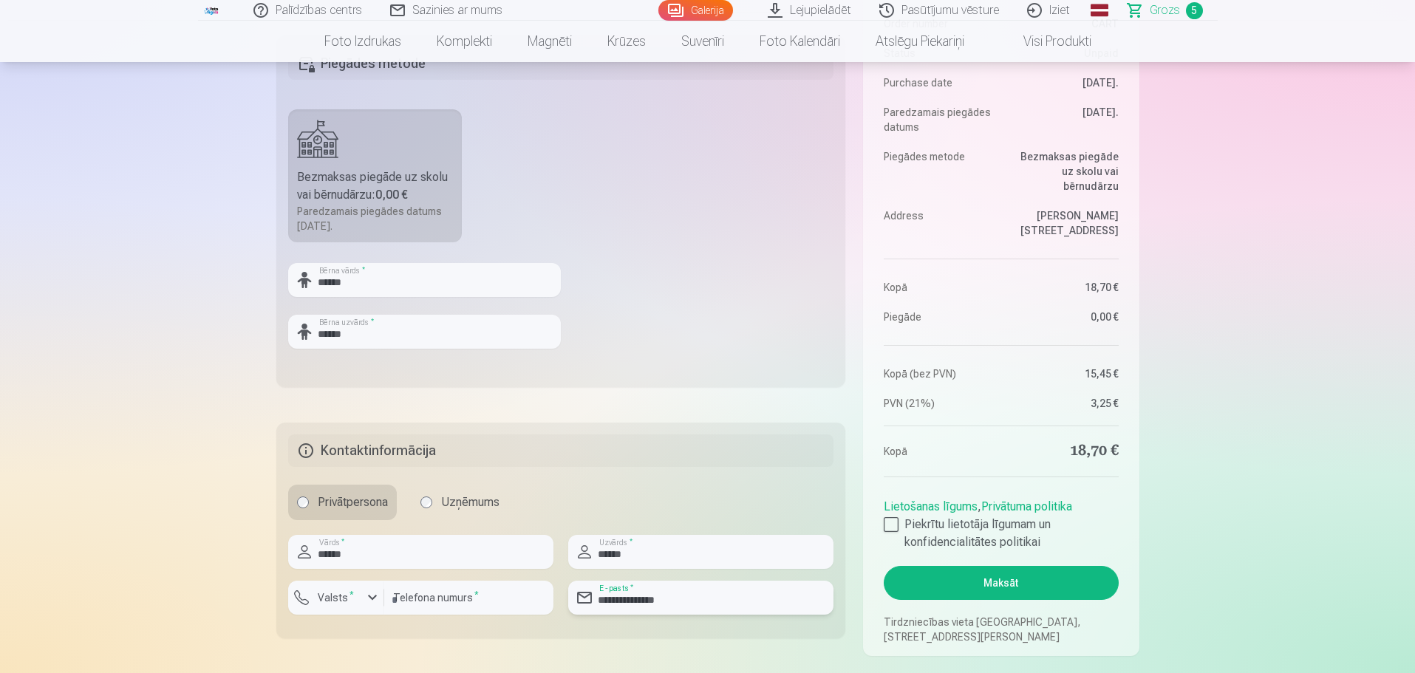
type input "**********"
click at [1016, 583] on button "Maksāt" at bounding box center [1001, 583] width 234 height 34
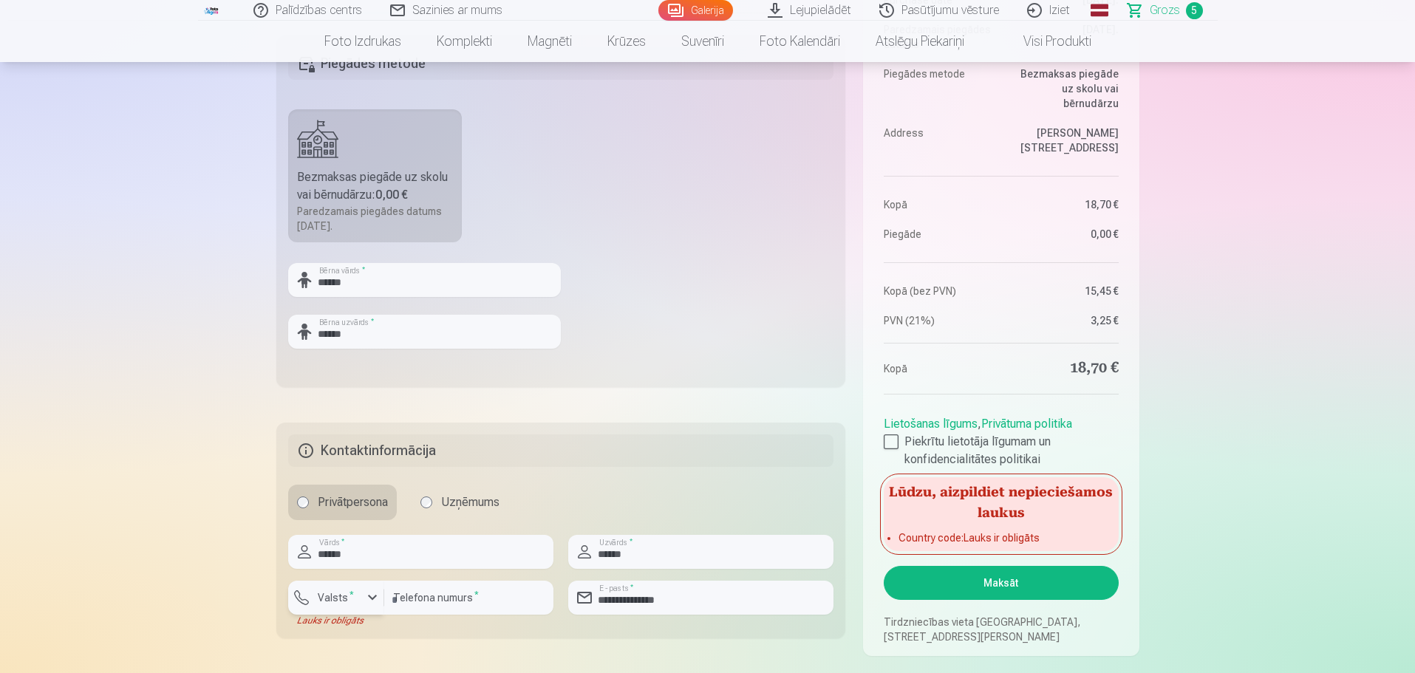
click at [375, 589] on div "button" at bounding box center [372, 598] width 18 height 18
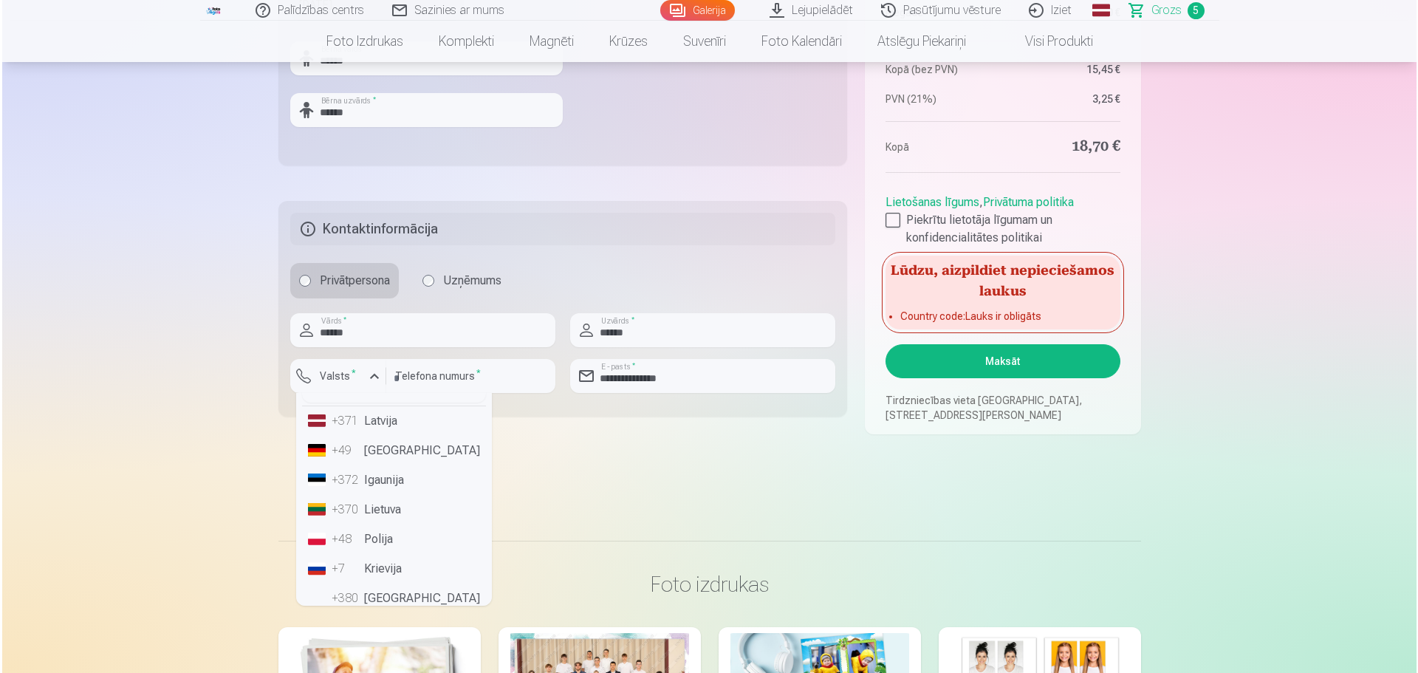
scroll to position [0, 0]
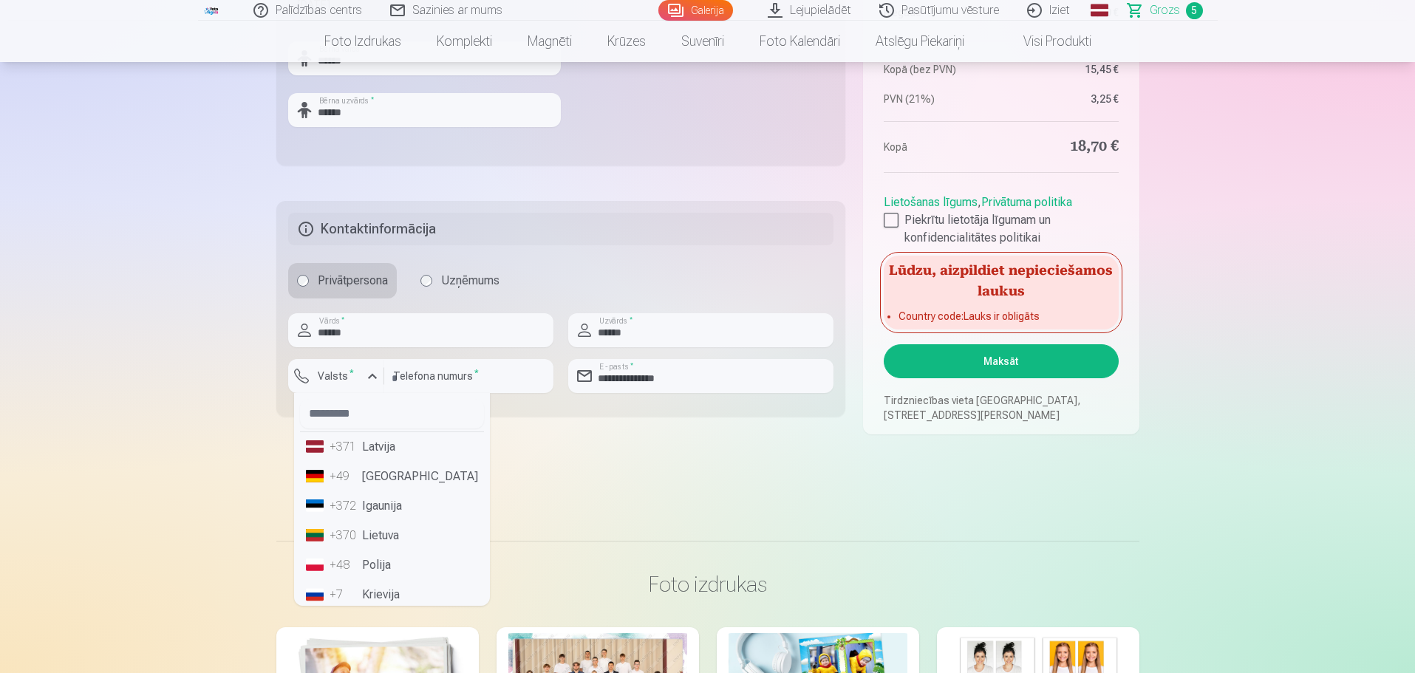
click at [392, 448] on li "+371 Latvija" at bounding box center [392, 447] width 184 height 30
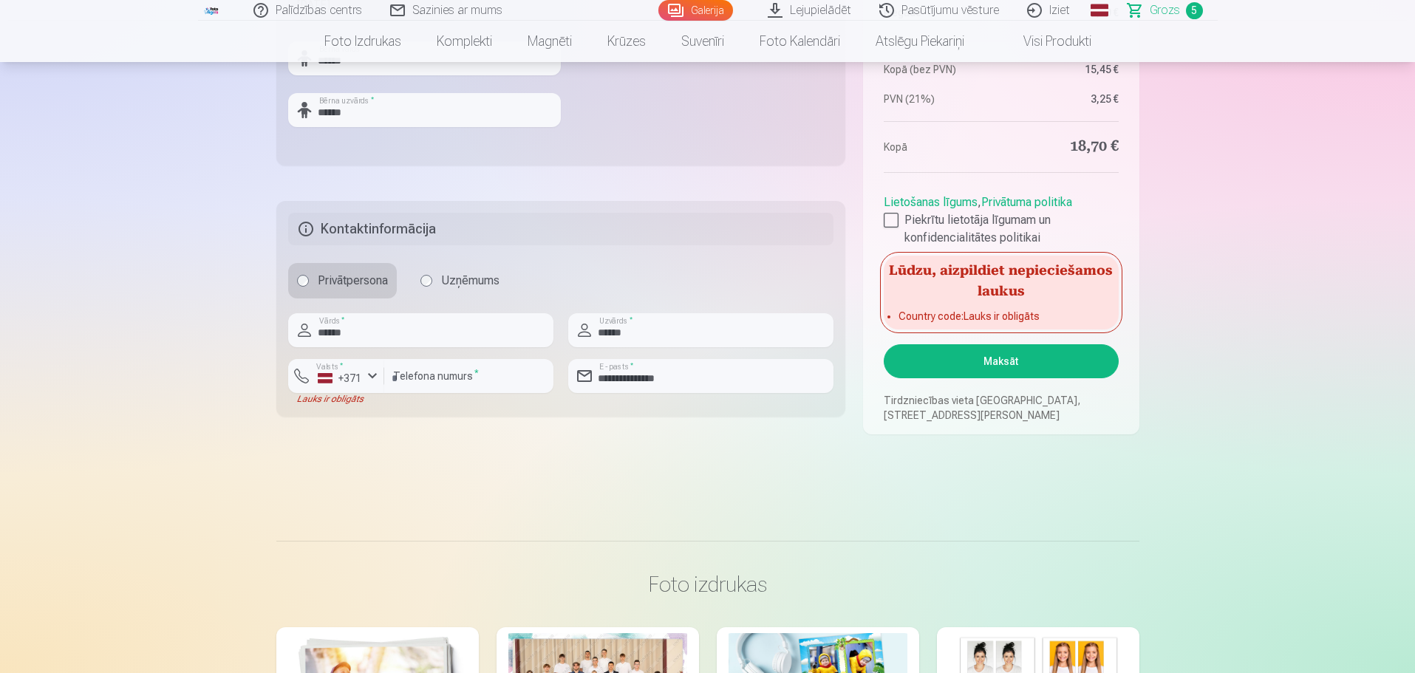
click at [1014, 363] on button "Maksāt" at bounding box center [1001, 361] width 234 height 34
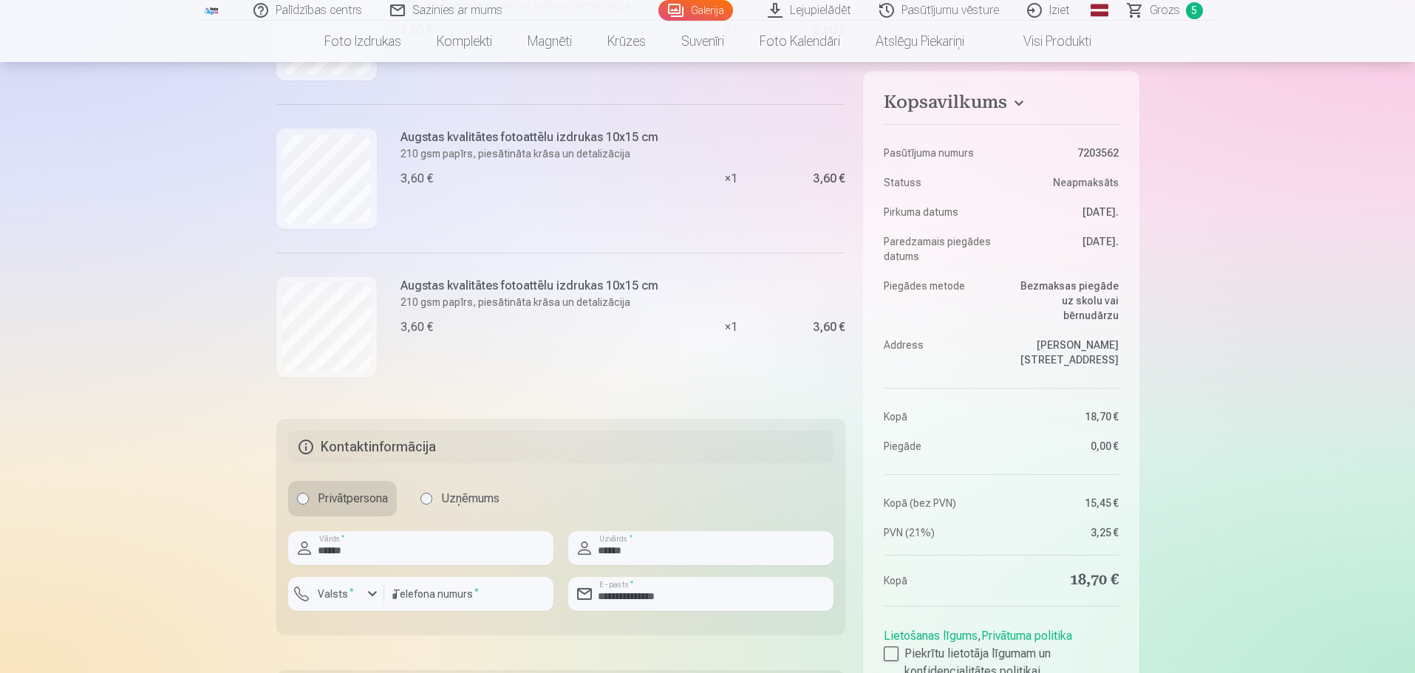
scroll to position [443, 0]
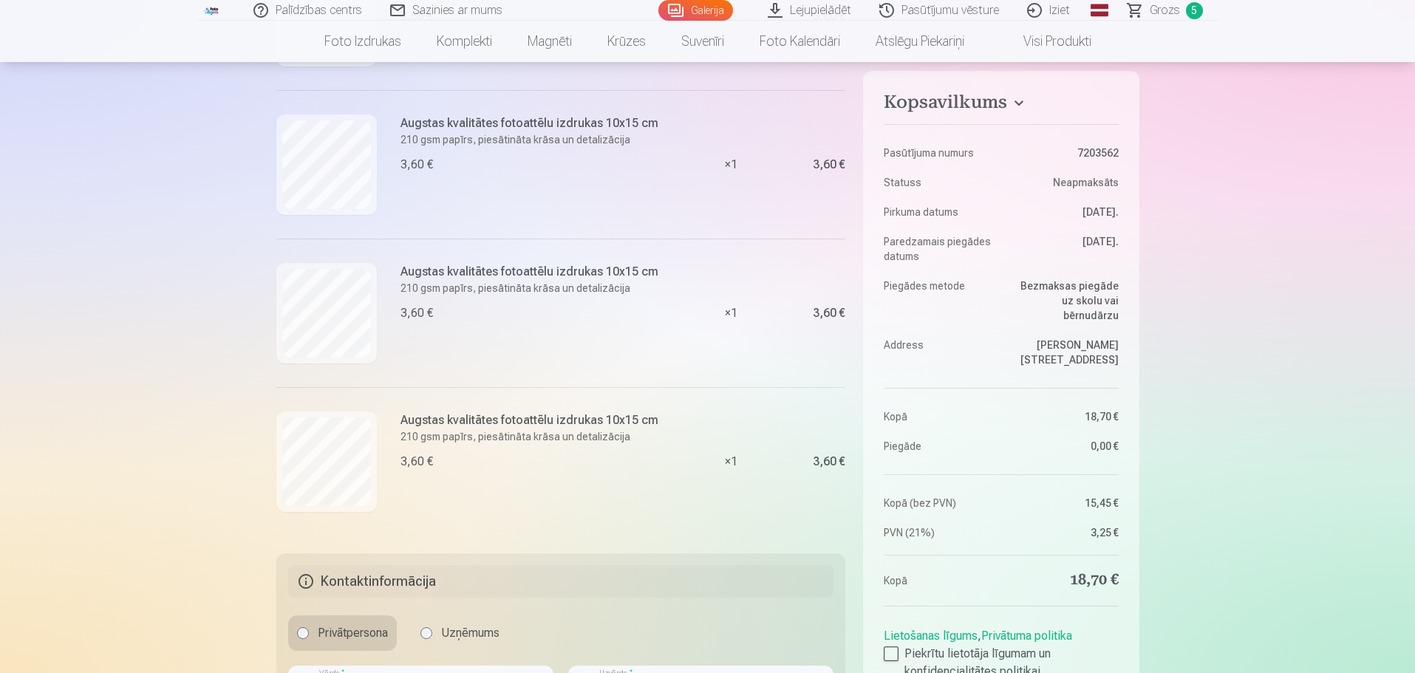
click at [701, 10] on link "Galerija" at bounding box center [695, 10] width 75 height 21
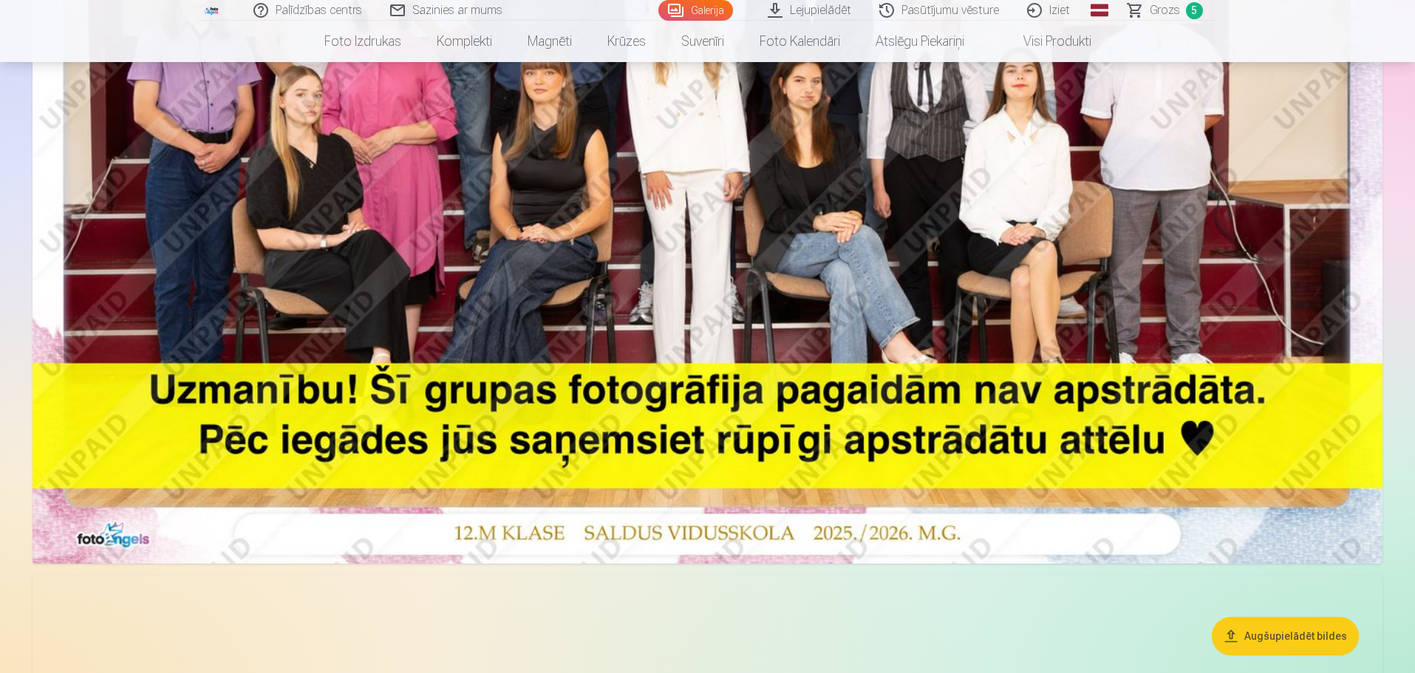
scroll to position [517, 0]
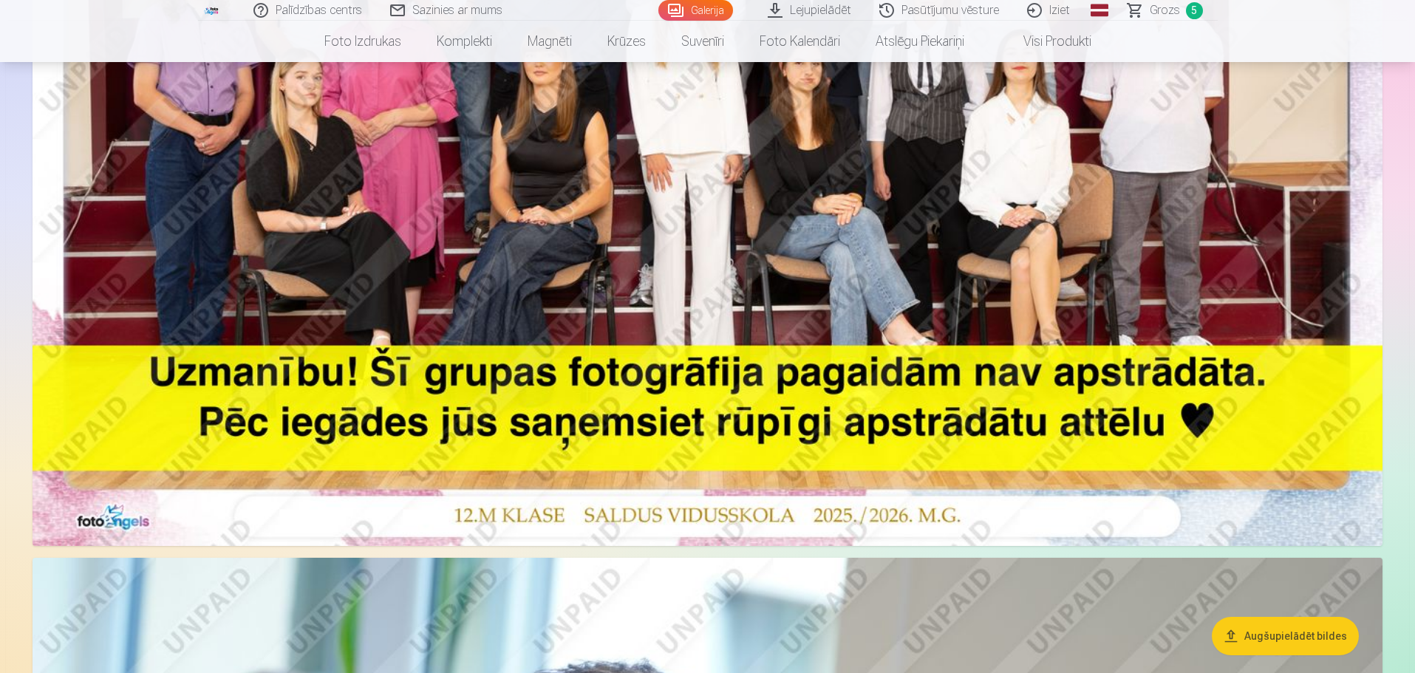
click at [821, 10] on link "Lejupielādēt" at bounding box center [810, 10] width 112 height 21
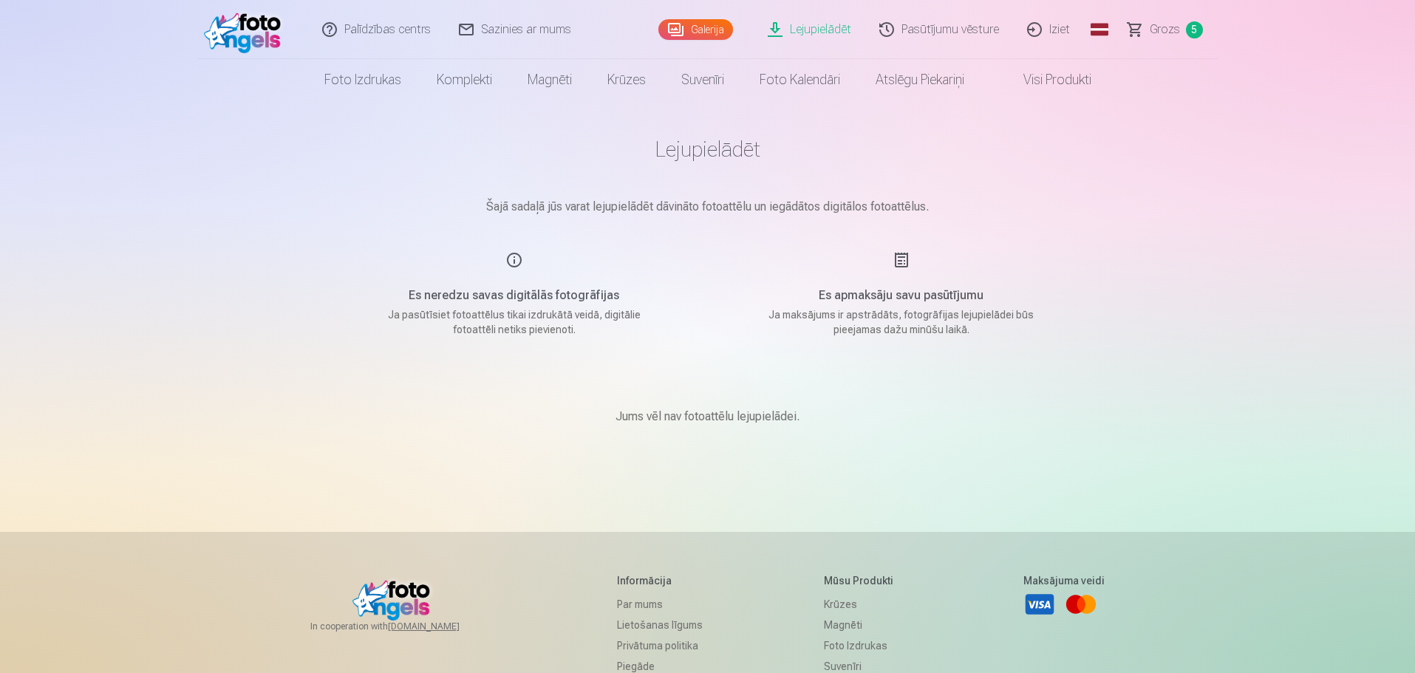
click at [713, 27] on link "Galerija" at bounding box center [695, 29] width 75 height 21
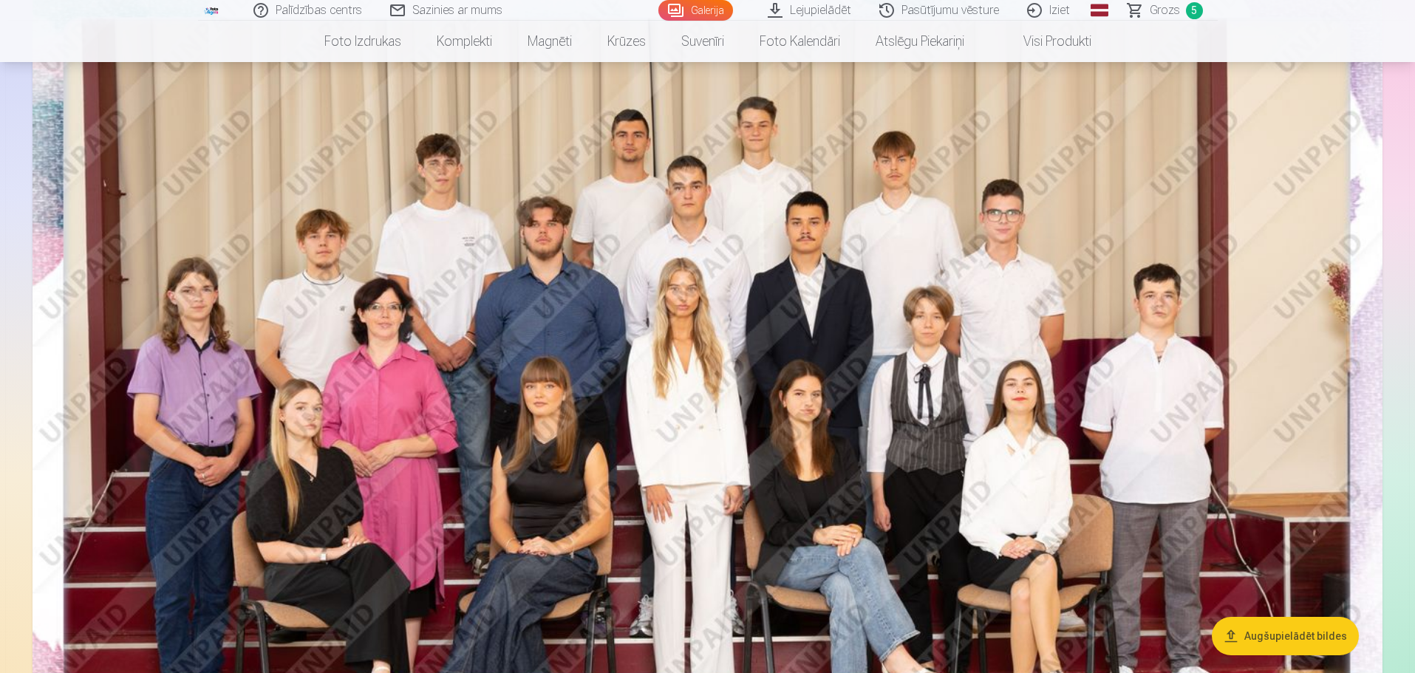
scroll to position [295, 0]
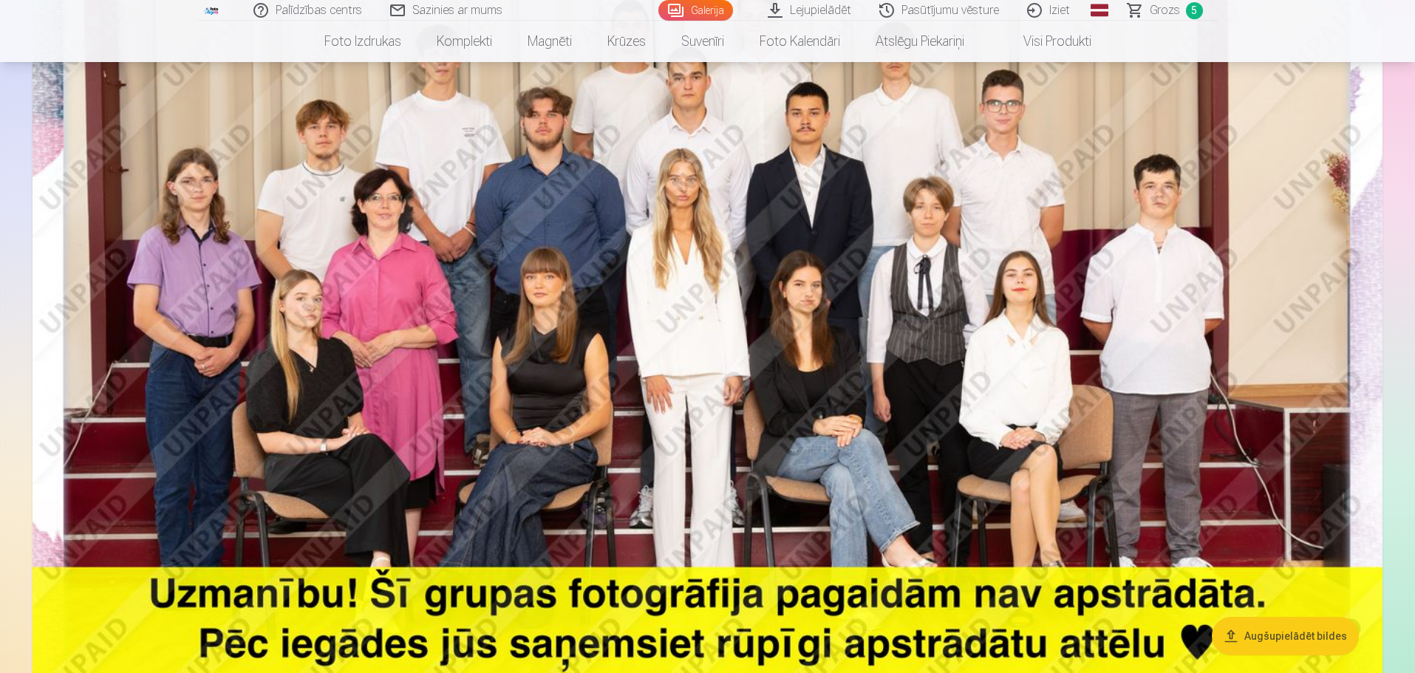
click at [1263, 634] on button "Augšupielādēt bildes" at bounding box center [1285, 636] width 147 height 38
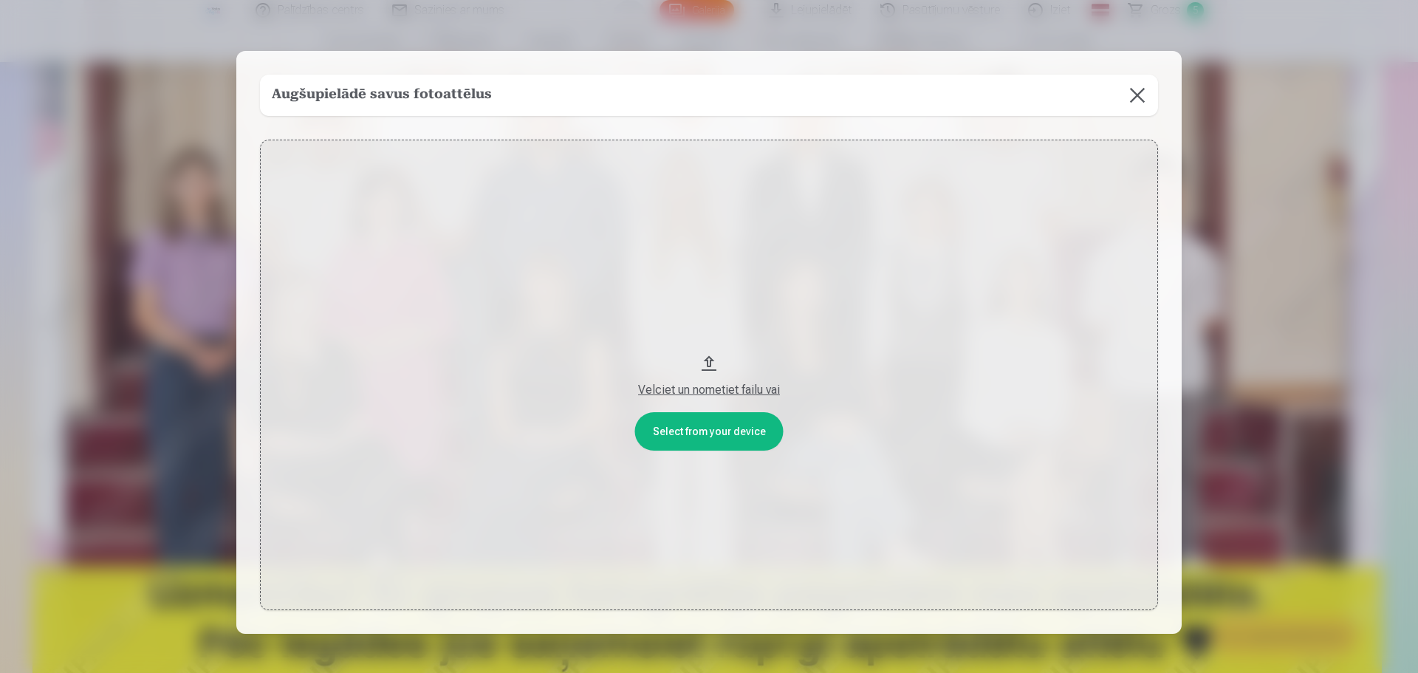
click at [680, 390] on div "Velciet un nometiet failu vai" at bounding box center [709, 390] width 869 height 18
click at [1128, 95] on button at bounding box center [1137, 95] width 41 height 41
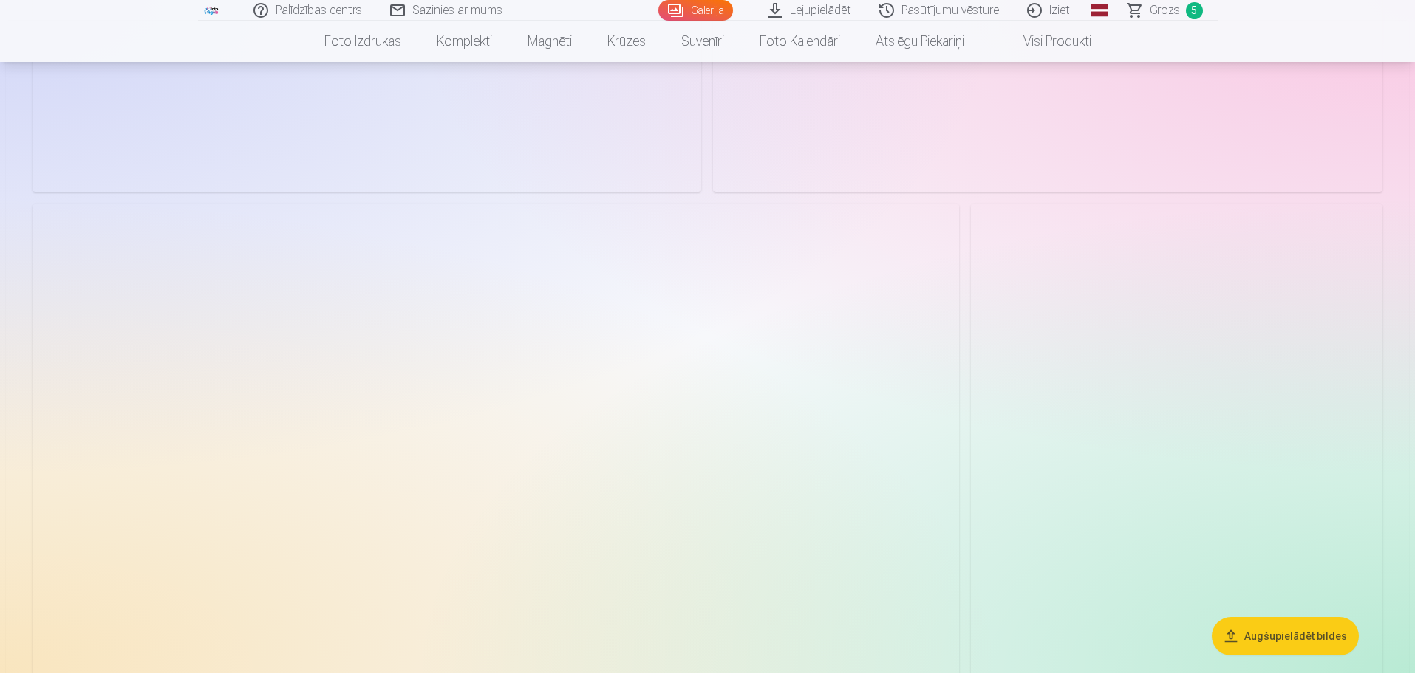
scroll to position [5245, 0]
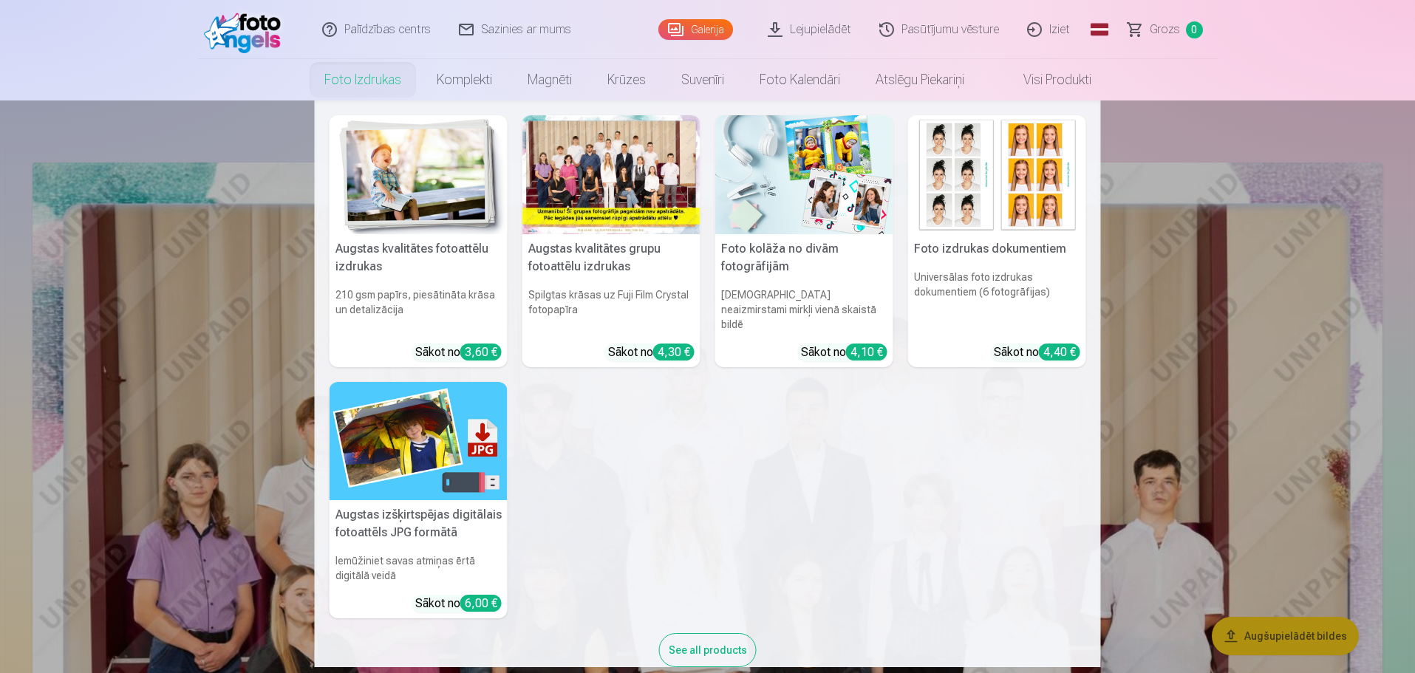
click at [357, 80] on link "Foto izdrukas" at bounding box center [363, 79] width 112 height 41
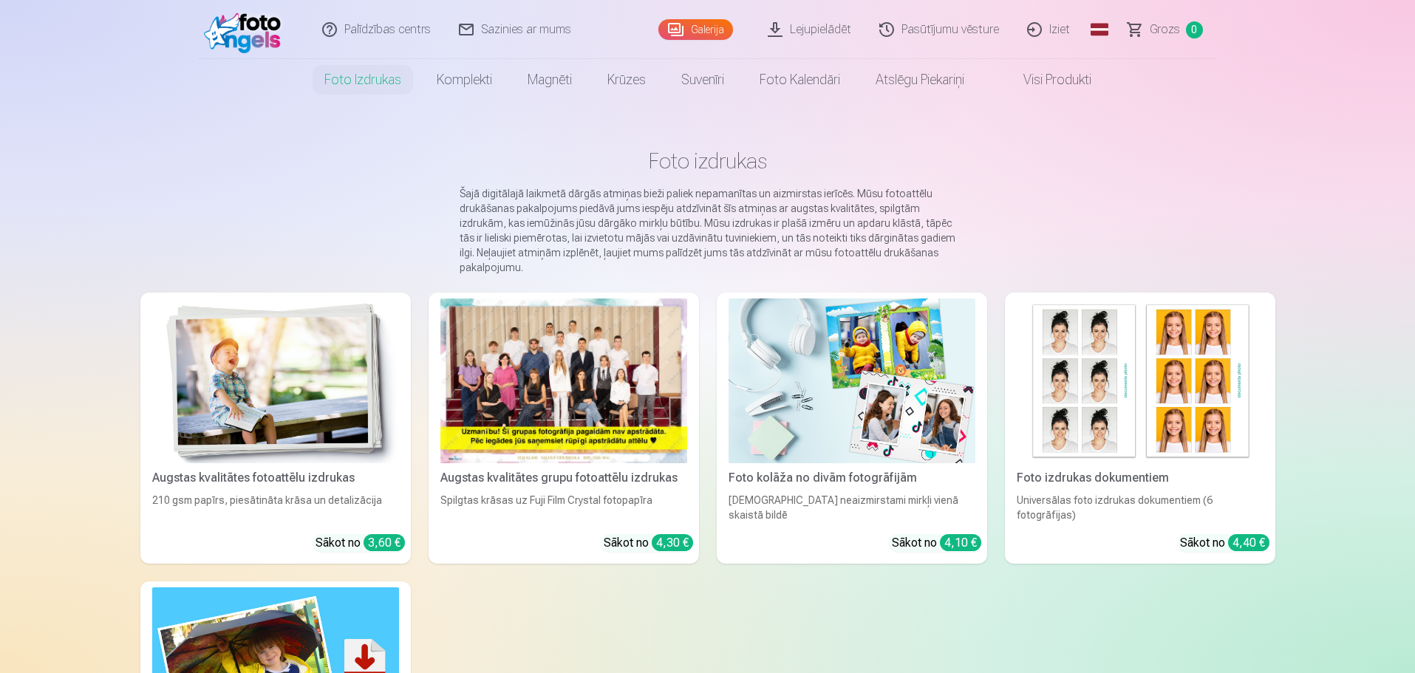
click at [561, 392] on div at bounding box center [563, 380] width 247 height 165
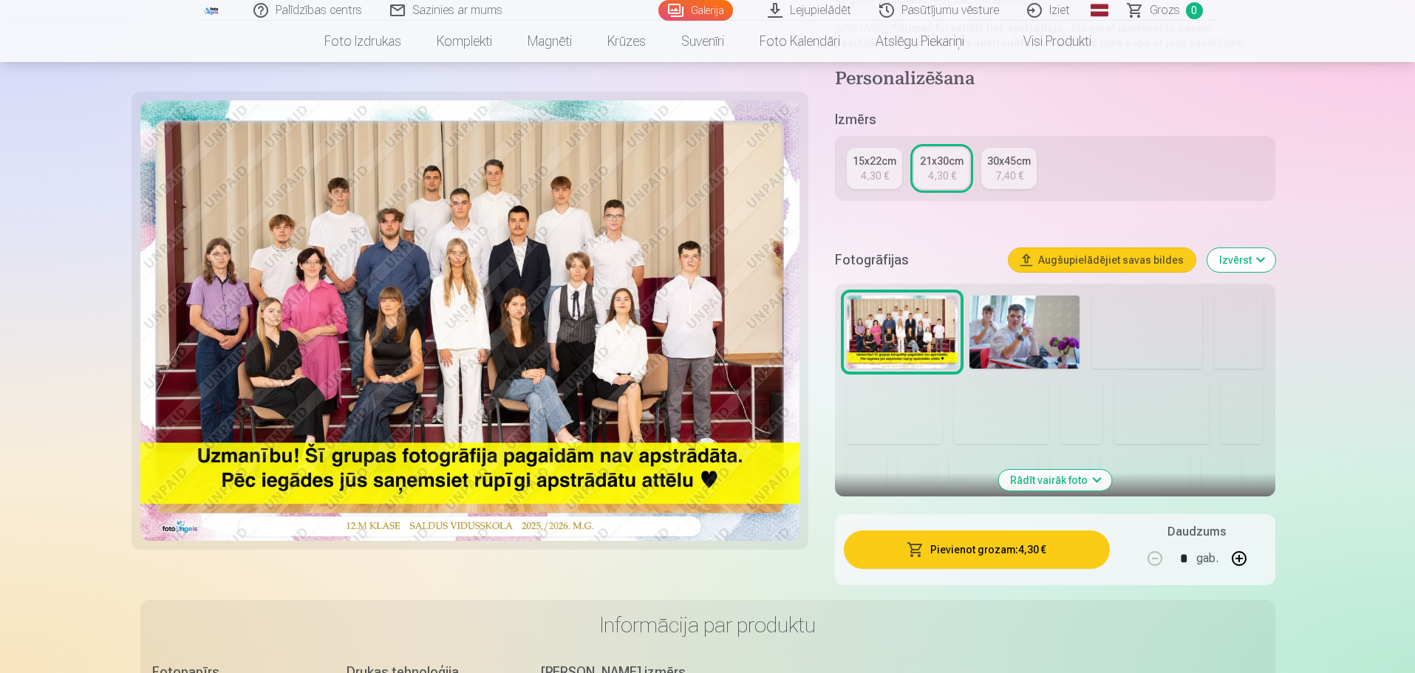
scroll to position [295, 0]
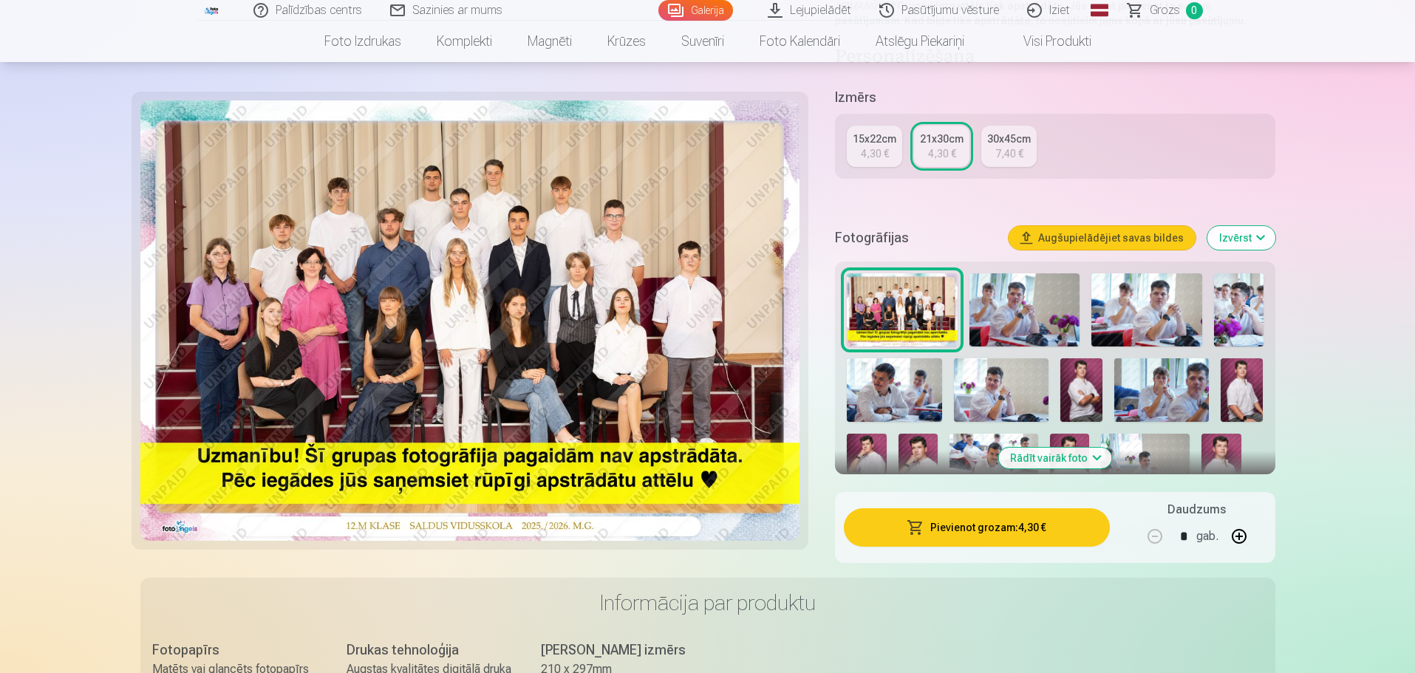
click at [1114, 232] on button "Augšupielādējiet savas bildes" at bounding box center [1101, 238] width 187 height 24
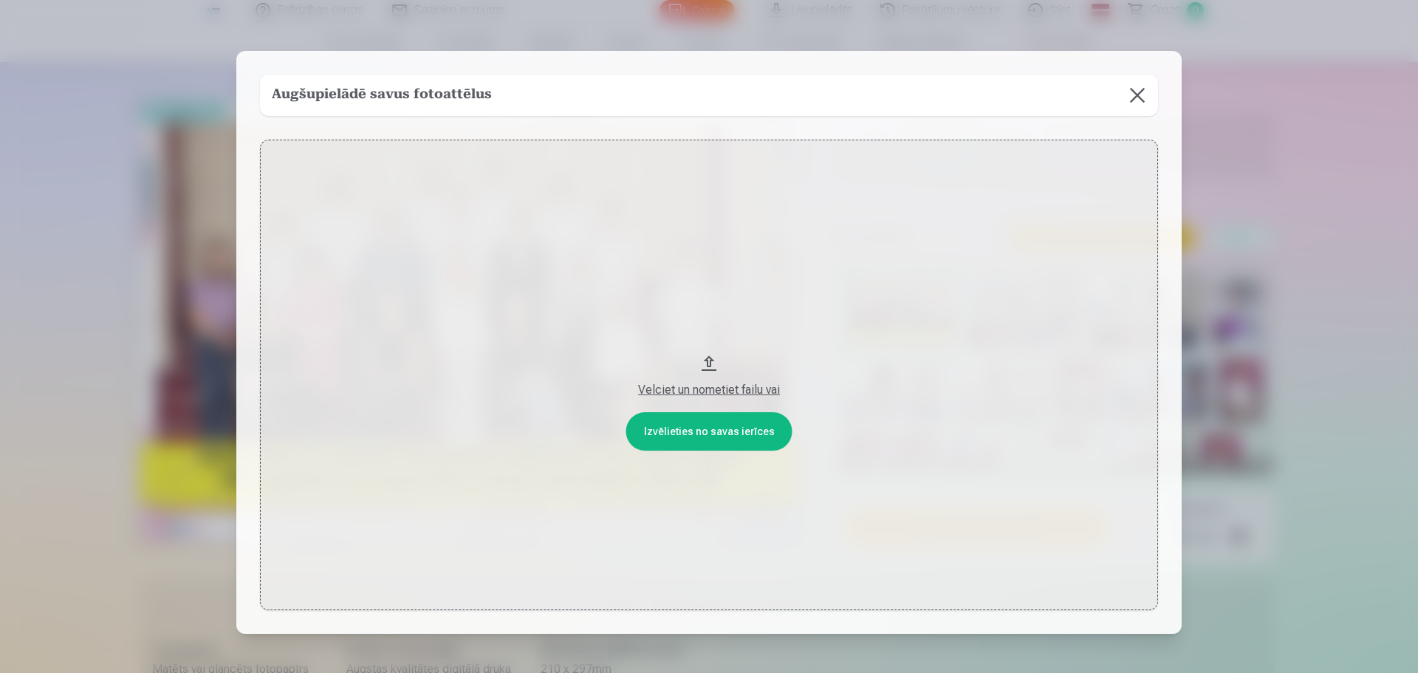
click at [1134, 89] on button at bounding box center [1137, 95] width 41 height 41
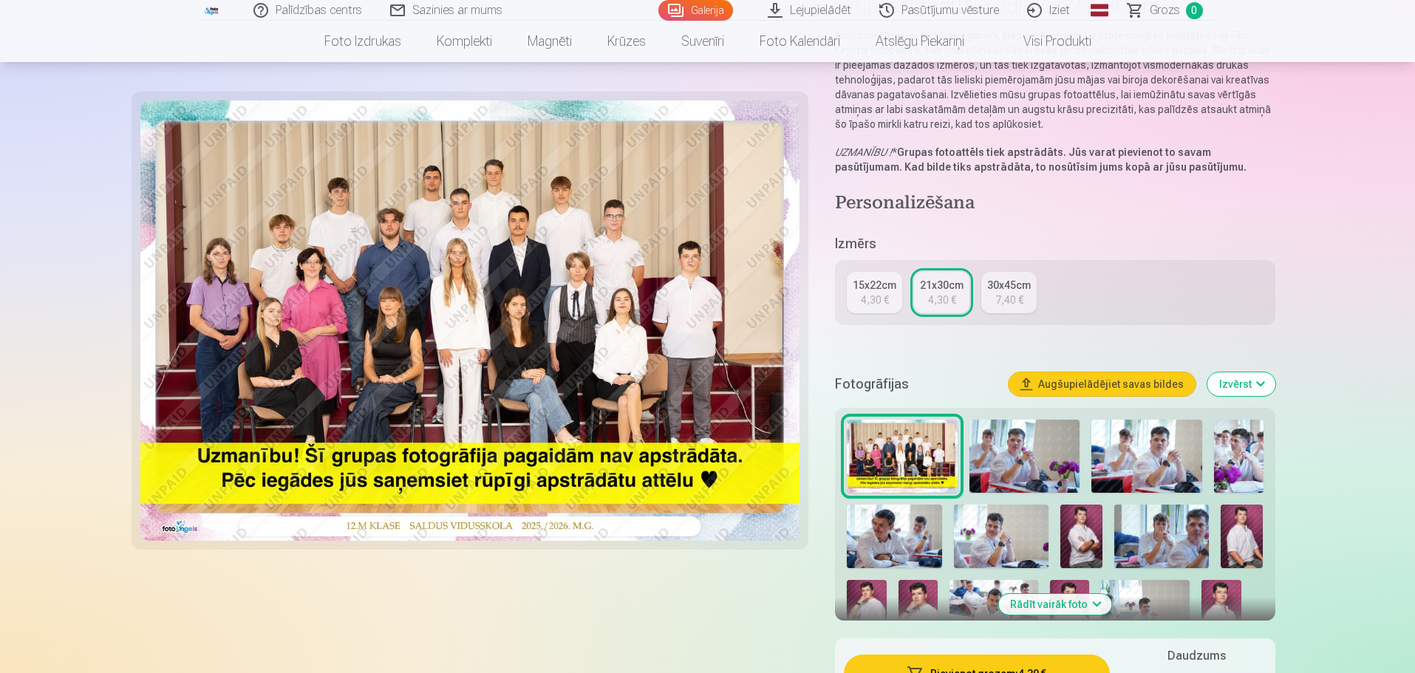
scroll to position [148, 0]
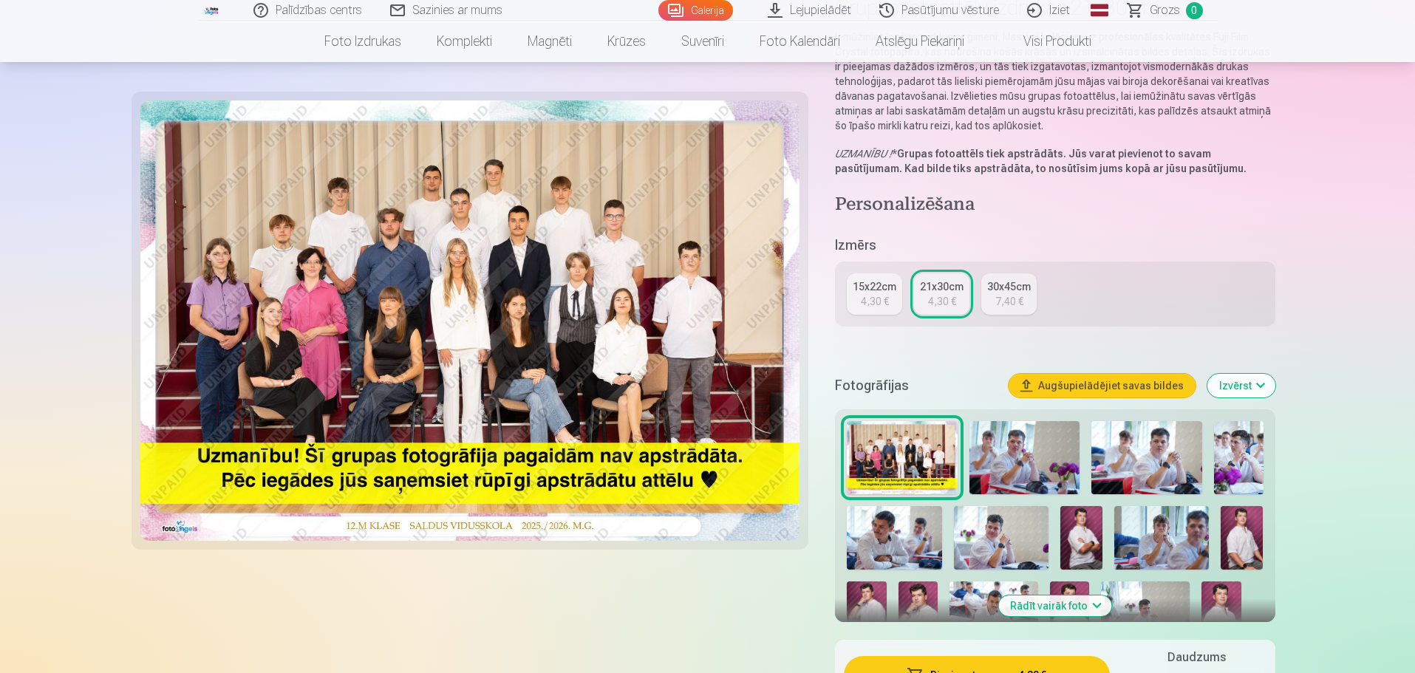
click at [940, 12] on link "Pasūtījumu vēsture" at bounding box center [940, 10] width 148 height 21
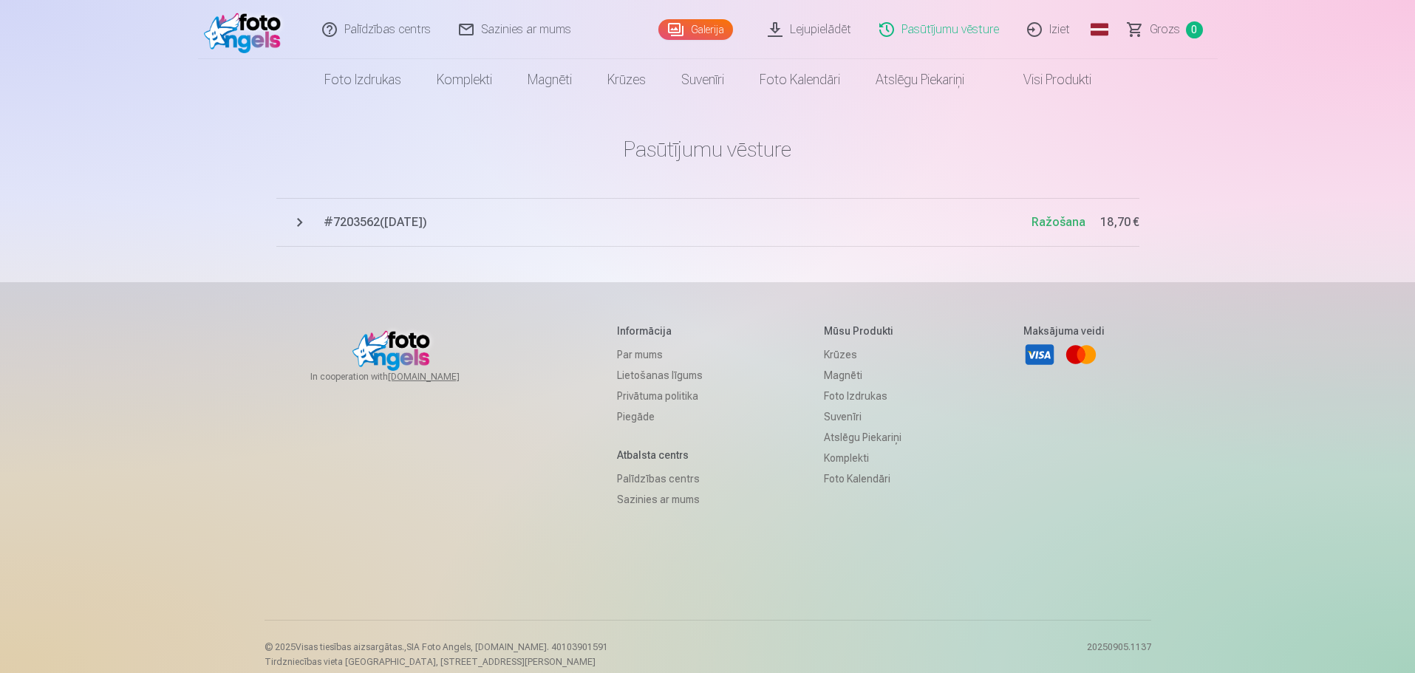
click at [1070, 221] on span "Ražošana" at bounding box center [1058, 222] width 54 height 14
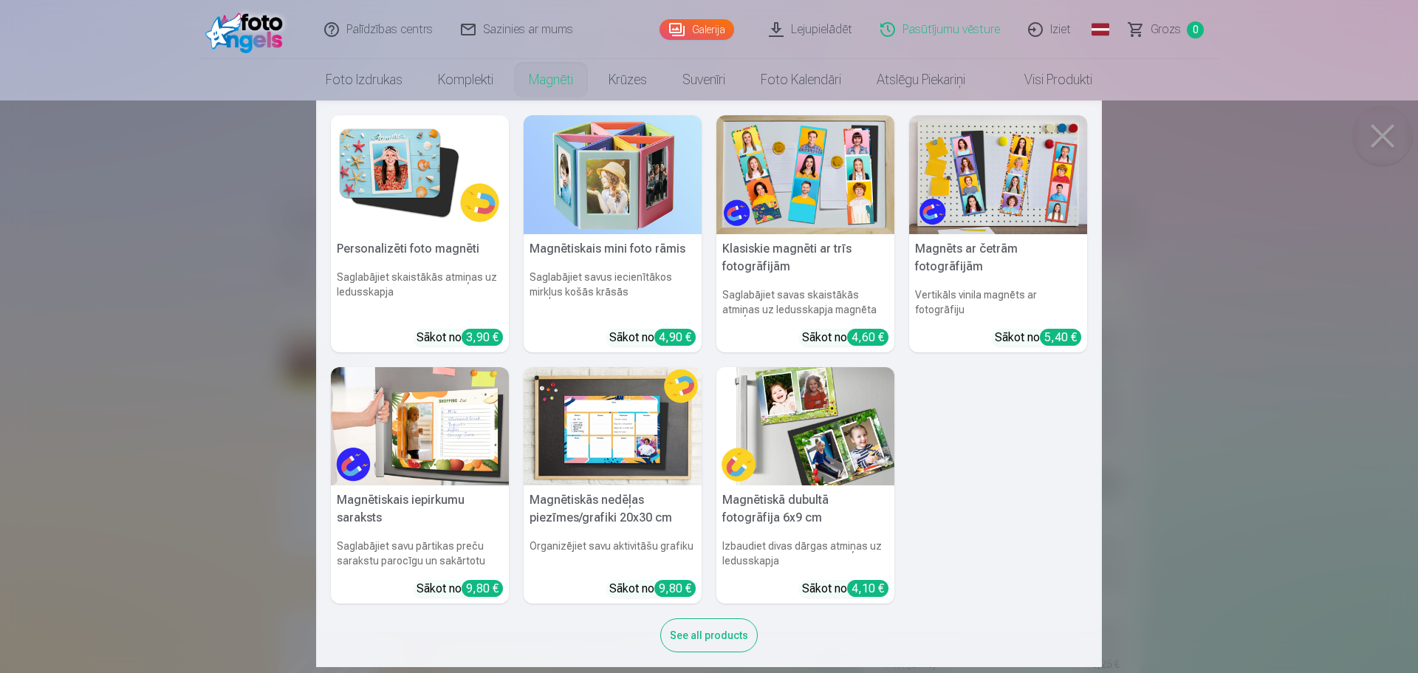
click at [548, 83] on link "Magnēti" at bounding box center [551, 79] width 80 height 41
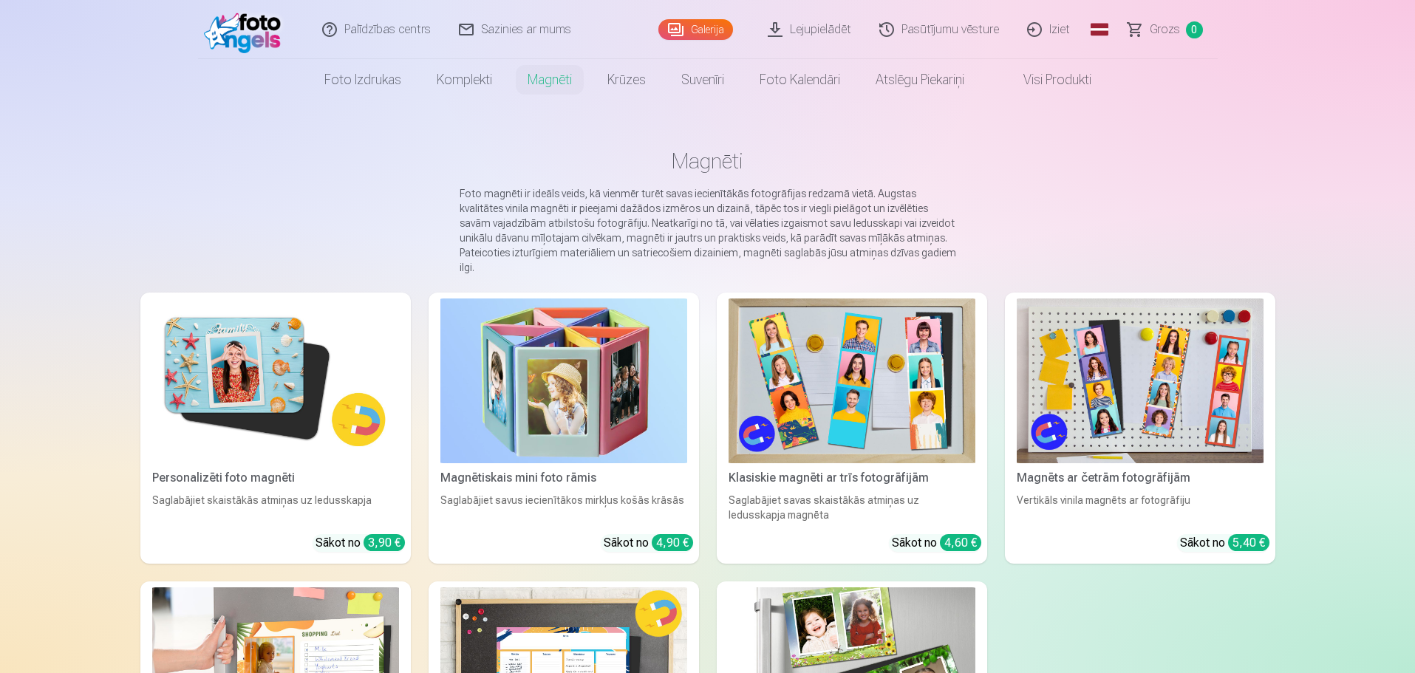
click at [1053, 26] on link "Iziet" at bounding box center [1049, 29] width 71 height 59
